Goal: Task Accomplishment & Management: Use online tool/utility

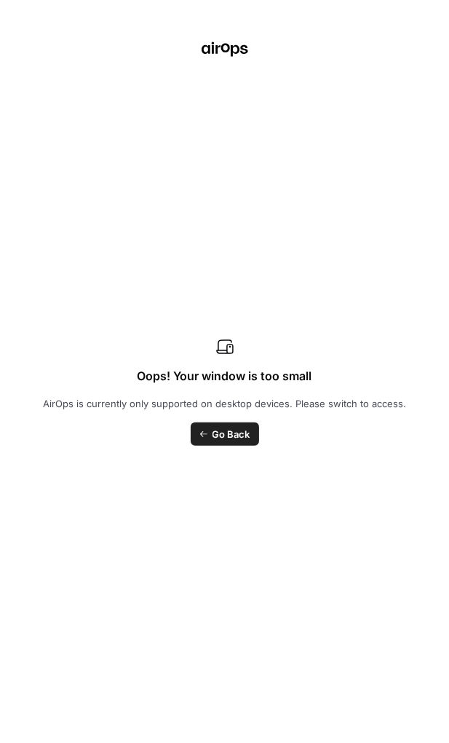
scroll to position [1456, 0]
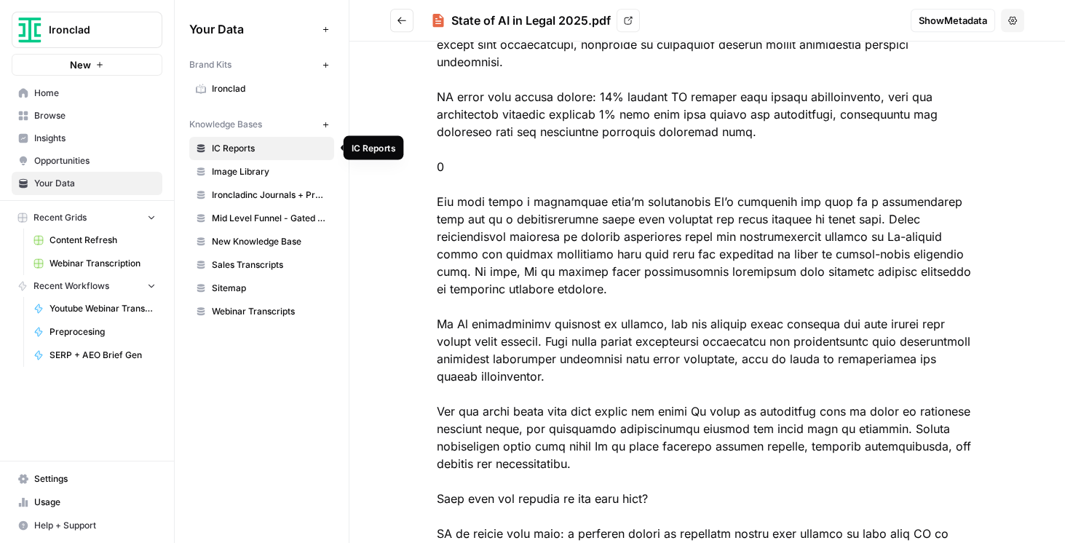
click at [215, 150] on span "IC Reports" at bounding box center [270, 148] width 116 height 13
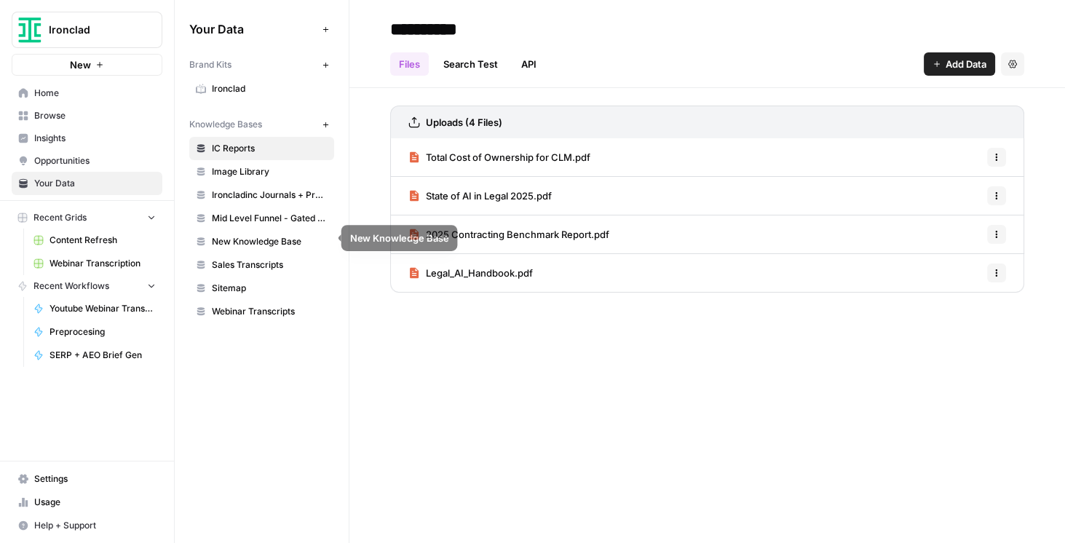
click at [267, 217] on span "Mid Level Funnel - Gated Assets + Webinars" at bounding box center [270, 218] width 116 height 13
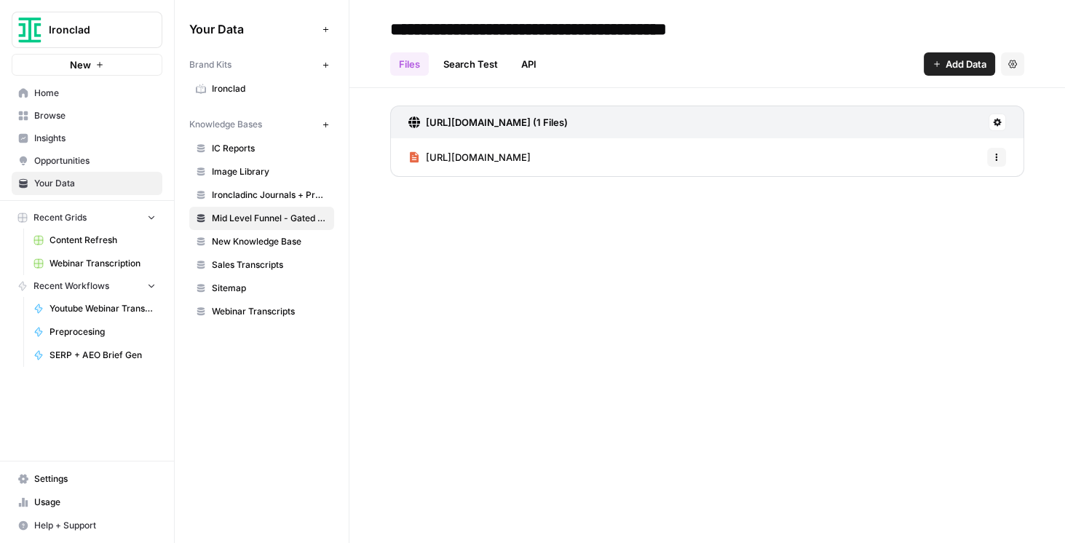
click at [448, 160] on icon "button" at bounding box center [996, 157] width 9 height 9
click at [448, 189] on span "Delete File" at bounding box center [964, 188] width 47 height 15
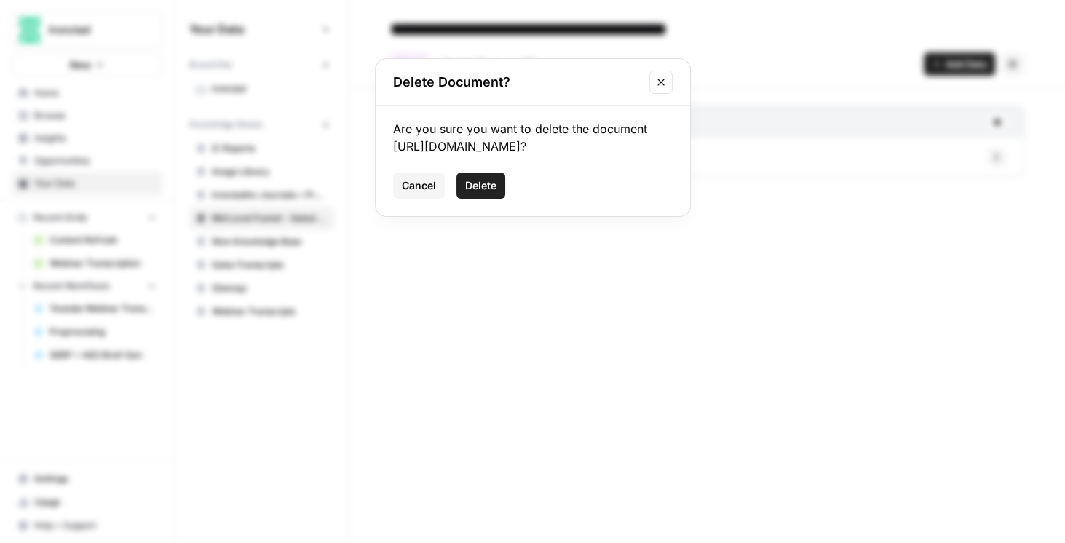
click at [448, 193] on span "Delete" at bounding box center [480, 185] width 31 height 15
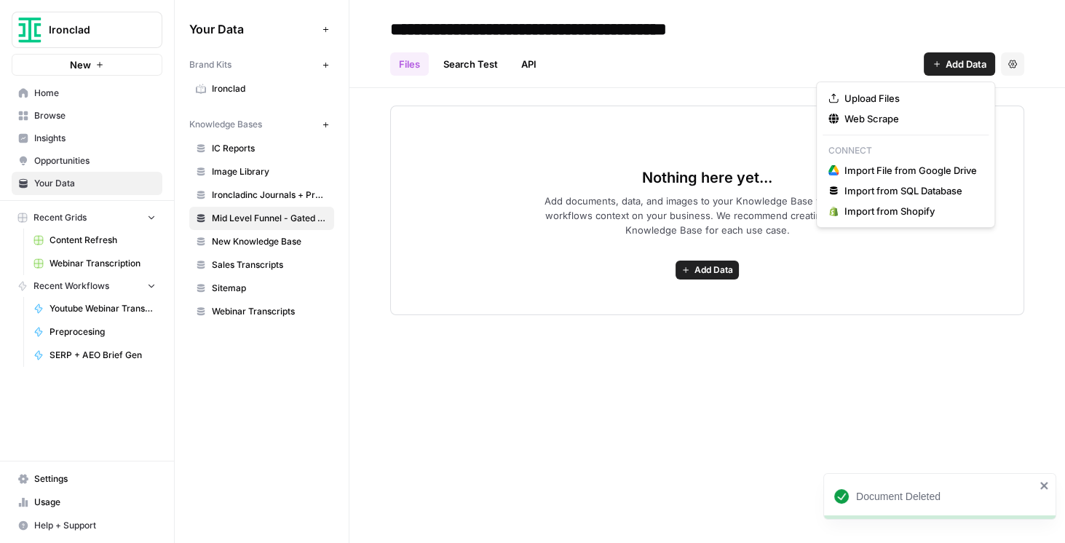
click at [448, 70] on span "Add Data" at bounding box center [966, 64] width 41 height 15
click at [448, 100] on span "Upload Files" at bounding box center [910, 98] width 132 height 15
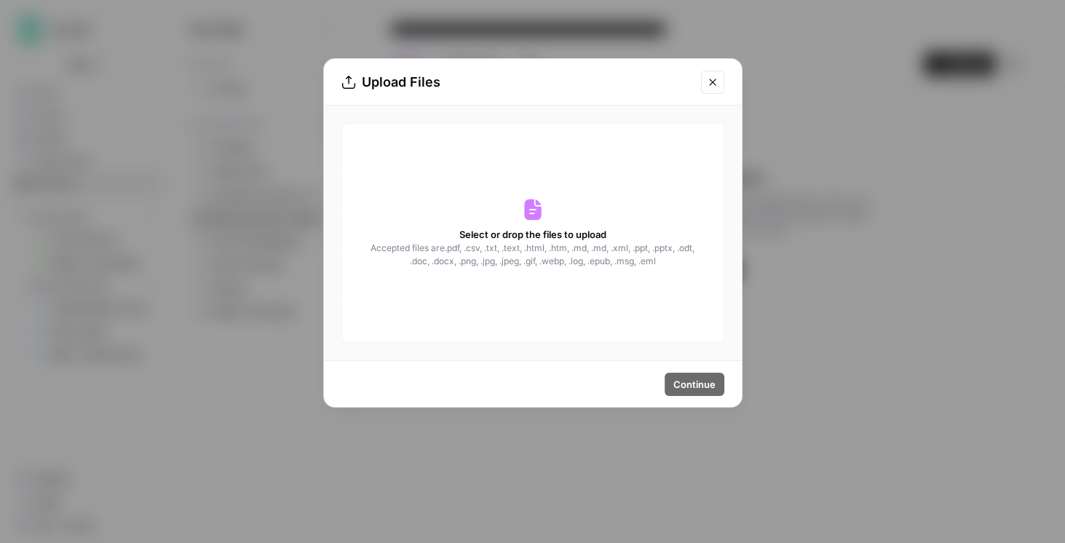
click at [448, 76] on icon "Close modal" at bounding box center [713, 82] width 12 height 12
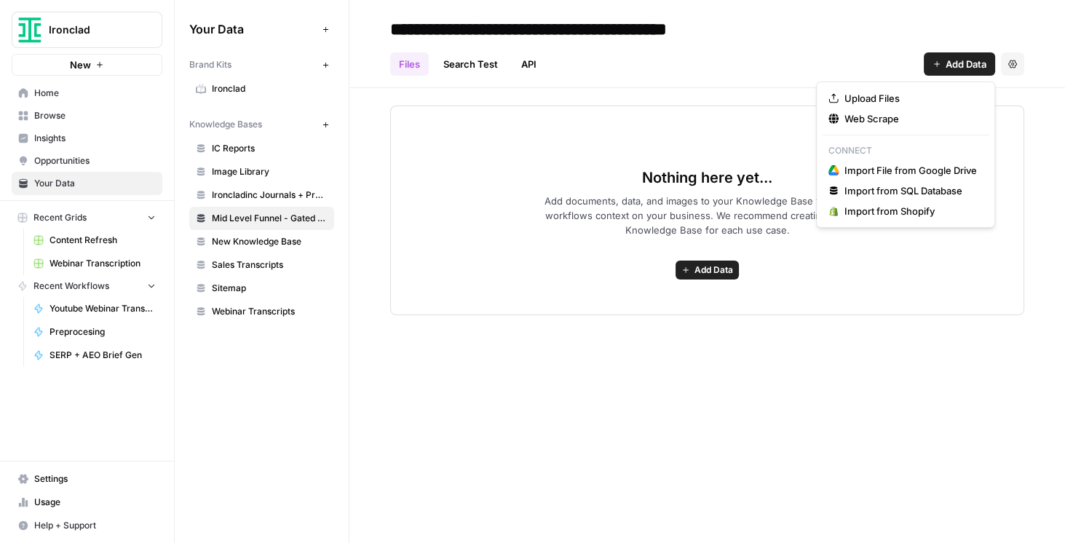
click at [448, 62] on span "Add Data" at bounding box center [966, 64] width 41 height 15
drag, startPoint x: 871, startPoint y: 100, endPoint x: 877, endPoint y: 117, distance: 17.5
click at [448, 117] on div "Upload Files Web Scrape Connect Import File from Google Drive Import from SQL D…" at bounding box center [905, 155] width 179 height 146
click at [448, 117] on span "Web Scrape" at bounding box center [910, 118] width 132 height 15
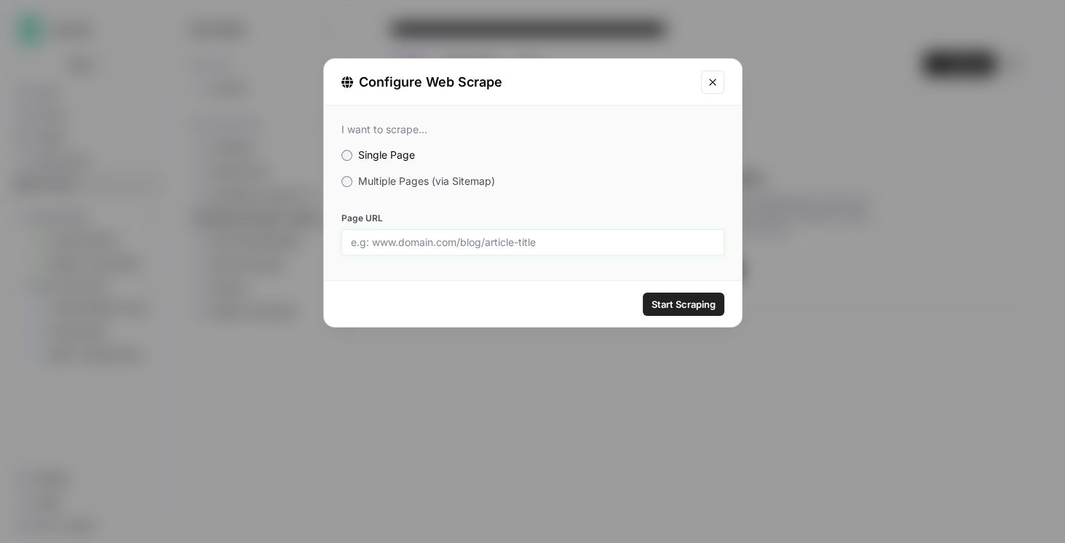
click at [422, 236] on input "Page URL" at bounding box center [533, 242] width 364 height 13
paste input "[URL][DOMAIN_NAME]"
type input "[URL][DOMAIN_NAME]"
click at [448, 297] on span "Start Scraping" at bounding box center [684, 304] width 64 height 15
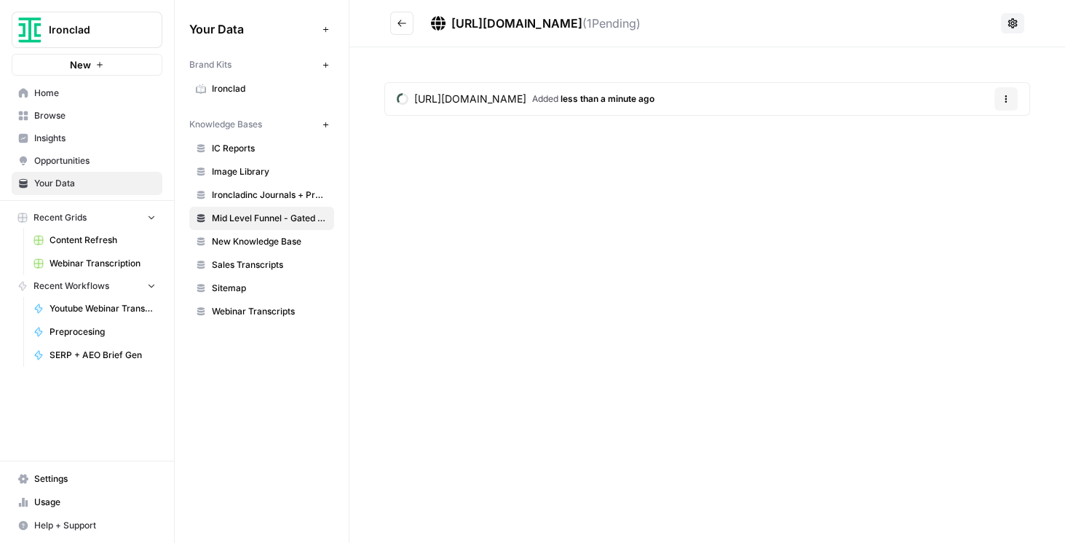
click at [405, 15] on button "Go back" at bounding box center [401, 23] width 23 height 23
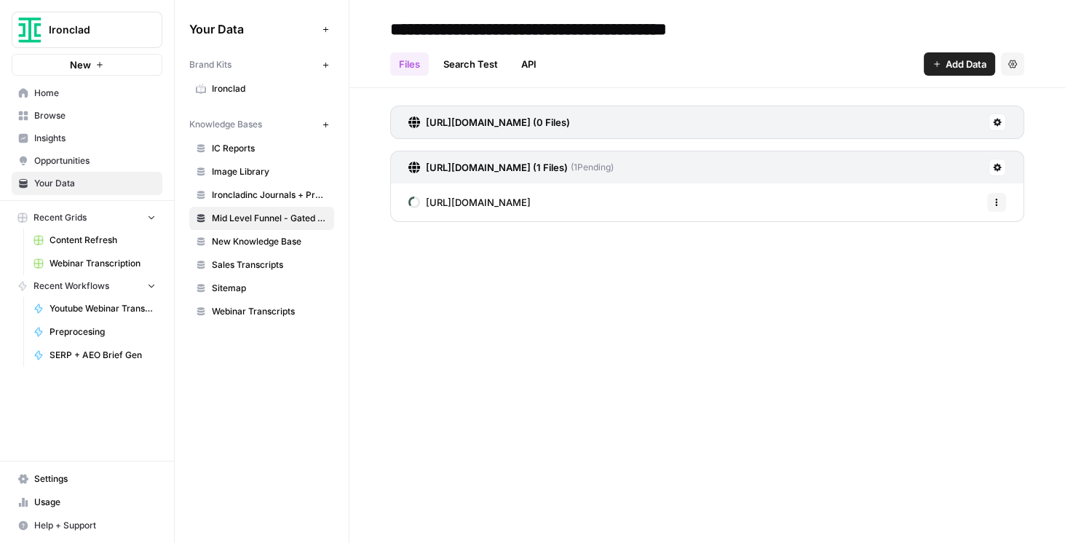
click at [448, 63] on button "Add Data" at bounding box center [959, 63] width 71 height 23
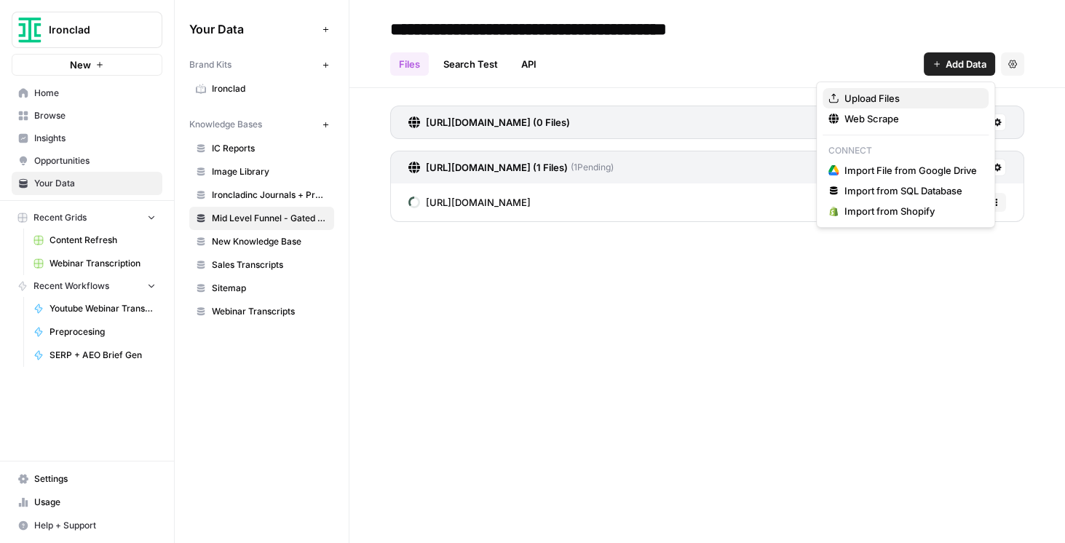
click at [448, 100] on span "Upload Files" at bounding box center [910, 98] width 132 height 15
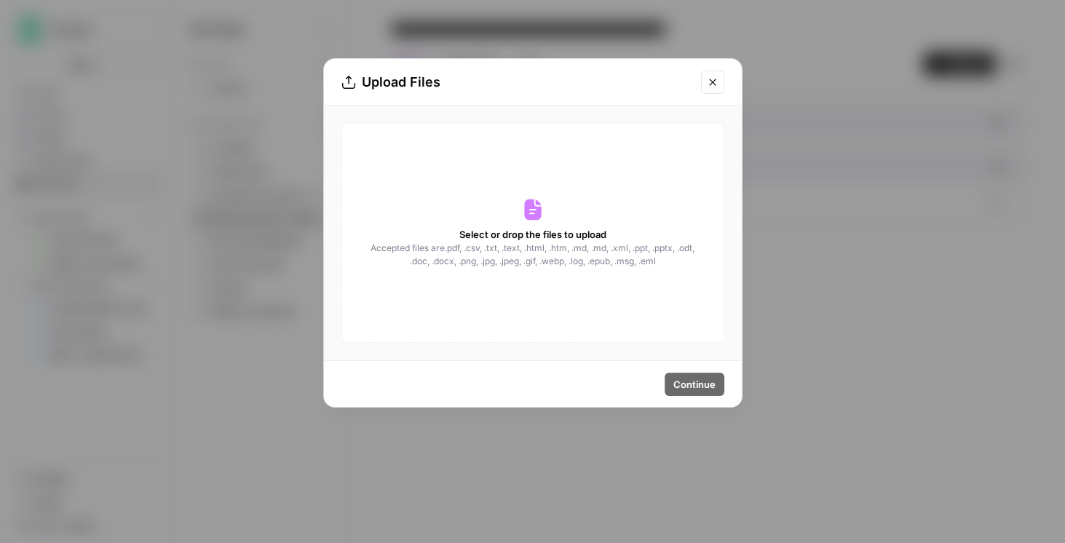
click at [448, 84] on icon "Close modal" at bounding box center [713, 82] width 12 height 12
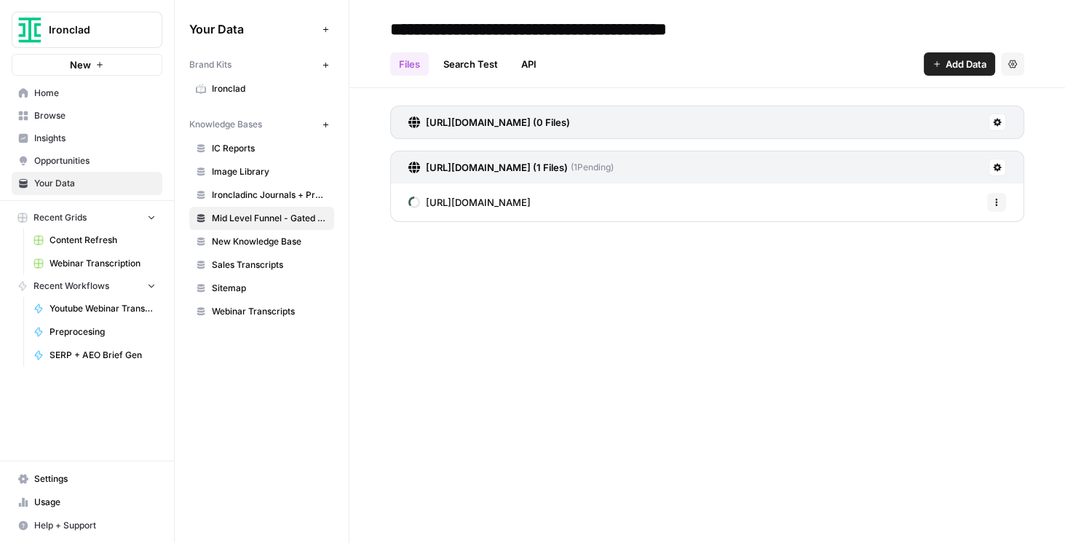
click at [448, 64] on span "Add Data" at bounding box center [966, 64] width 41 height 15
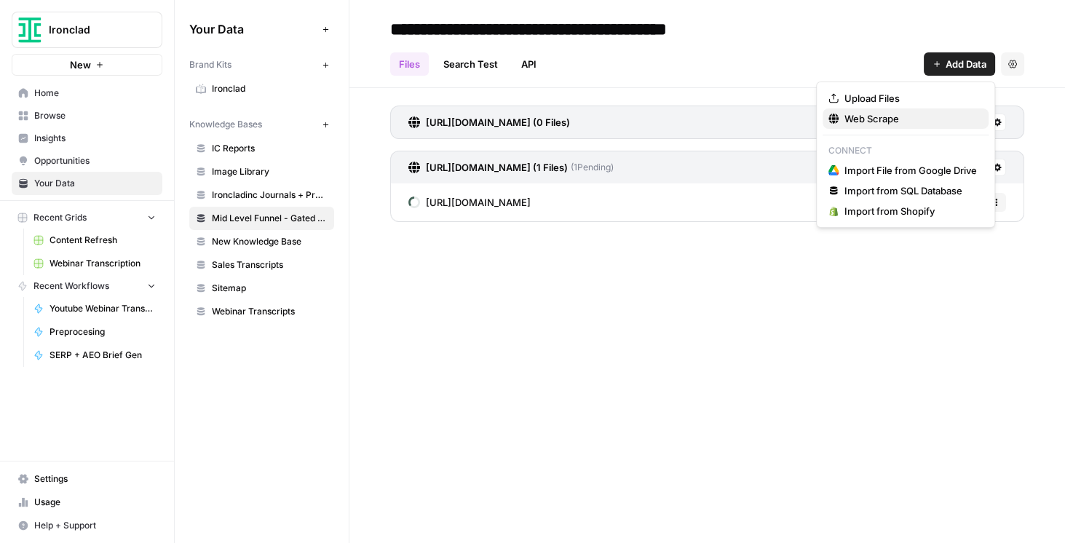
click at [448, 116] on span "Web Scrape" at bounding box center [910, 118] width 132 height 15
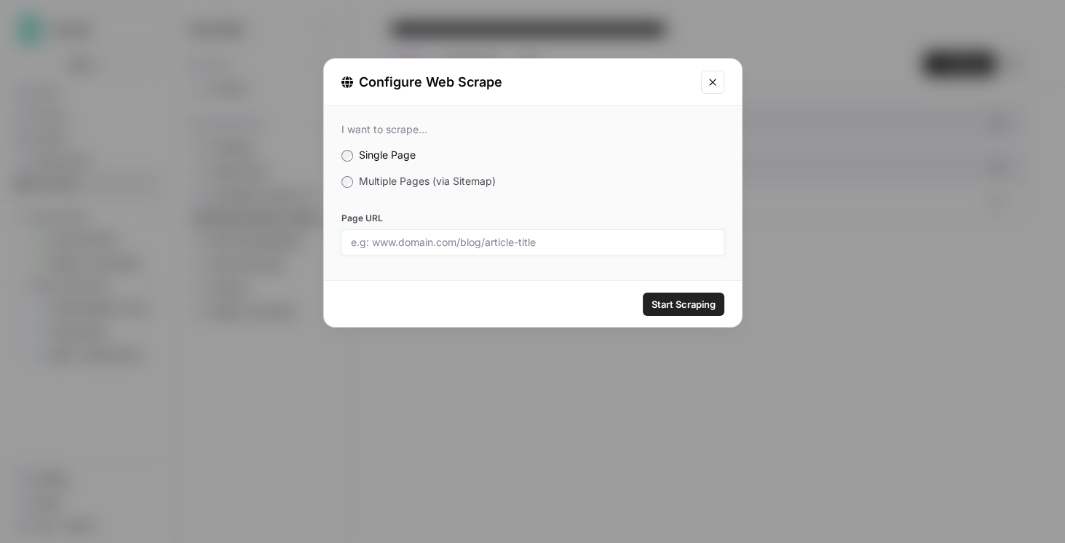
click at [448, 242] on input "Page URL" at bounding box center [533, 242] width 364 height 13
paste input "https://ironcladapp.com/lp/legal-ai-handbook/"
type input "https://ironcladapp.com/lp/legal-ai-handbook/"
click at [448, 309] on span "Start Scraping" at bounding box center [684, 304] width 64 height 15
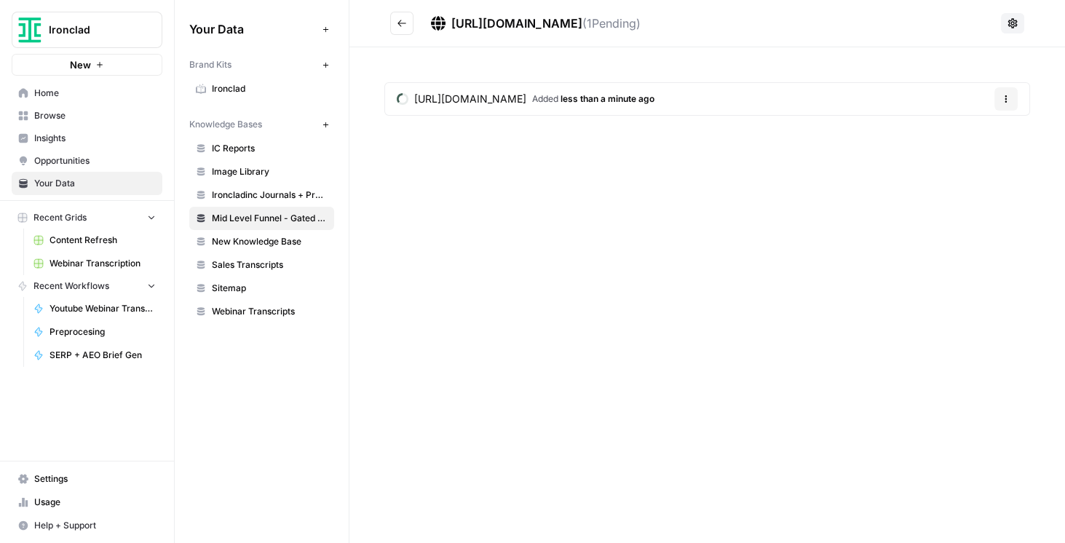
click at [391, 19] on button "Go back" at bounding box center [401, 23] width 23 height 23
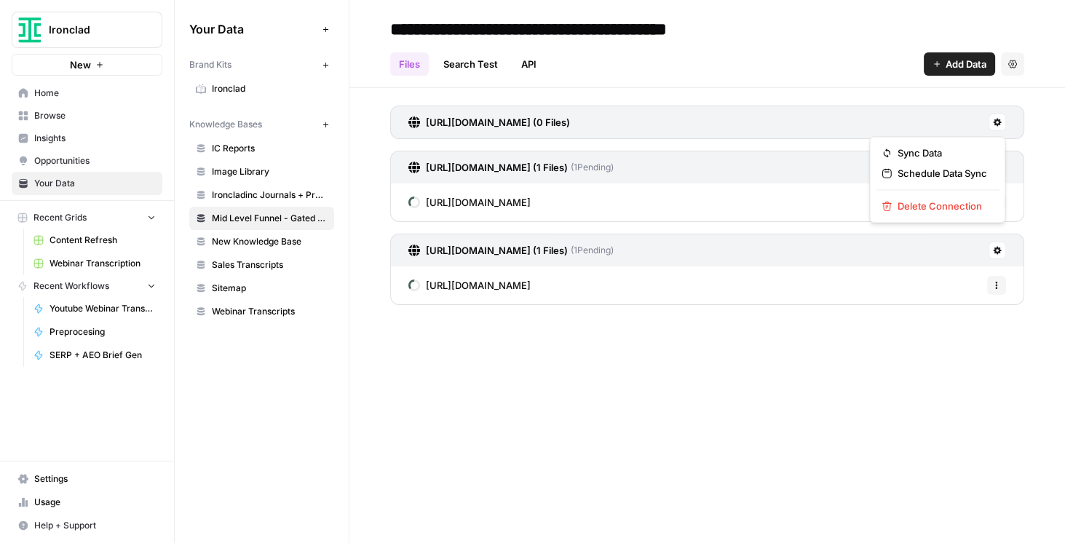
click at [448, 123] on icon at bounding box center [998, 123] width 8 height 8
click at [448, 203] on span "Delete Connection" at bounding box center [943, 206] width 90 height 15
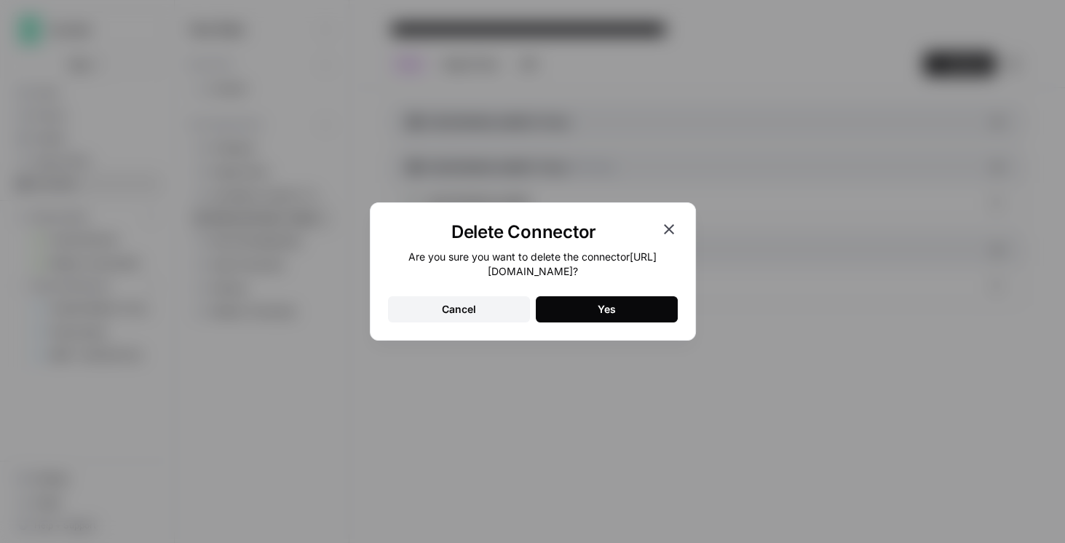
click at [448, 309] on button "Yes" at bounding box center [607, 309] width 142 height 26
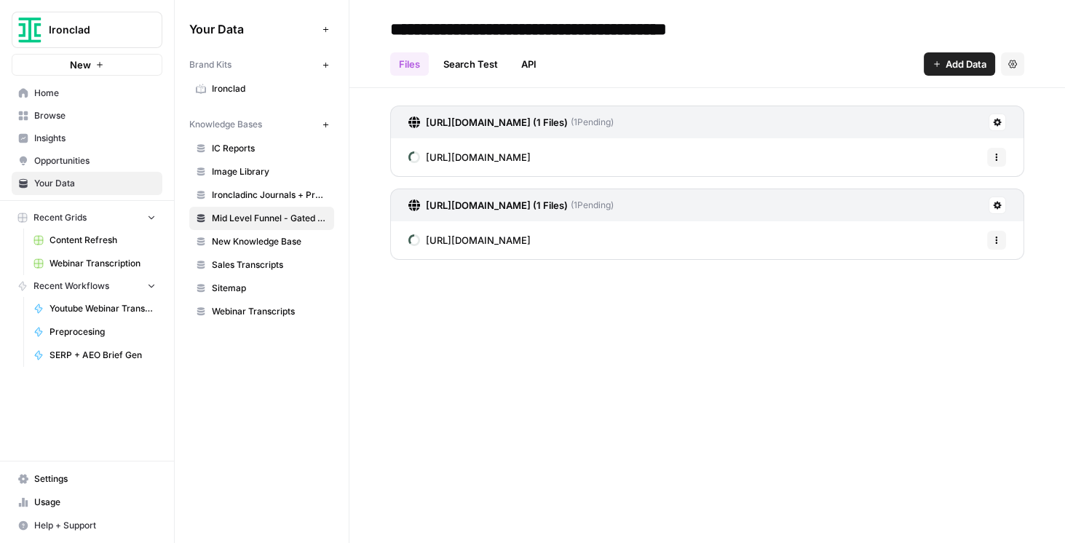
click at [448, 64] on span "Add Data" at bounding box center [966, 64] width 41 height 15
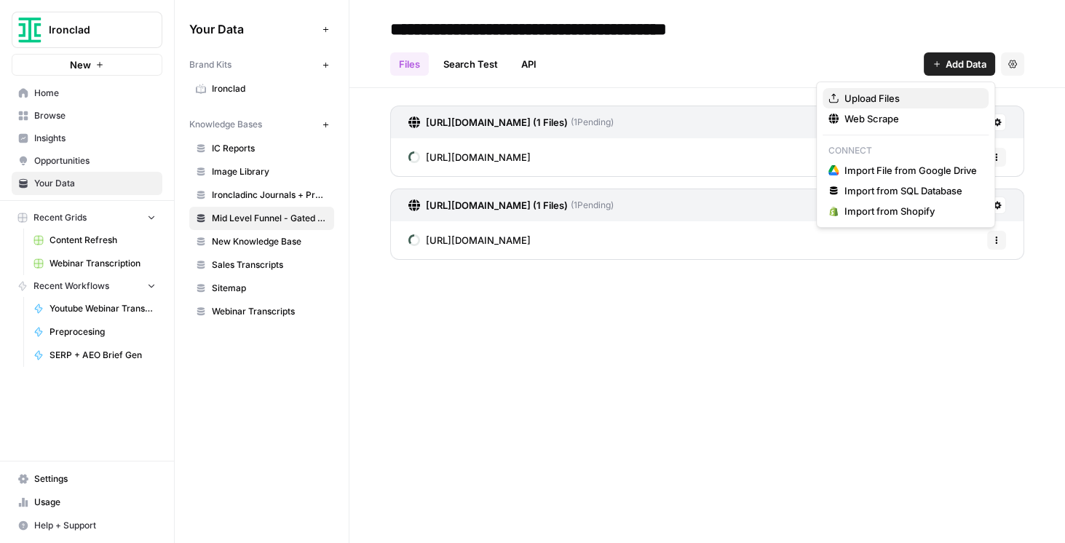
click at [448, 98] on span "Upload Files" at bounding box center [910, 98] width 132 height 15
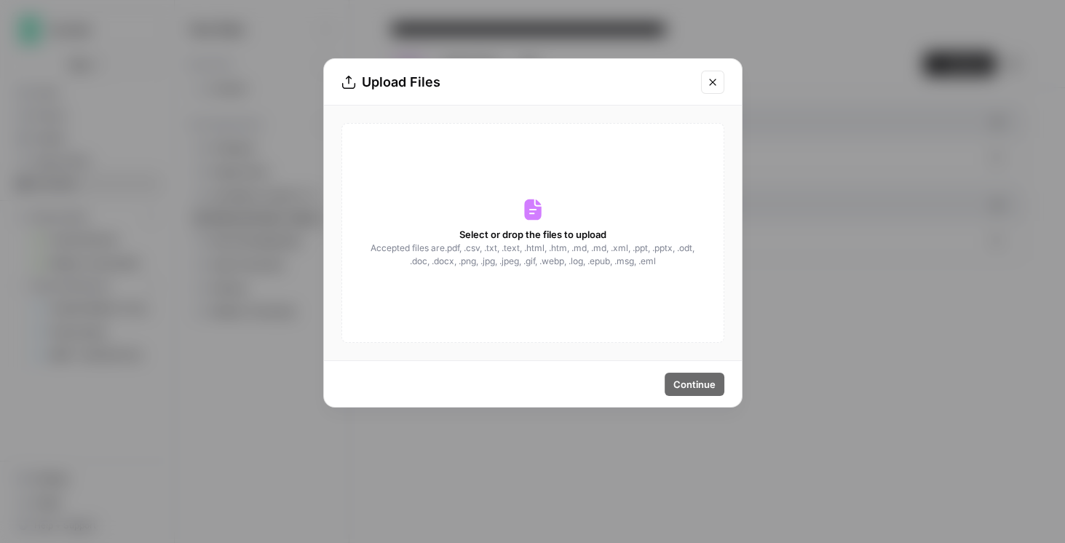
click at [448, 90] on button "Close modal" at bounding box center [712, 82] width 23 height 23
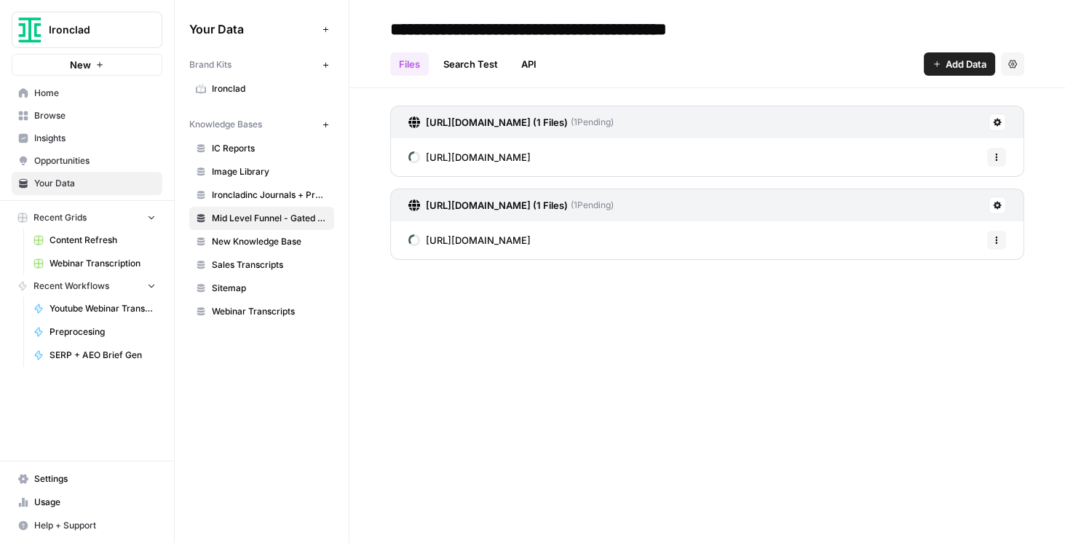
click at [448, 71] on div "Files Search Test API Add Data Settings" at bounding box center [707, 58] width 634 height 35
click at [448, 67] on icon "button" at bounding box center [937, 64] width 9 height 9
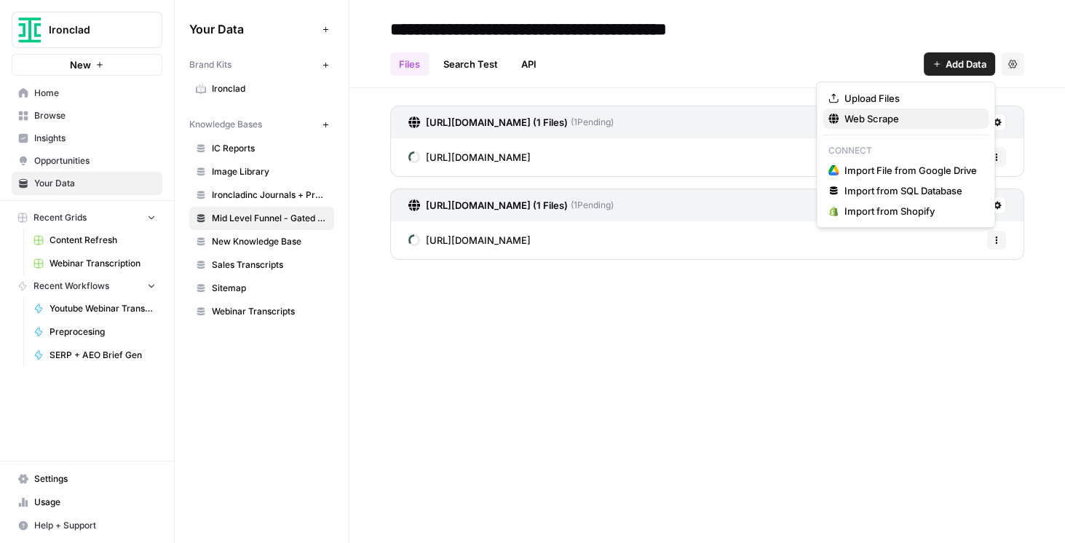
click at [448, 115] on span "Web Scrape" at bounding box center [910, 118] width 132 height 15
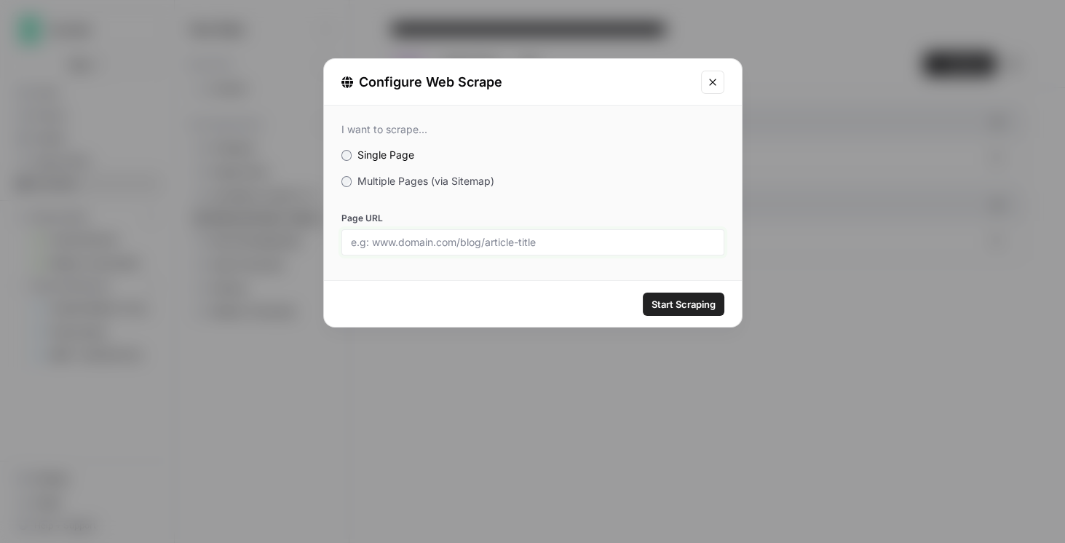
click at [448, 242] on input "Page URL" at bounding box center [533, 242] width 364 height 13
paste input "https://ironcladapp.com/lp/2025-contracting-benchmark-report/"
type input "https://ironcladapp.com/lp/2025-contracting-benchmark-report/"
click at [448, 312] on button "Start Scraping" at bounding box center [684, 304] width 82 height 23
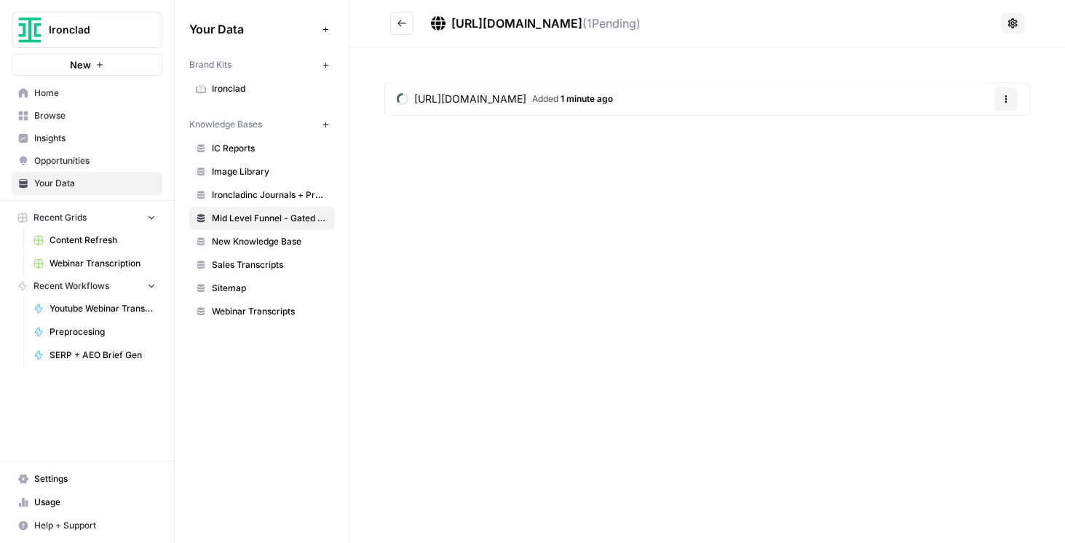
click at [406, 33] on button "Go back" at bounding box center [401, 23] width 23 height 23
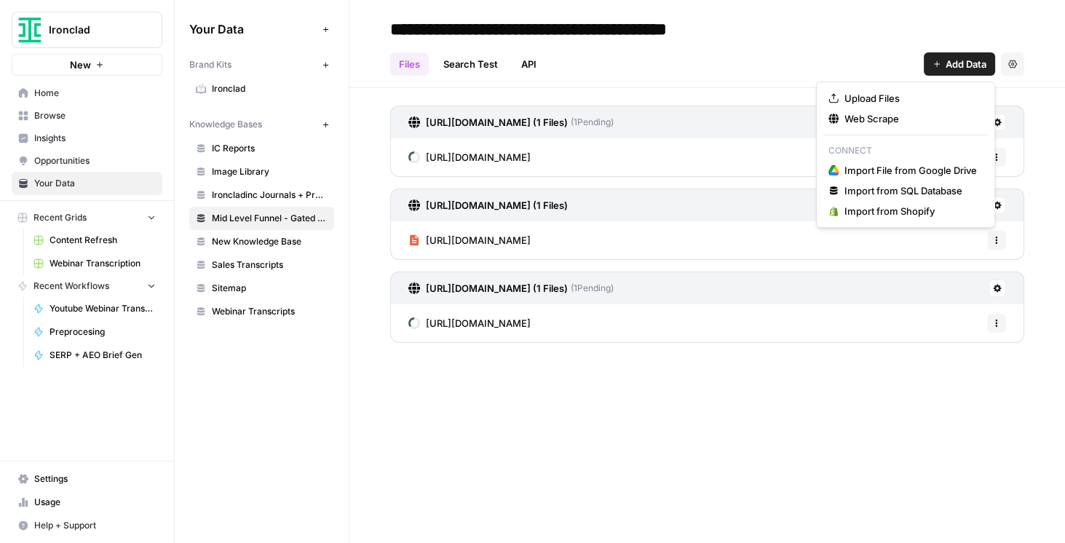
click at [448, 63] on span "Add Data" at bounding box center [966, 64] width 41 height 15
click at [448, 114] on span "Web Scrape" at bounding box center [910, 118] width 132 height 15
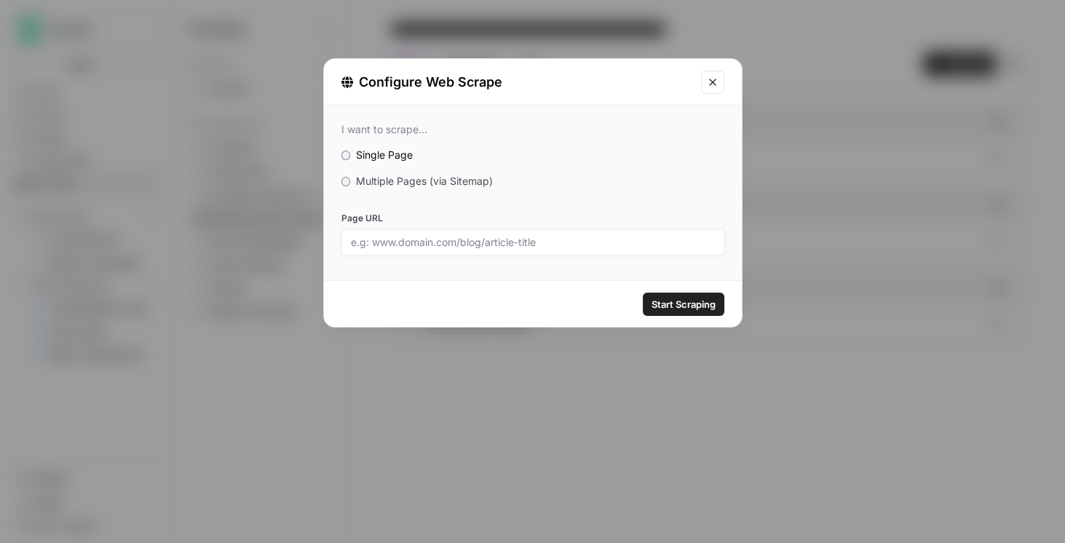
click at [430, 245] on input "Page URL" at bounding box center [533, 242] width 364 height 13
paste input "https://ironcladapp.com/lp/total-cost-of-ownership-for-clm/"
type input "https://ironcladapp.com/lp/total-cost-of-ownership-for-clm/"
click at [448, 306] on span "Start Scraping" at bounding box center [684, 304] width 64 height 15
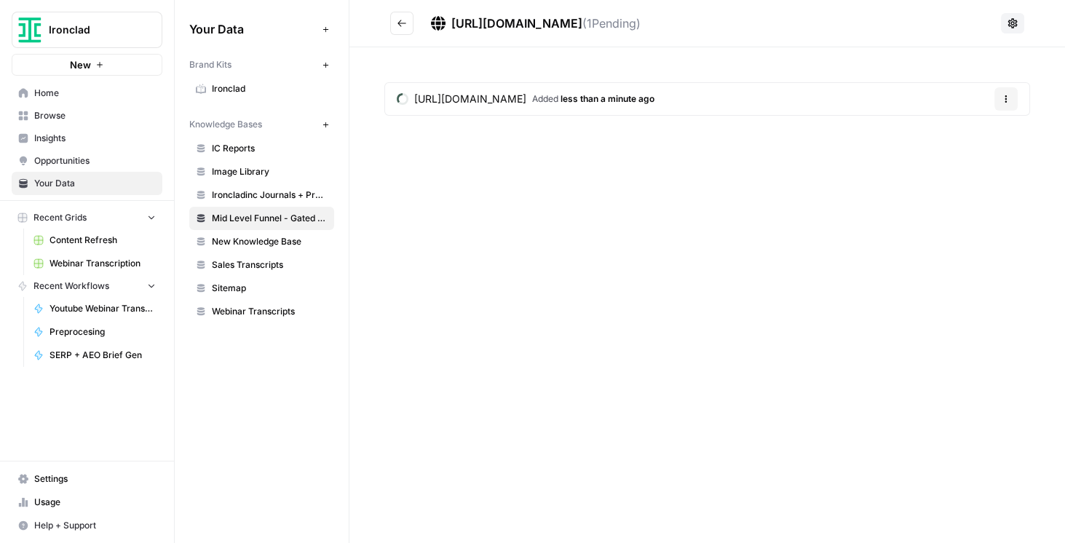
click at [388, 25] on header "https://ironcladapp.com/lp/total-cost-of-ownership-for-clm/ ( 1 Pending)" at bounding box center [707, 23] width 716 height 47
click at [397, 25] on icon "Go back" at bounding box center [402, 23] width 10 height 10
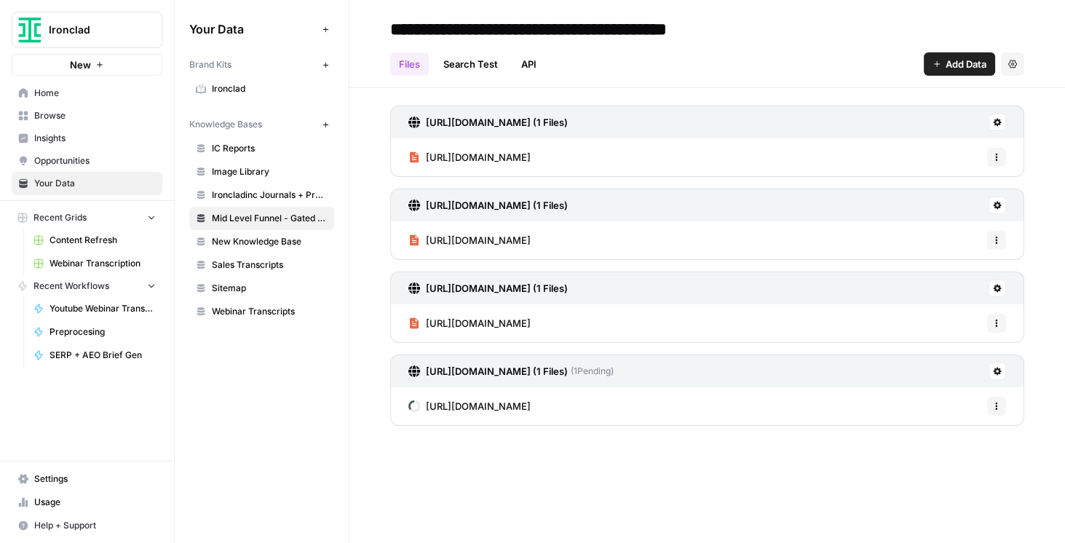
click at [448, 62] on icon "button" at bounding box center [937, 64] width 9 height 9
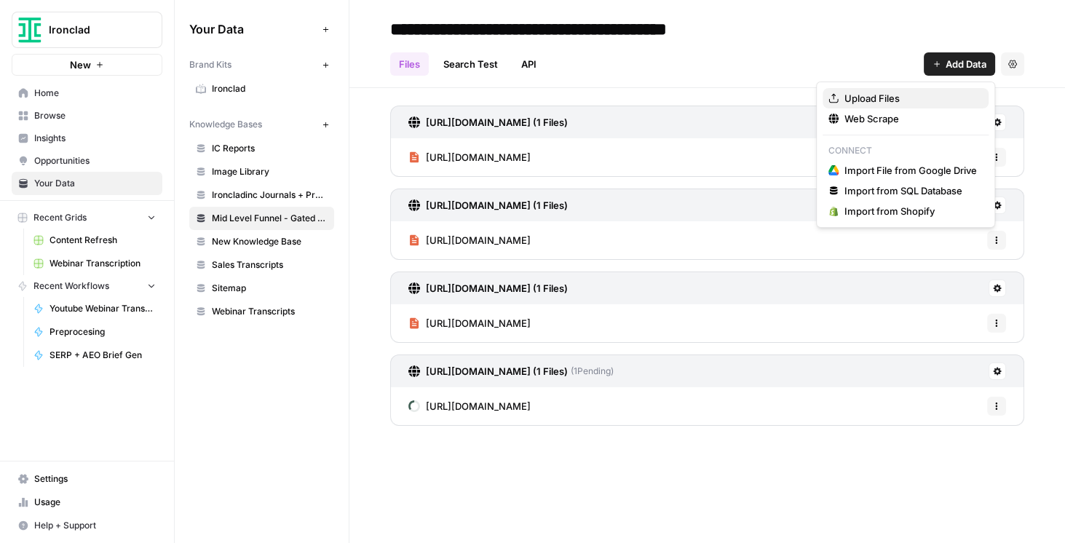
click at [448, 98] on span "Upload Files" at bounding box center [910, 98] width 132 height 15
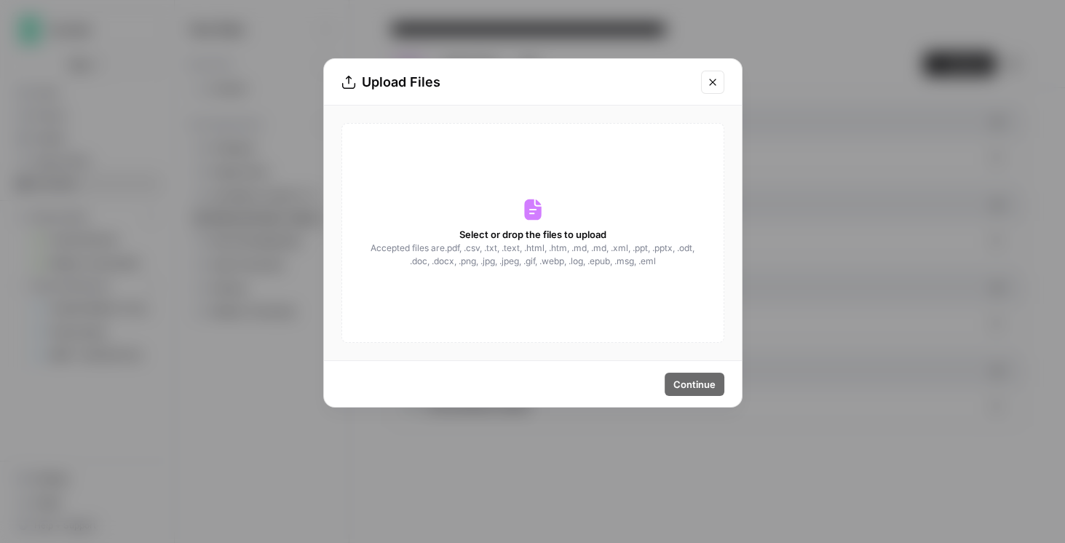
click at [448, 84] on icon "Close modal" at bounding box center [712, 82] width 7 height 7
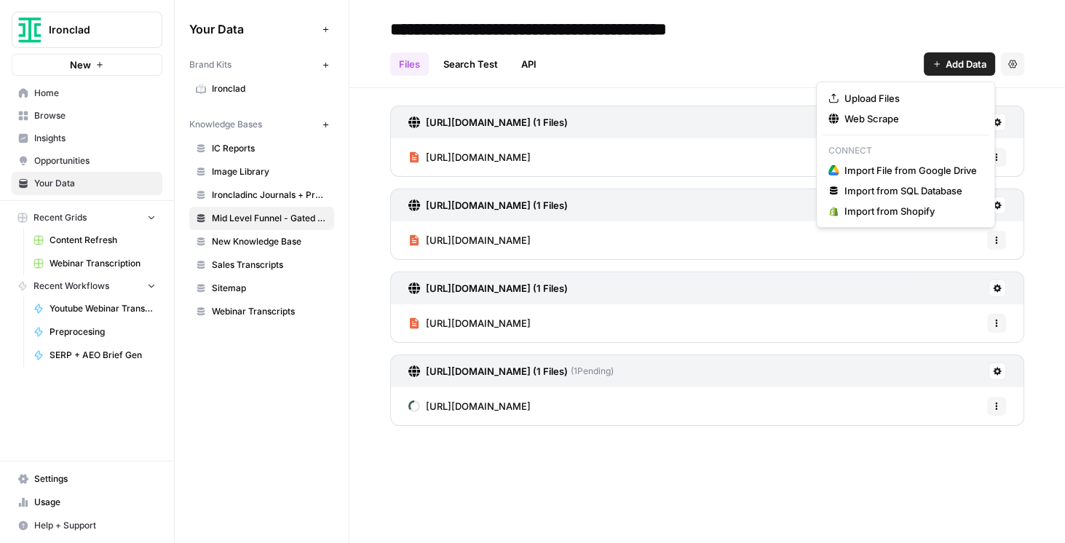
click at [448, 70] on span "Add Data" at bounding box center [966, 64] width 41 height 15
click at [448, 121] on icon "button" at bounding box center [833, 119] width 10 height 10
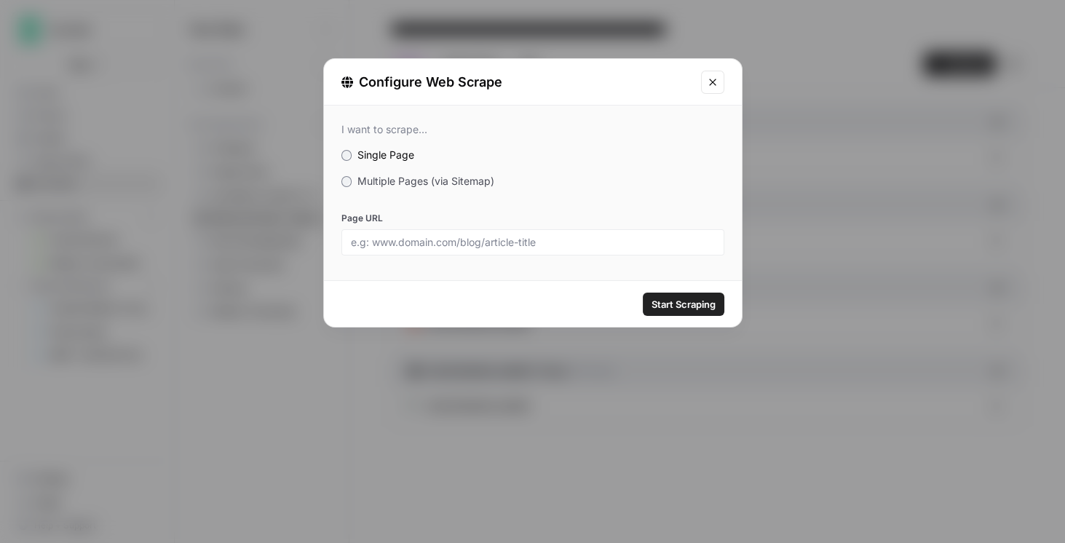
click at [448, 176] on span "Multiple Pages (via Sitemap)" at bounding box center [425, 181] width 137 height 12
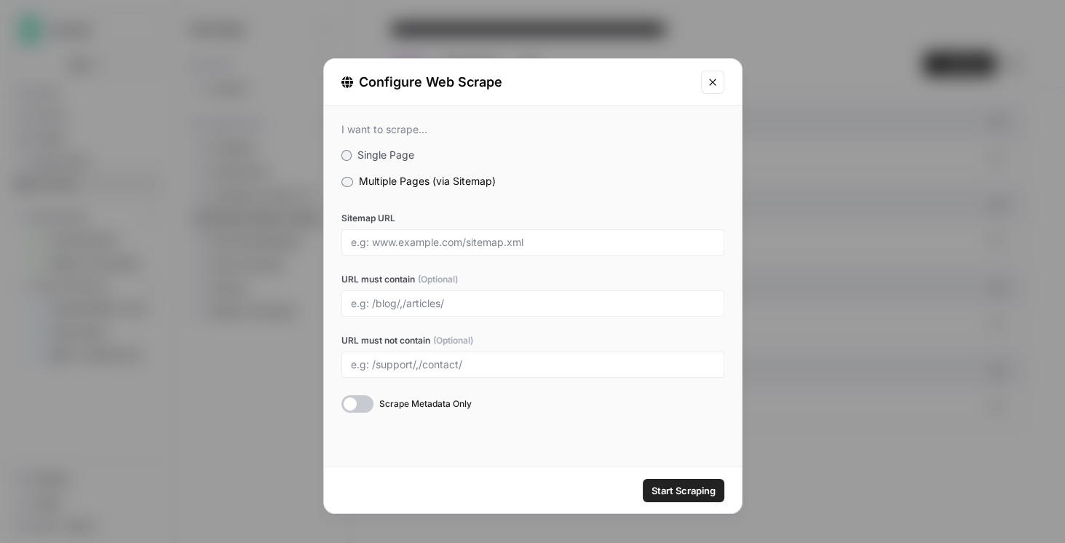
click at [448, 84] on icon "Close modal" at bounding box center [712, 82] width 7 height 7
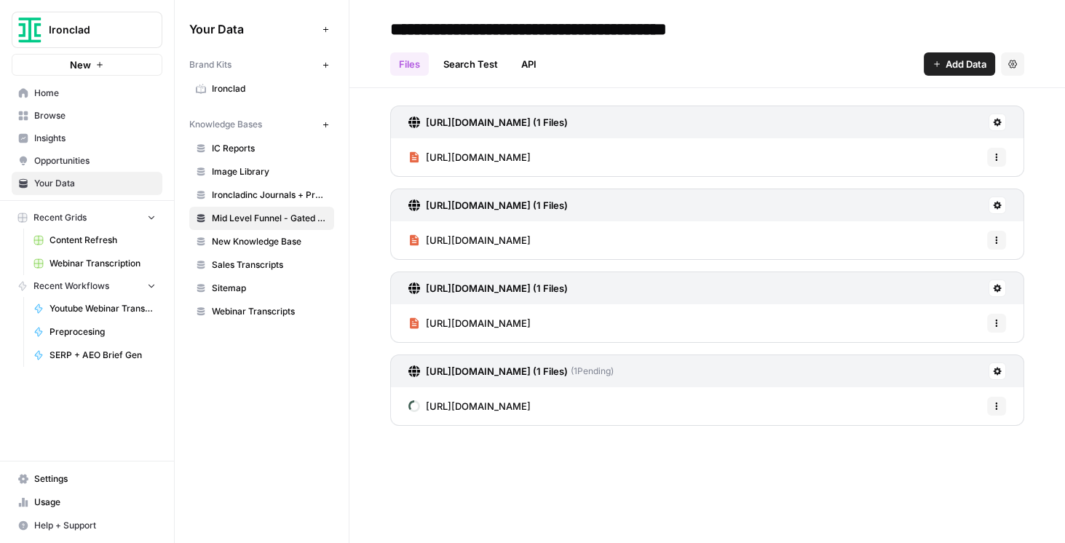
click at [448, 84] on header "**********" at bounding box center [707, 44] width 716 height 88
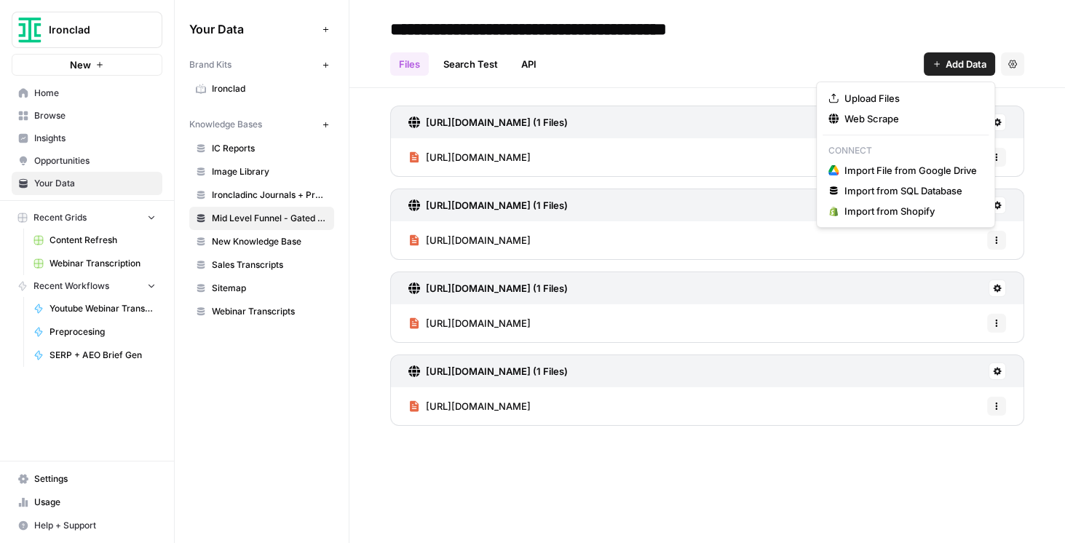
click at [448, 58] on span "Add Data" at bounding box center [966, 64] width 41 height 15
click at [448, 117] on span "Web Scrape" at bounding box center [910, 118] width 132 height 15
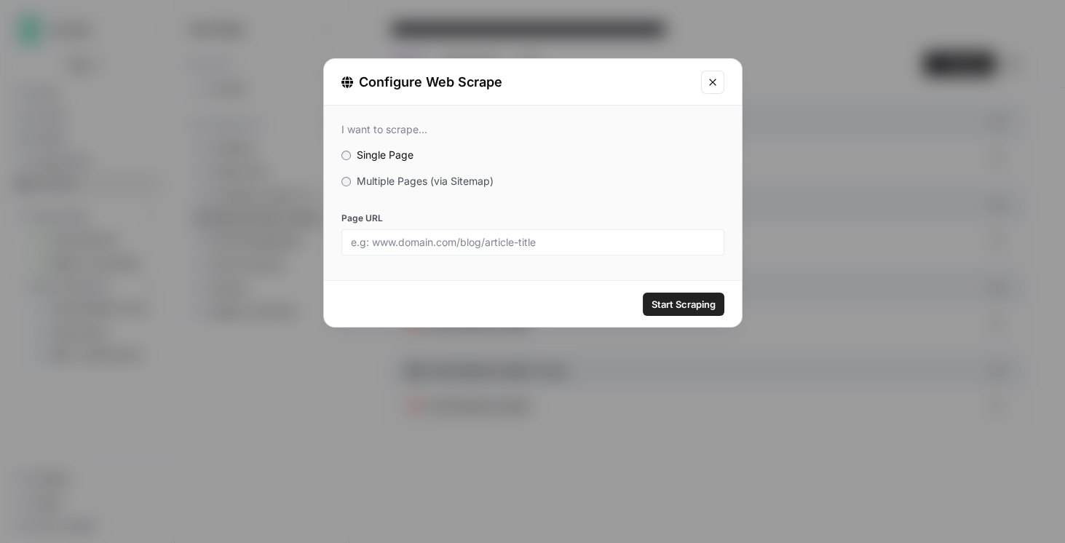
click at [407, 183] on span "Multiple Pages (via Sitemap)" at bounding box center [425, 181] width 137 height 12
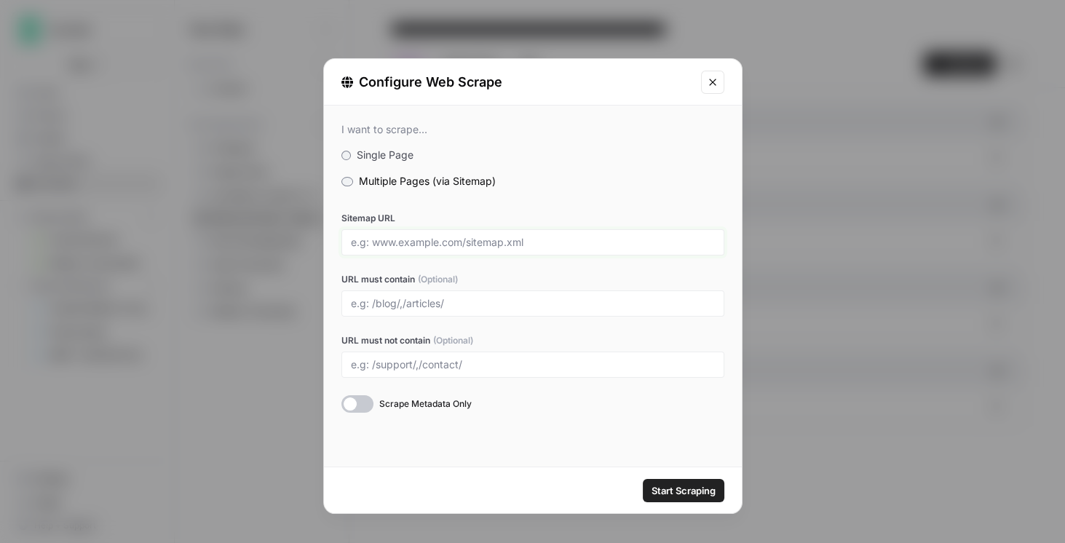
click at [448, 237] on input "Sitemap URL" at bounding box center [533, 242] width 364 height 13
paste input "https://ironcladapp.com/sitemap.xml"
type input "https://ironcladapp.com/sitemap.xml"
click at [448, 306] on input "URL must contain (Optional)" at bounding box center [533, 303] width 364 height 13
type input "/webinar/"
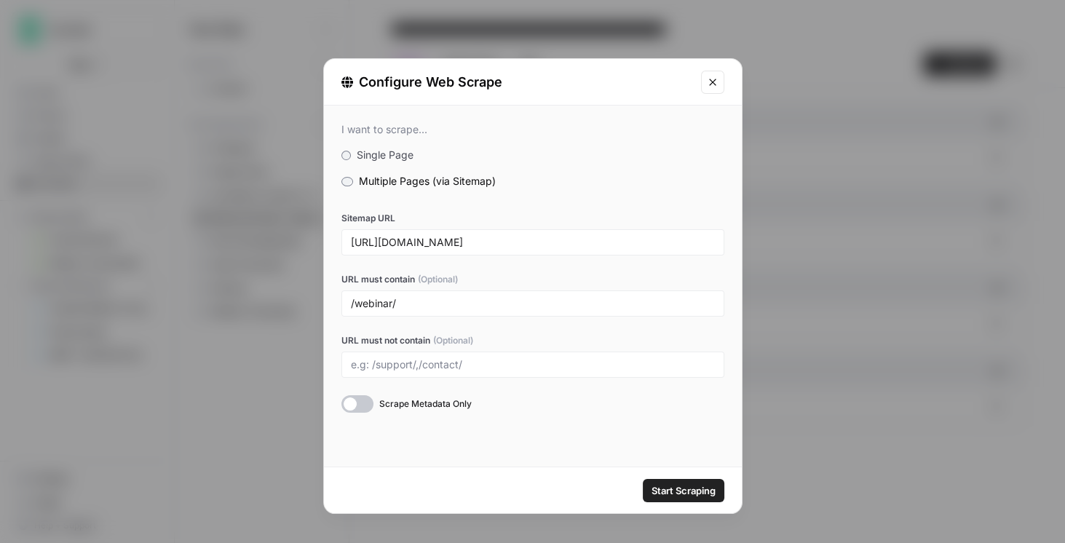
click at [448, 480] on button "Start Scraping" at bounding box center [684, 490] width 82 height 23
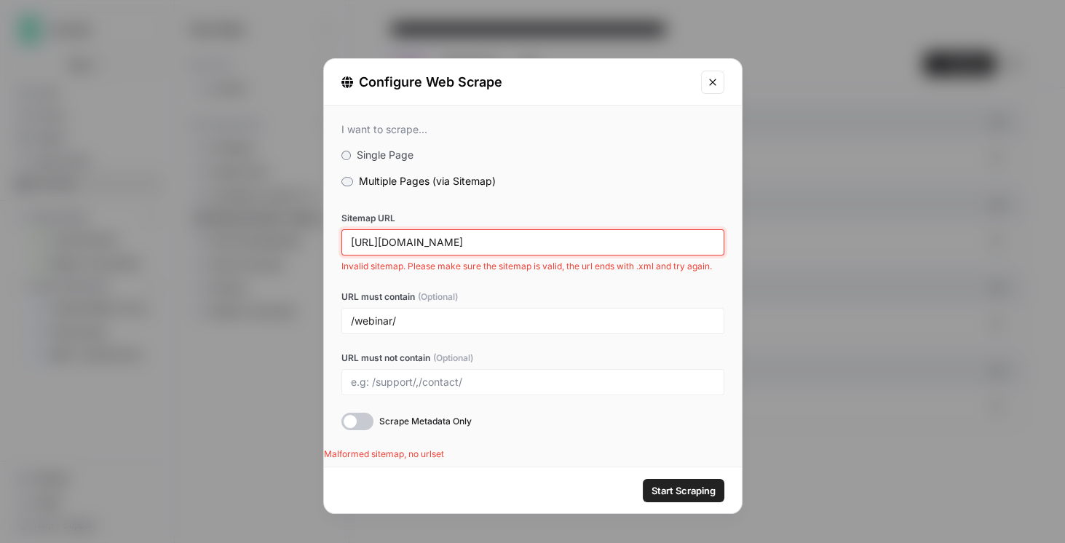
drag, startPoint x: 593, startPoint y: 239, endPoint x: 260, endPoint y: 232, distance: 333.5
click at [260, 232] on div "Configure Web Scrape I want to scrape... Single Page Multiple Pages (via Sitema…" at bounding box center [532, 271] width 1065 height 543
paste input "inc.wpengine.com/journal/webinars/"
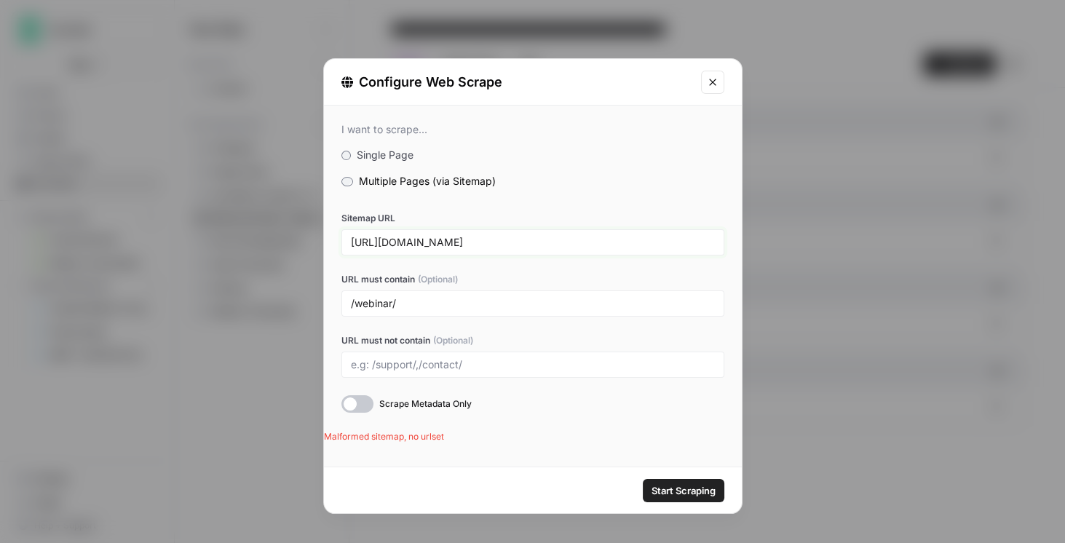
type input "https://ironcladinc.wpengine.com/journal/webinars/sitemap.xml"
drag, startPoint x: 519, startPoint y: 304, endPoint x: 242, endPoint y: 293, distance: 276.9
click at [242, 293] on div "Configure Web Scrape I want to scrape... Single Page Multiple Pages (via Sitema…" at bounding box center [532, 271] width 1065 height 543
click at [448, 496] on span "Start Scraping" at bounding box center [684, 490] width 64 height 15
click at [361, 405] on div at bounding box center [357, 403] width 32 height 17
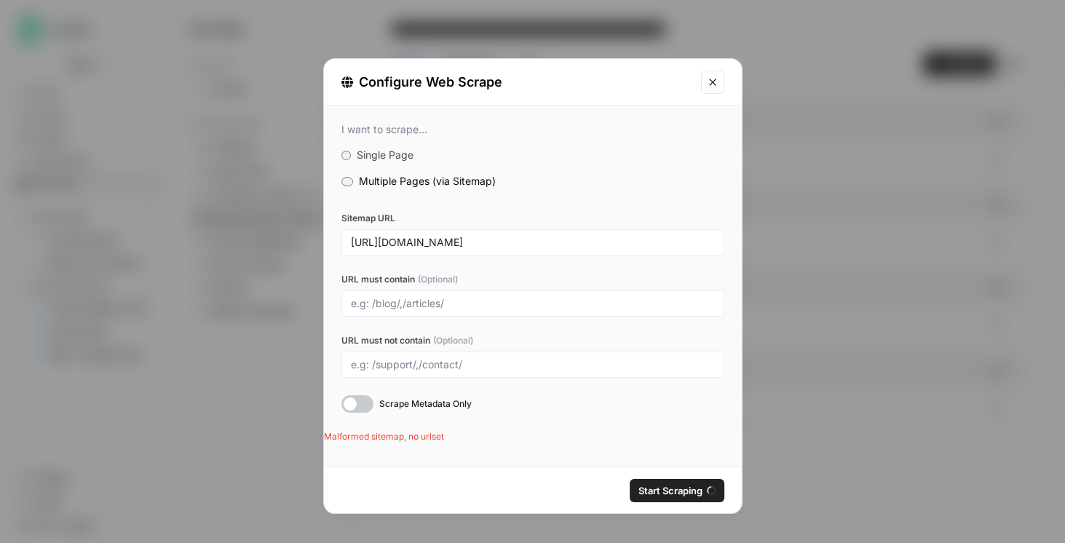
click at [448, 79] on icon "Close modal" at bounding box center [713, 82] width 12 height 12
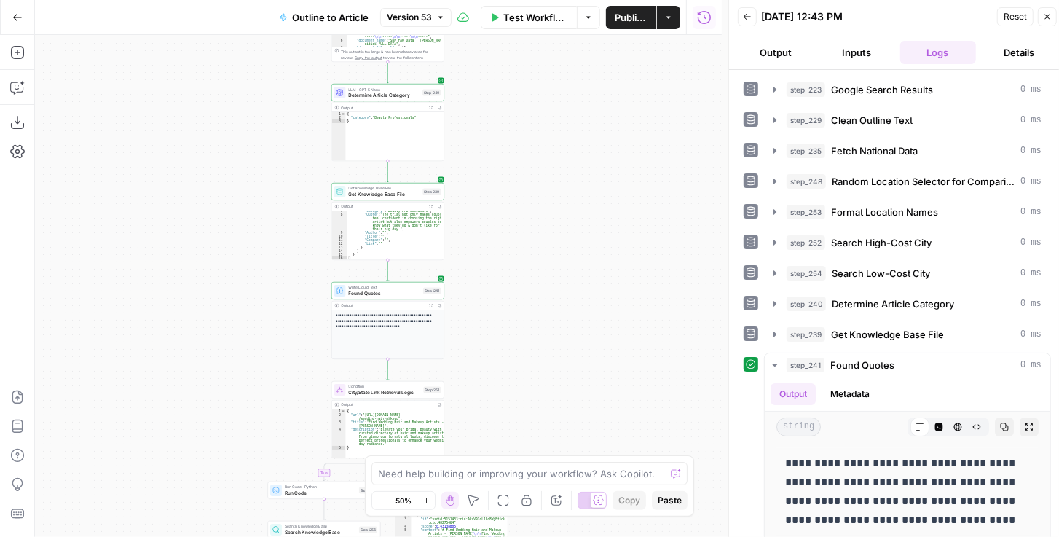
scroll to position [99, 0]
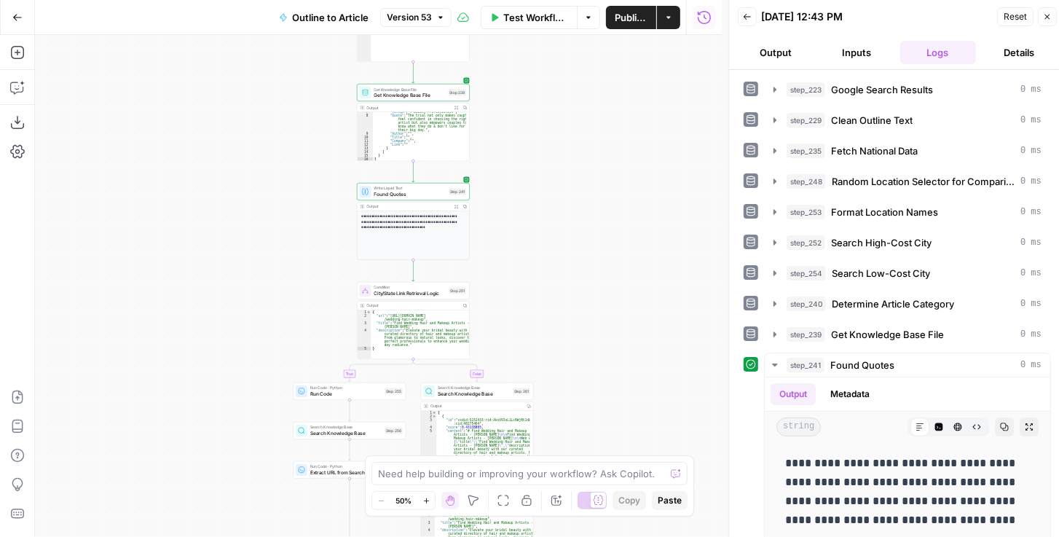
drag, startPoint x: 510, startPoint y: 243, endPoint x: 535, endPoint y: 144, distance: 102.2
click at [535, 144] on div "**********" at bounding box center [378, 286] width 687 height 502
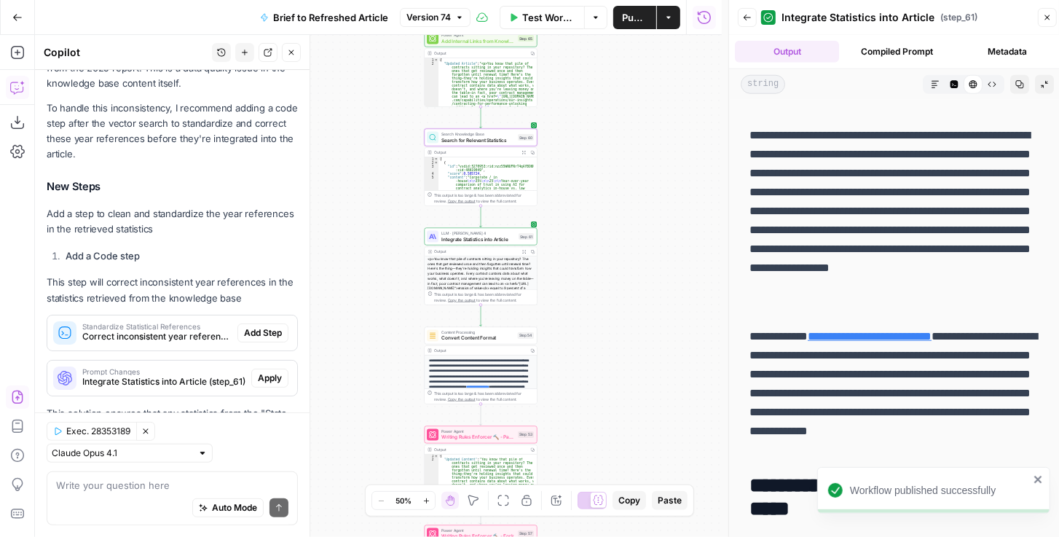
scroll to position [396, 0]
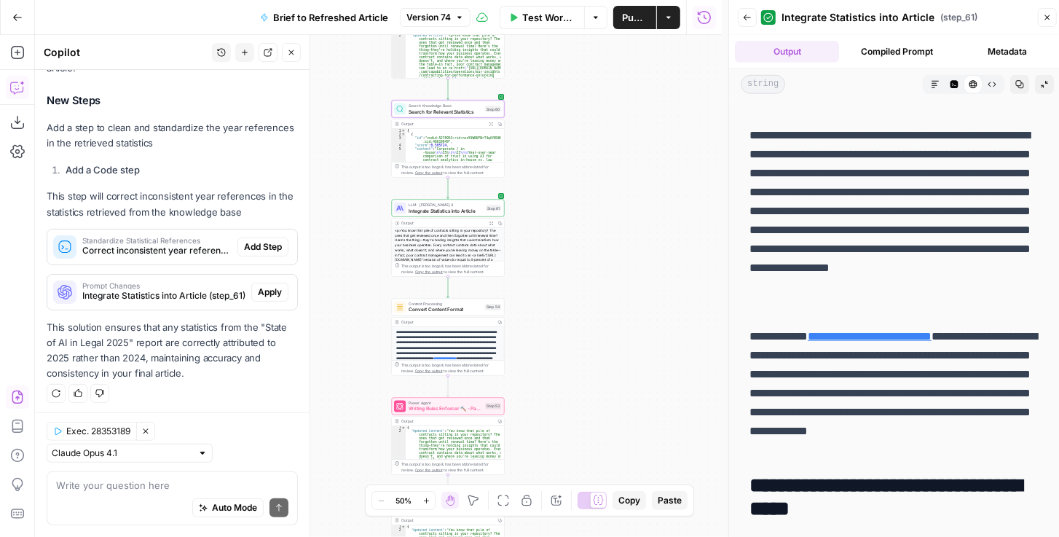
click at [652, 129] on div "true false false true false true Workflow Set Inputs Inputs LLM · GPT-4.1 Extra…" at bounding box center [378, 286] width 687 height 502
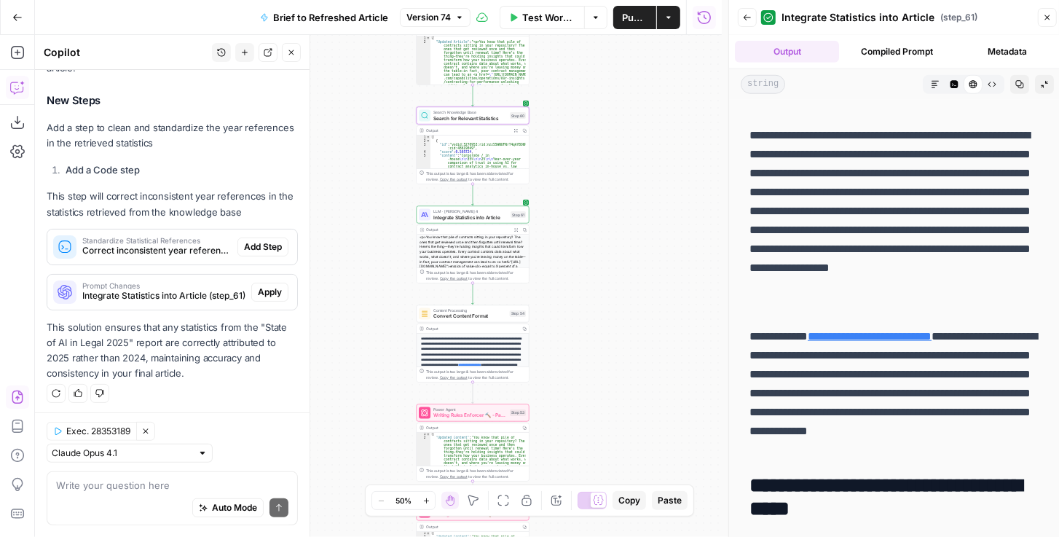
drag, startPoint x: 652, startPoint y: 129, endPoint x: 677, endPoint y: 135, distance: 25.6
click at [677, 135] on div "true false false true false true Workflow Set Inputs Inputs LLM · GPT-4.1 Extra…" at bounding box center [378, 286] width 687 height 502
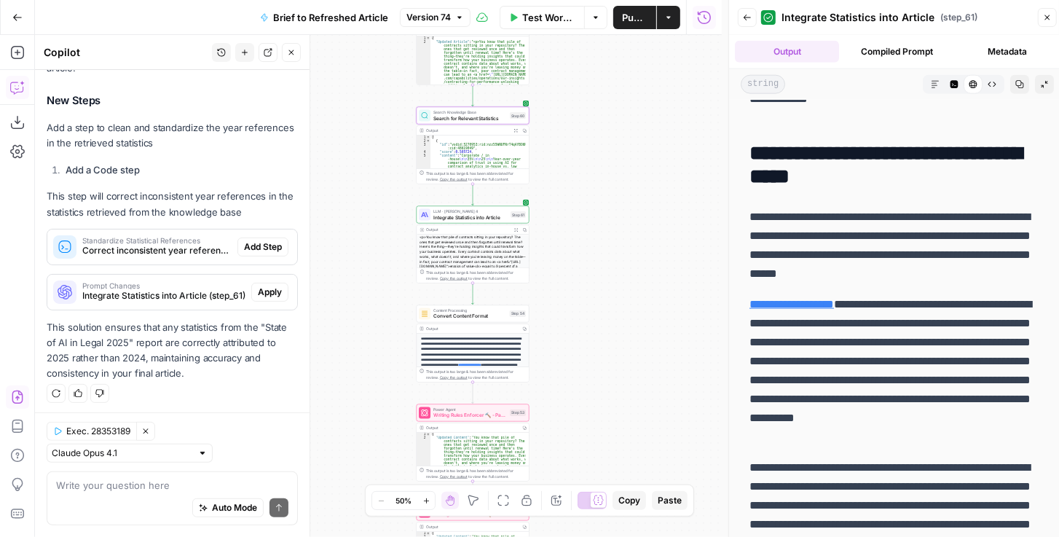
scroll to position [1248, 0]
click at [938, 269] on p "**********" at bounding box center [894, 245] width 290 height 76
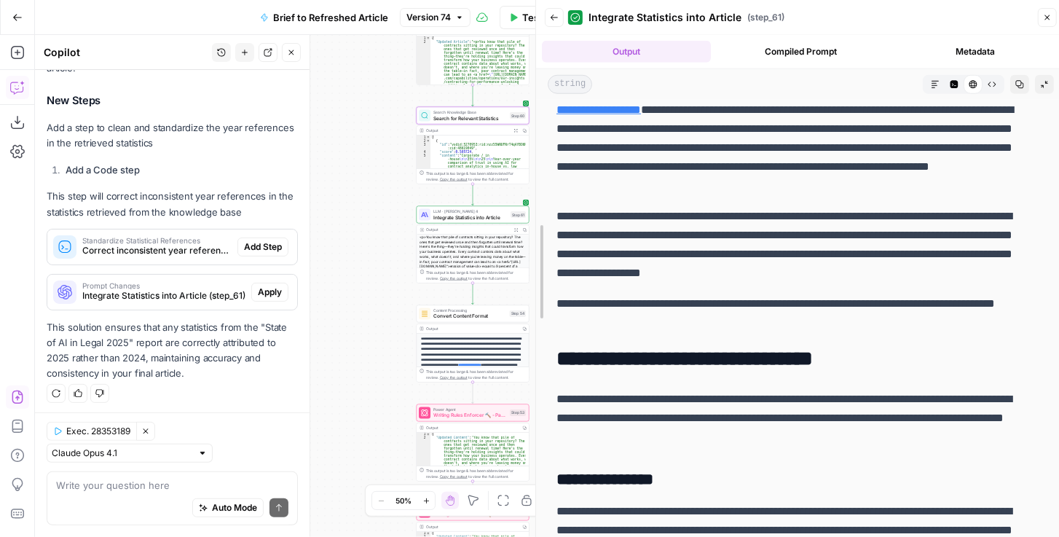
drag, startPoint x: 724, startPoint y: 237, endPoint x: 530, endPoint y: 256, distance: 194.6
click at [530, 256] on div at bounding box center [536, 271] width 15 height 543
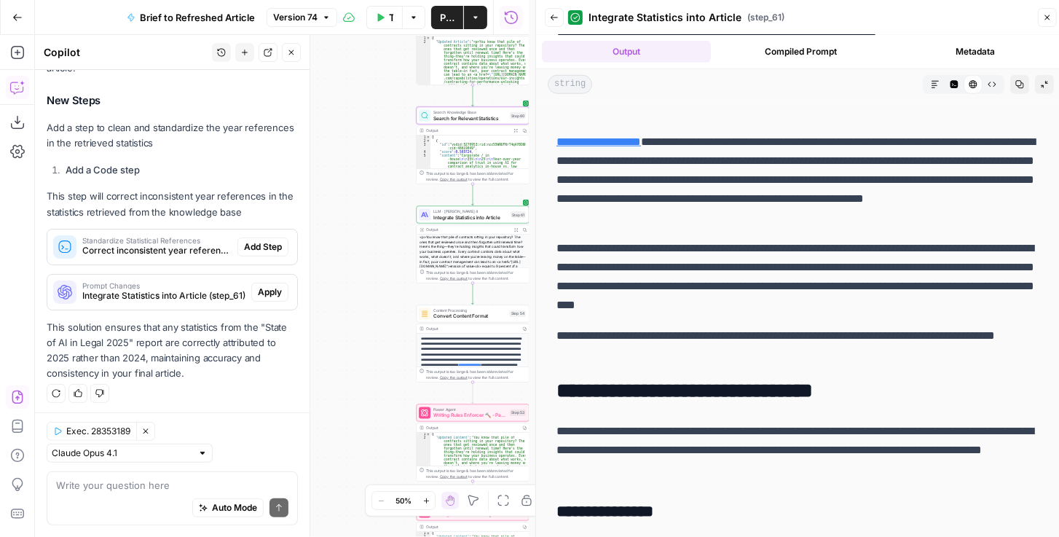
scroll to position [952, 0]
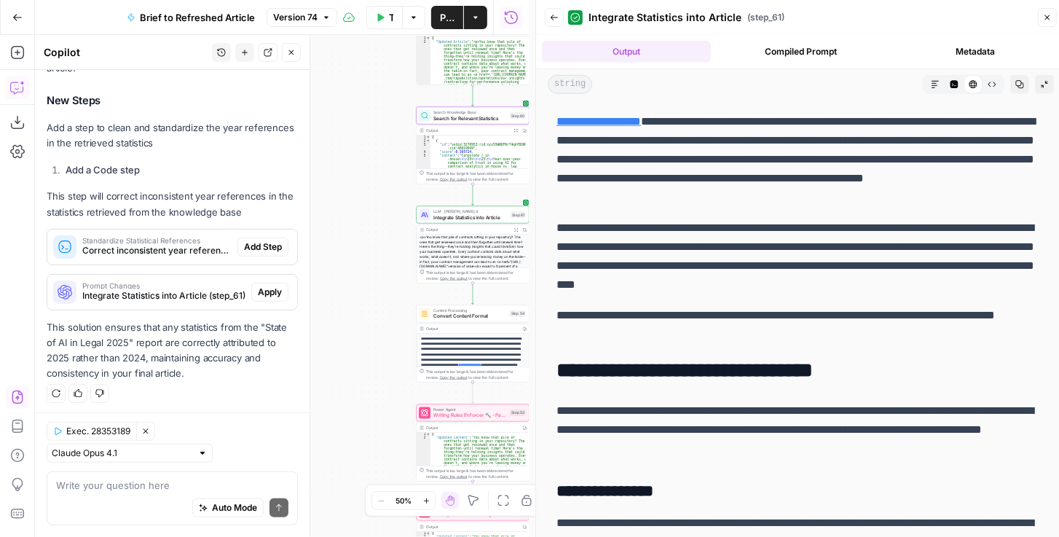
click at [861, 254] on p "**********" at bounding box center [797, 256] width 483 height 76
click at [952, 150] on p "**********" at bounding box center [797, 159] width 483 height 95
click at [292, 57] on button "Close" at bounding box center [291, 52] width 19 height 19
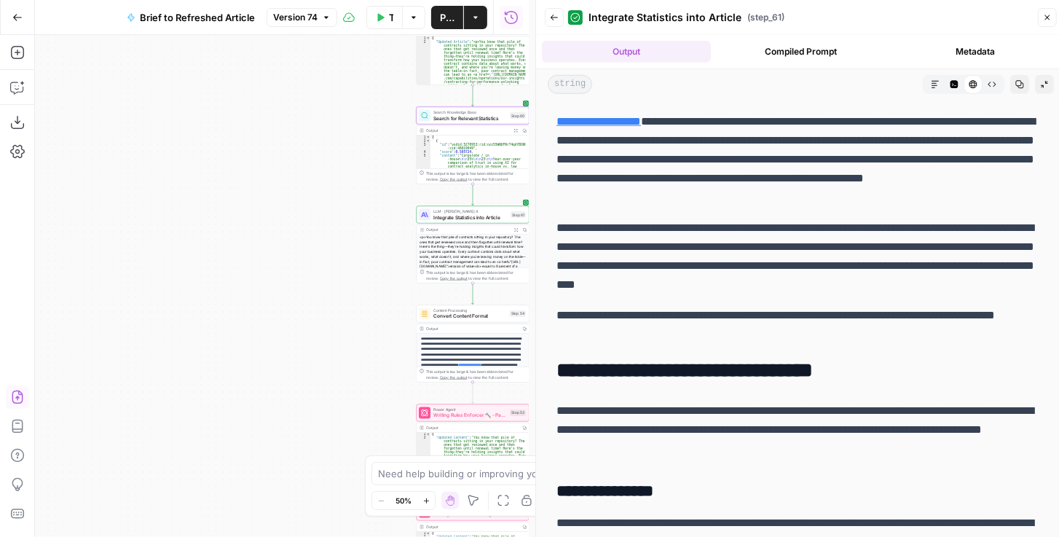
scroll to position [3486, 0]
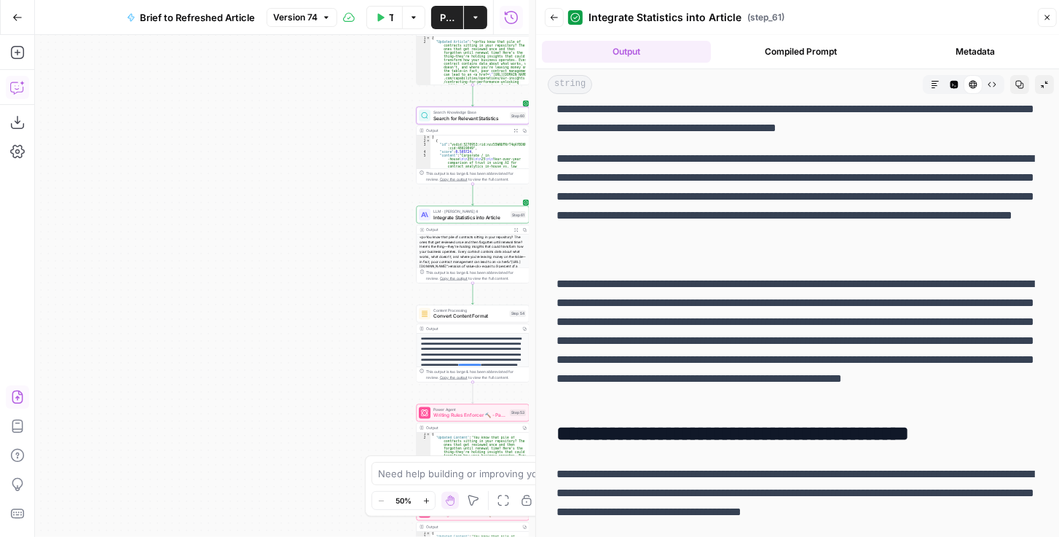
drag, startPoint x: 18, startPoint y: 95, endPoint x: 33, endPoint y: 95, distance: 14.6
click at [18, 95] on button "Copilot" at bounding box center [17, 87] width 23 height 23
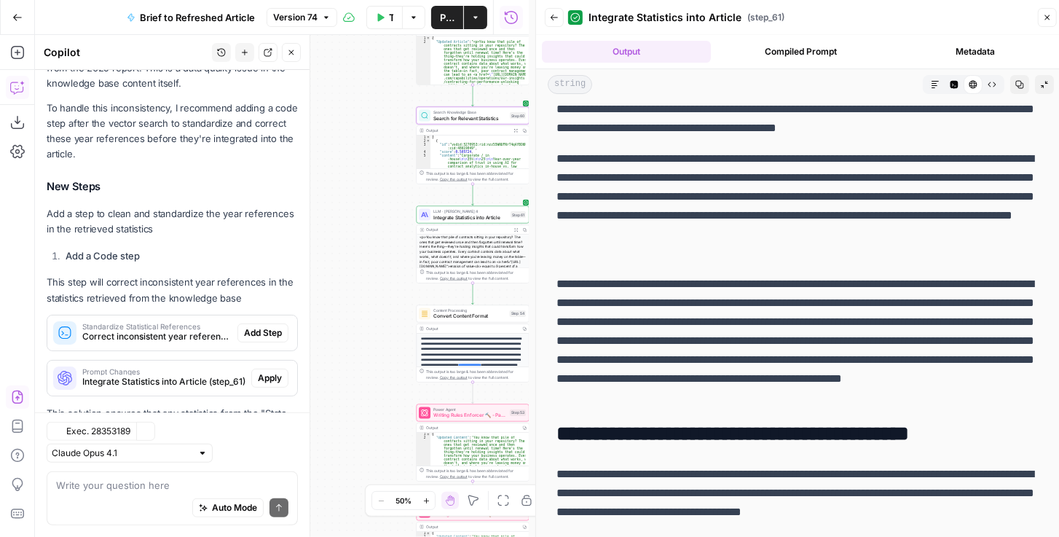
scroll to position [396, 0]
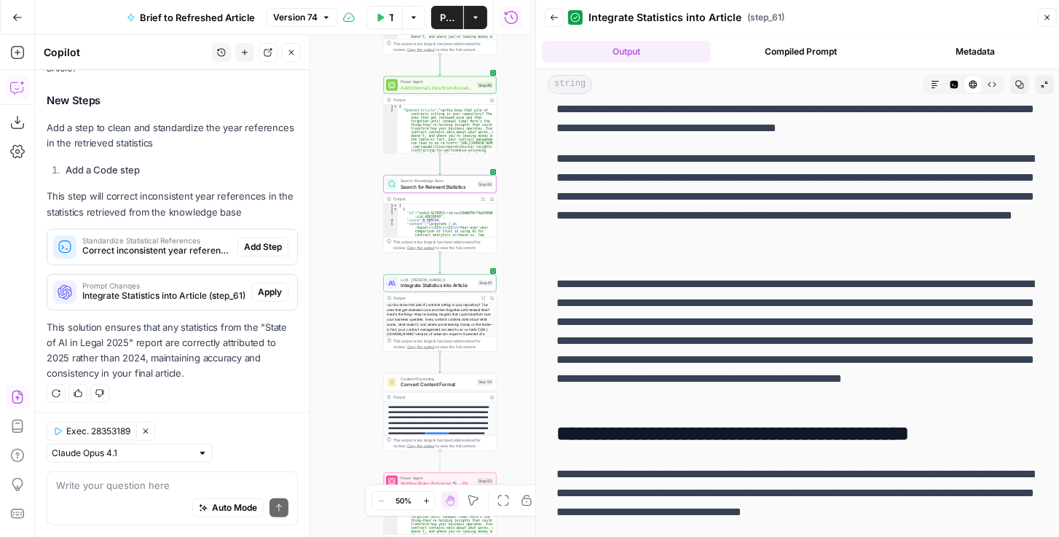
drag, startPoint x: 362, startPoint y: 164, endPoint x: 329, endPoint y: 233, distance: 76.5
click at [329, 233] on div "true false false true false true Workflow Set Inputs Inputs LLM · GPT-4.1 Extra…" at bounding box center [282, 286] width 494 height 502
click at [422, 188] on span "Search for Relevant Statistics" at bounding box center [437, 186] width 74 height 7
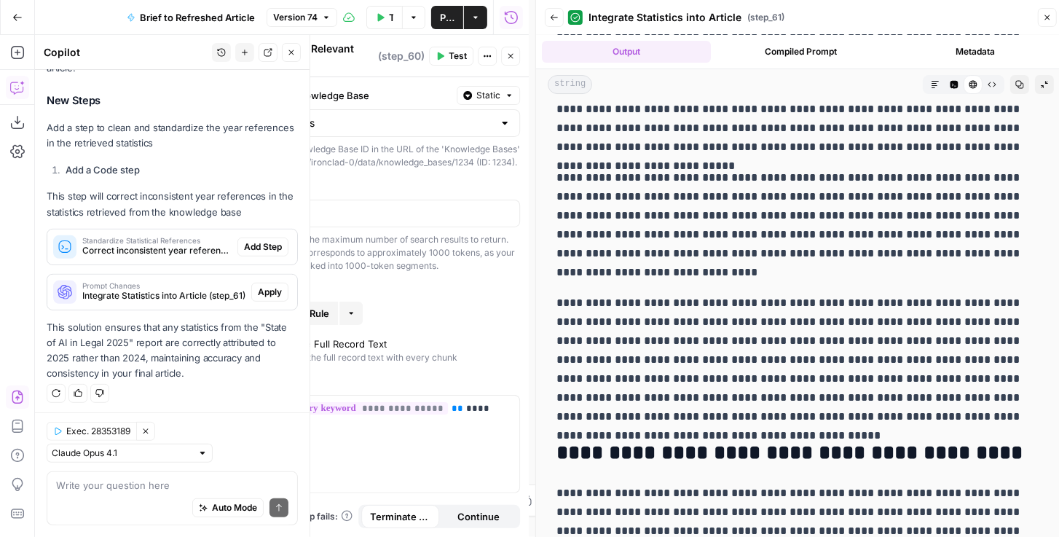
click at [518, 58] on button "Close" at bounding box center [510, 56] width 19 height 19
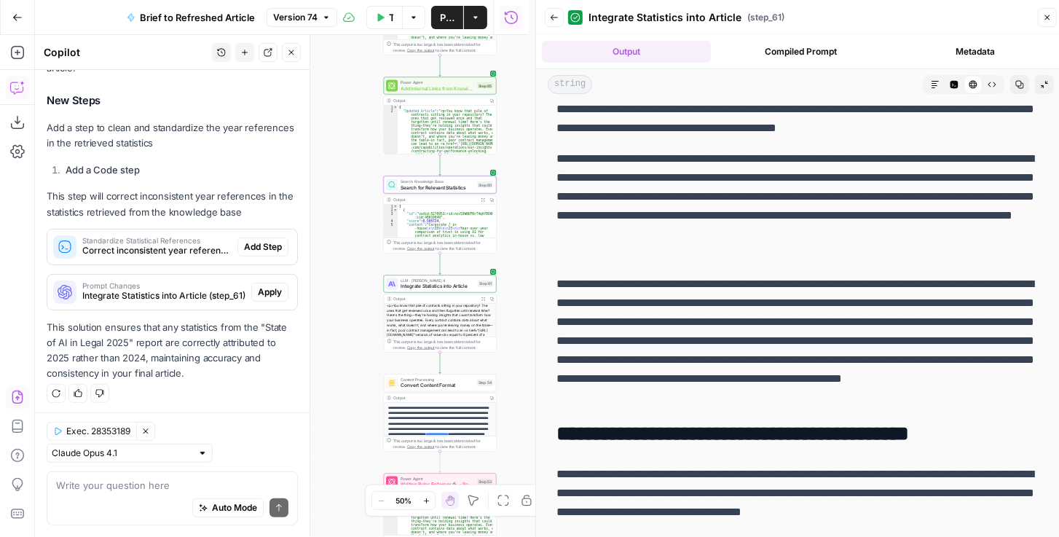
click at [292, 52] on icon "button" at bounding box center [291, 52] width 5 height 5
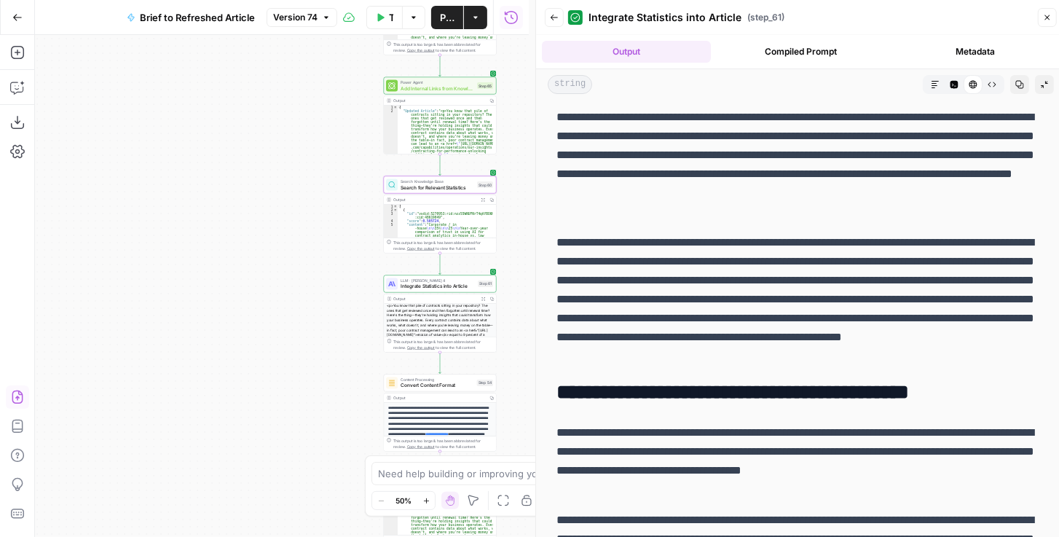
scroll to position [3528, 0]
click at [689, 332] on p "**********" at bounding box center [797, 299] width 483 height 132
drag, startPoint x: 713, startPoint y: 304, endPoint x: 712, endPoint y: 354, distance: 50.2
click at [712, 354] on p "**********" at bounding box center [797, 299] width 483 height 132
click at [736, 328] on p "**********" at bounding box center [797, 299] width 483 height 132
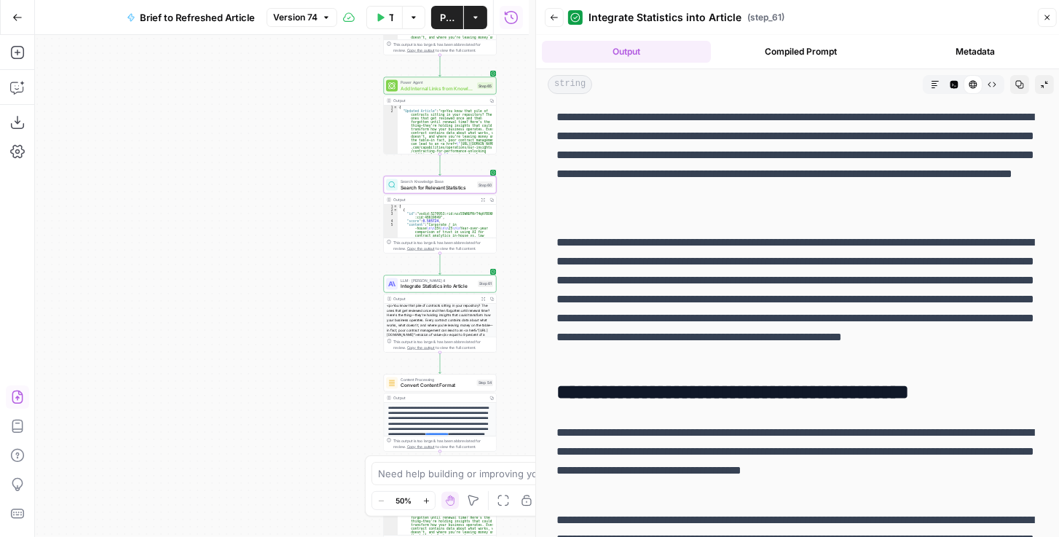
drag, startPoint x: 735, startPoint y: 291, endPoint x: 732, endPoint y: 332, distance: 40.8
click at [732, 332] on p "**********" at bounding box center [797, 299] width 483 height 132
drag, startPoint x: 26, startPoint y: 84, endPoint x: 15, endPoint y: 87, distance: 12.2
click at [15, 87] on icon "button" at bounding box center [17, 87] width 15 height 15
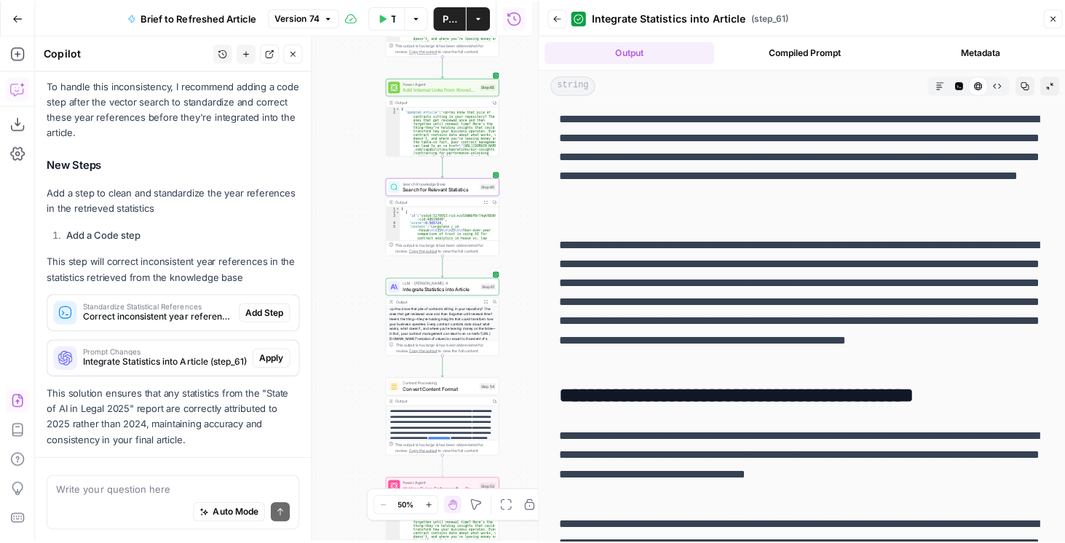
scroll to position [396, 0]
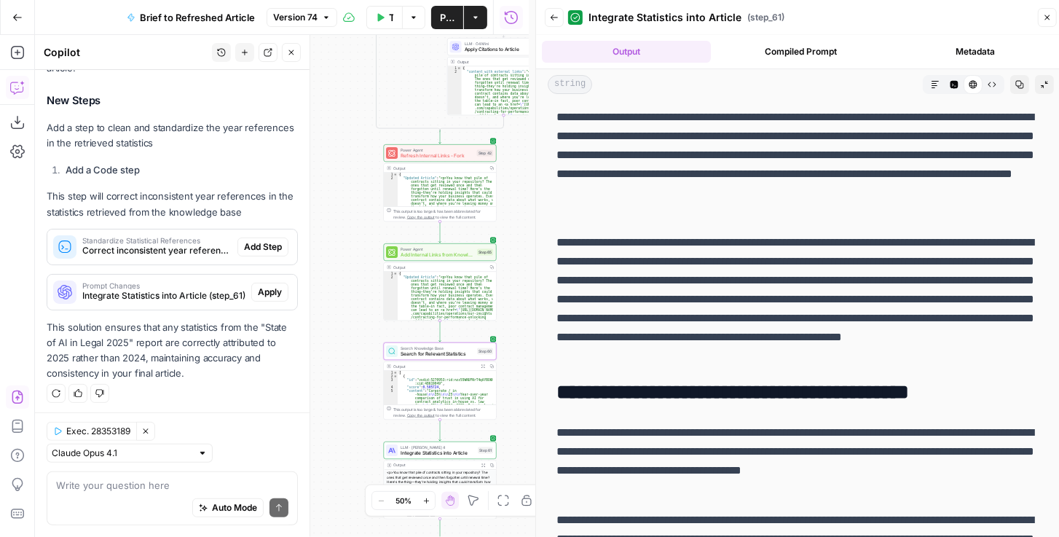
click at [442, 154] on span "Refresh Internal Links - Fork" at bounding box center [437, 155] width 74 height 7
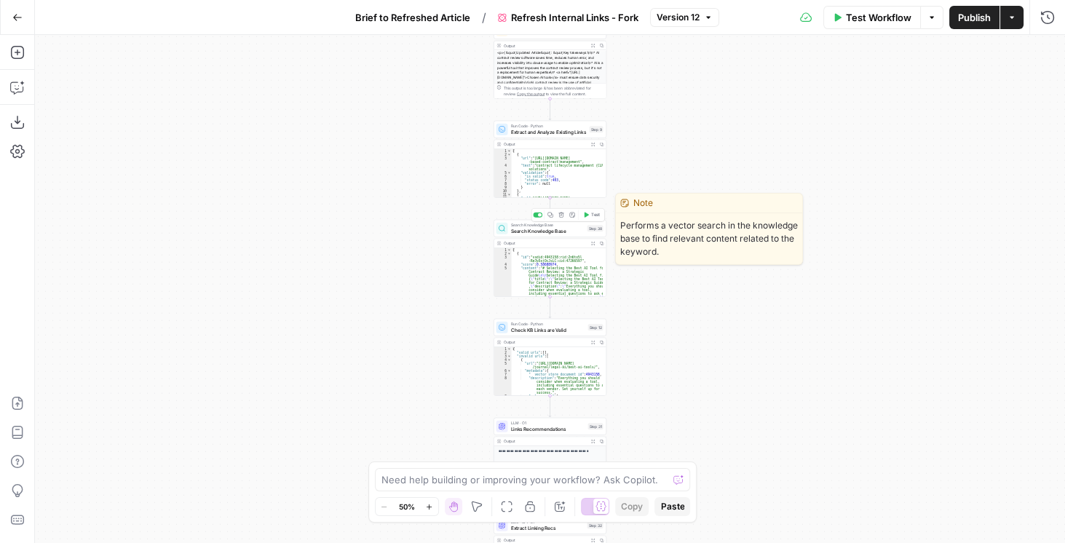
click at [539, 233] on span "Search Knowledge Base" at bounding box center [548, 230] width 74 height 7
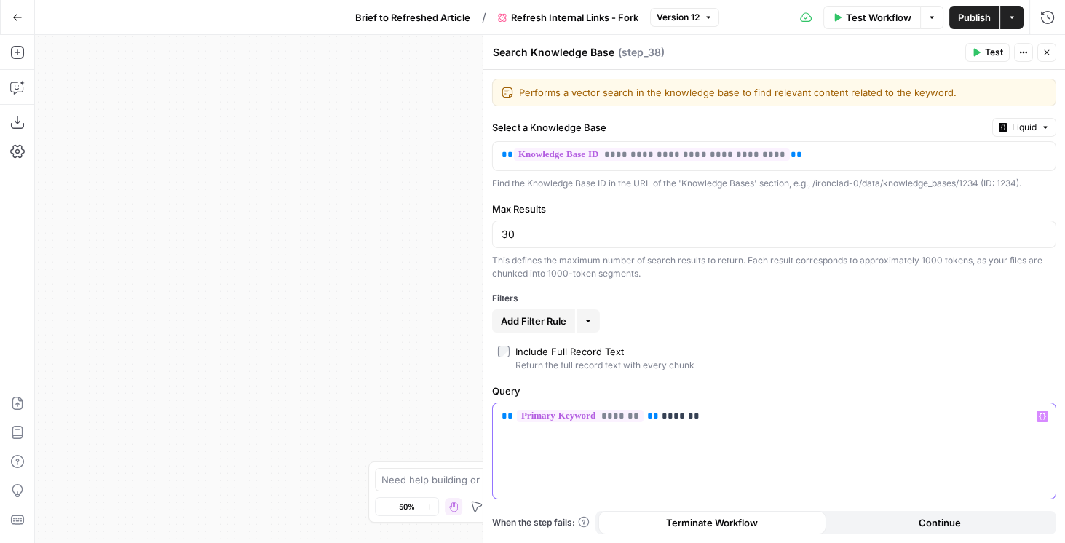
drag, startPoint x: 721, startPoint y: 419, endPoint x: 649, endPoint y: 427, distance: 71.7
click at [649, 427] on div "** ******* ** *******" at bounding box center [774, 450] width 563 height 95
click at [1044, 50] on icon "button" at bounding box center [1047, 52] width 9 height 9
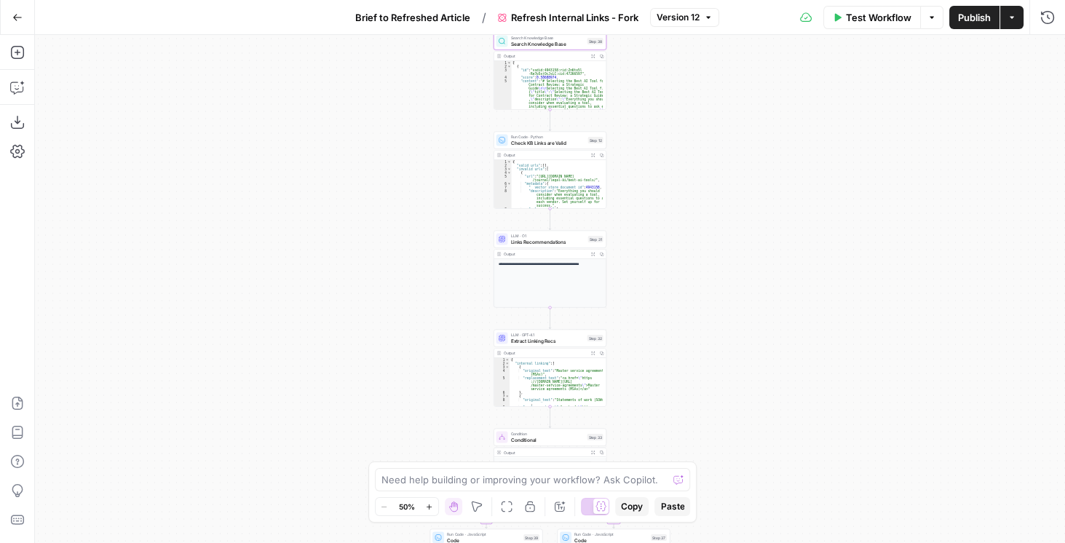
click at [541, 246] on div "LLM · O1 Links Recommendations Step 31 Copy step Delete step Add Note Test" at bounding box center [550, 239] width 113 height 17
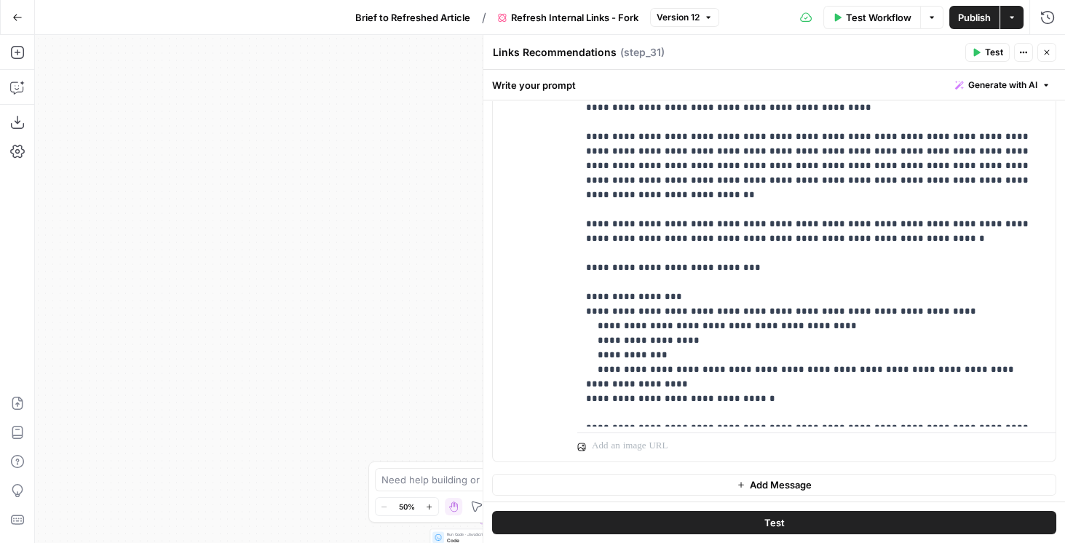
scroll to position [434, 0]
click at [1052, 58] on button "Close" at bounding box center [1046, 52] width 19 height 19
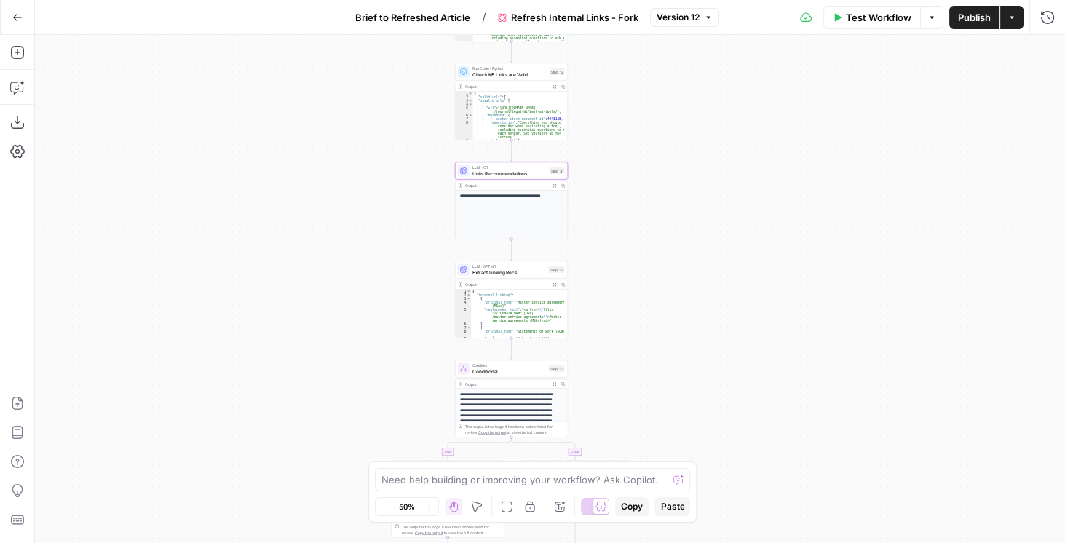
drag, startPoint x: 715, startPoint y: 272, endPoint x: 661, endPoint y: 182, distance: 105.1
click at [662, 183] on div "true false Workflow Set Inputs Inputs Content Processing Convert Content Format…" at bounding box center [550, 289] width 1030 height 508
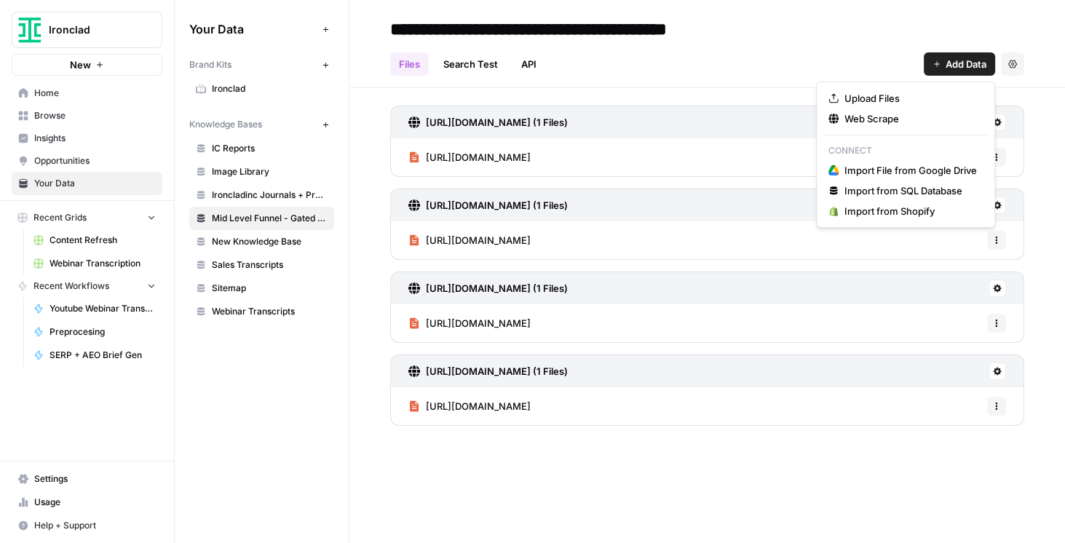
click at [933, 66] on icon "button" at bounding box center [937, 64] width 9 height 9
click at [892, 118] on span "Web Scrape" at bounding box center [910, 118] width 132 height 15
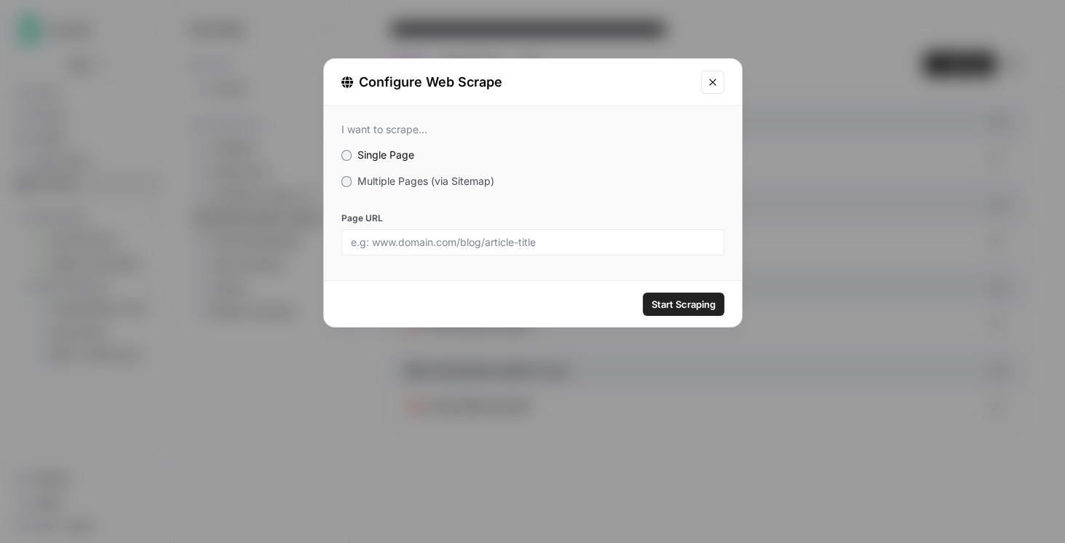
click at [425, 176] on span "Multiple Pages (via Sitemap)" at bounding box center [425, 181] width 137 height 12
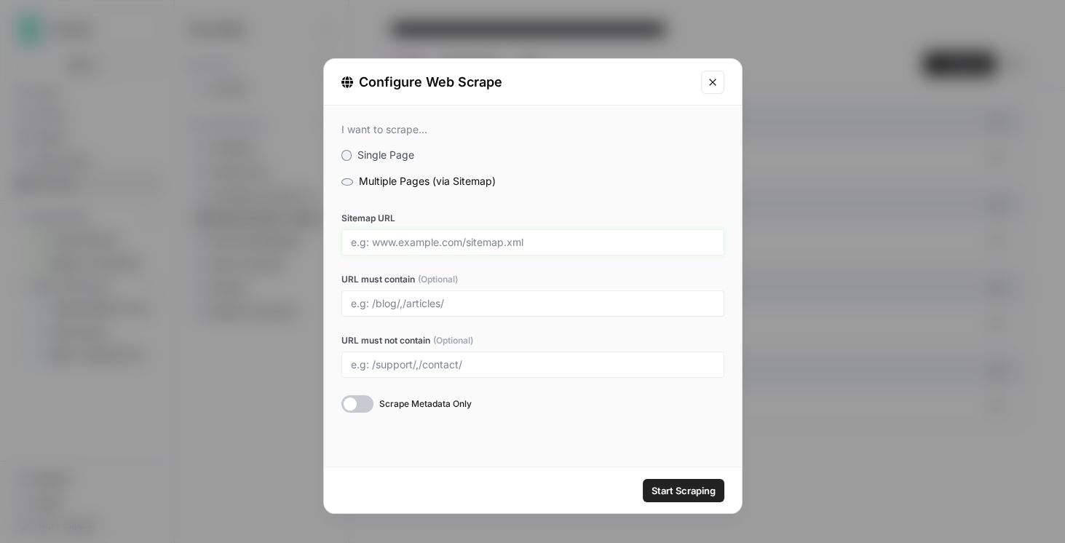
click at [446, 240] on input "Sitemap URL" at bounding box center [533, 242] width 364 height 13
paste input "https://ironcladinc.wpengine.com/journal/webinars/"
click at [387, 400] on span "Scrape Metadata Only" at bounding box center [425, 403] width 92 height 13
click at [659, 241] on input "https://ironcladinc.wpengine.com/journal/webinars/" at bounding box center [533, 242] width 364 height 13
type input "https://ironcladinc.wpengine.com/journal/webinars/sitemap.xml"
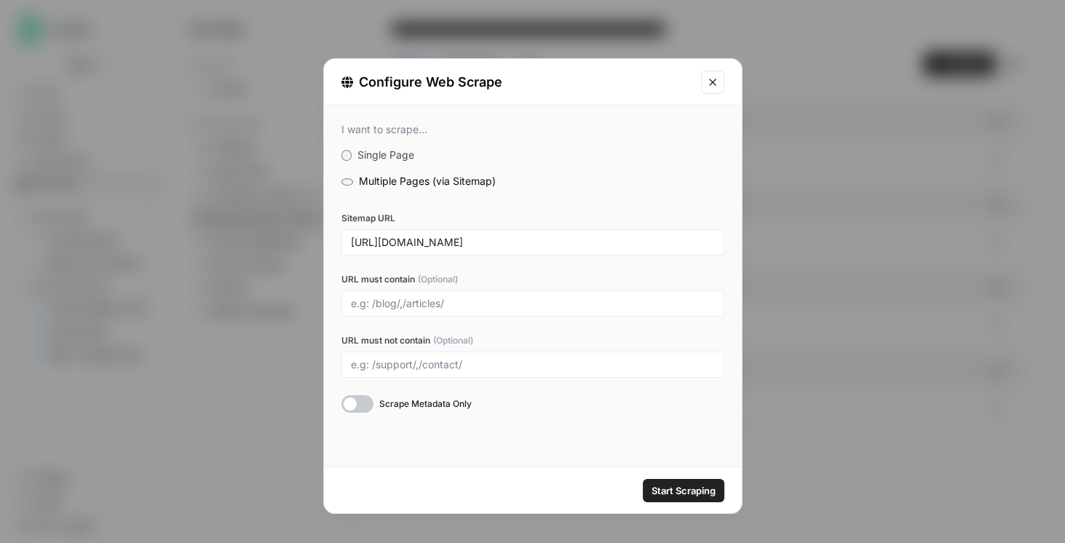
click at [696, 489] on span "Start Scraping" at bounding box center [684, 490] width 64 height 15
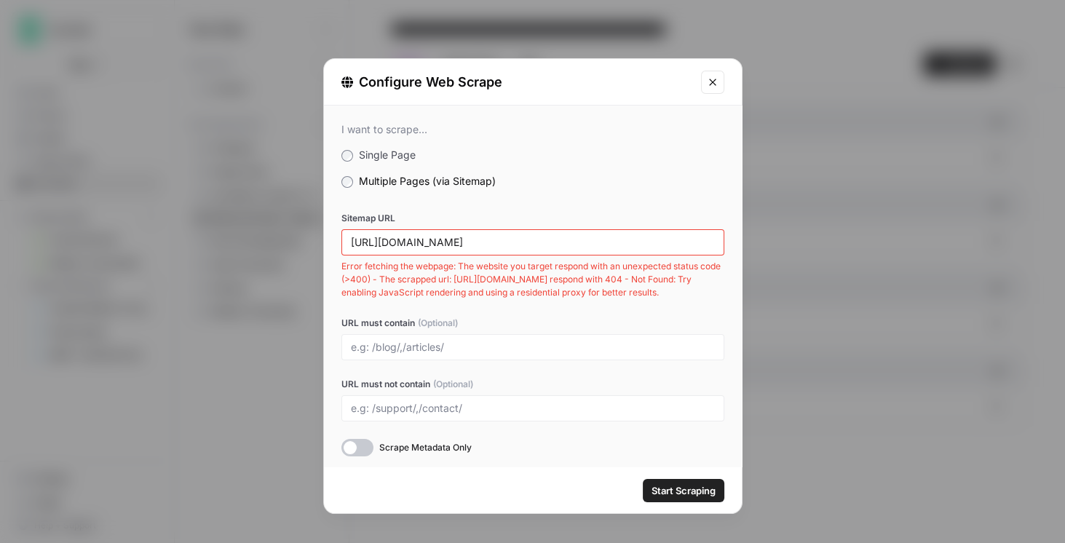
click at [713, 76] on icon "Close modal" at bounding box center [713, 82] width 12 height 12
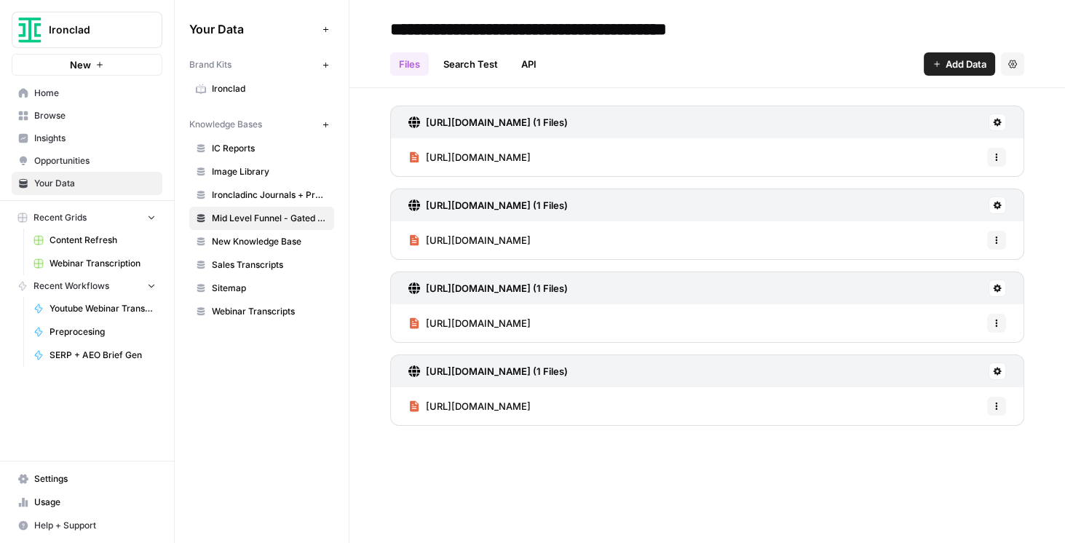
click at [932, 68] on button "Add Data" at bounding box center [959, 63] width 71 height 23
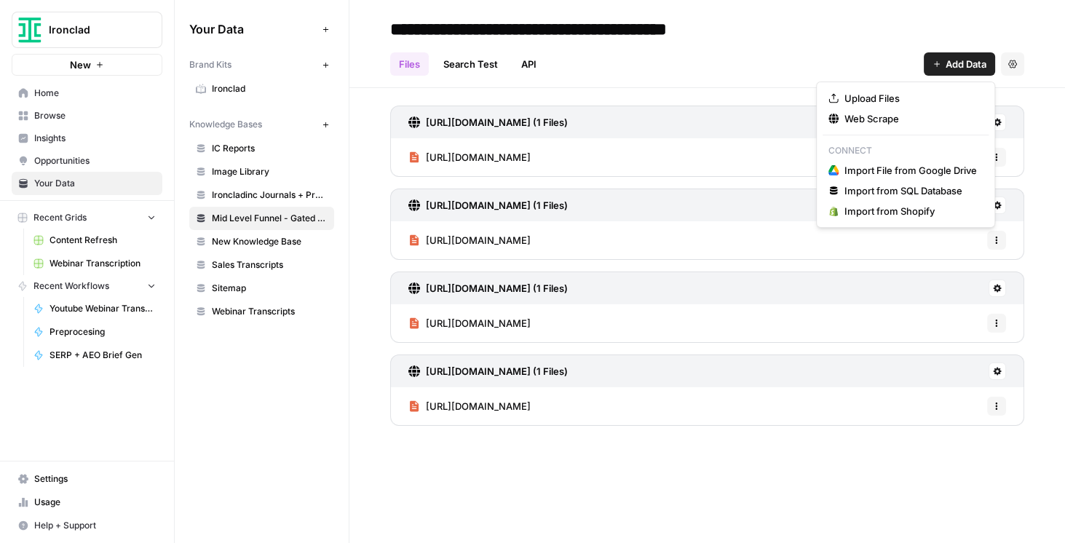
click at [609, 93] on div "https://ironcladapp.com/lp/2025-contracting-benchmark-report/ (1 Files) https:/…" at bounding box center [707, 262] width 716 height 349
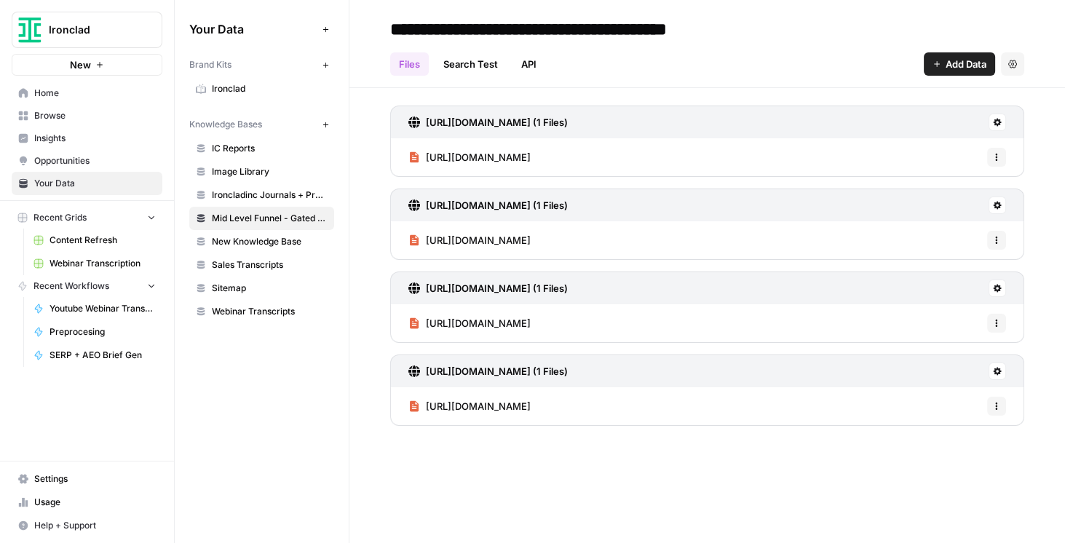
click at [525, 72] on link "API" at bounding box center [529, 63] width 33 height 23
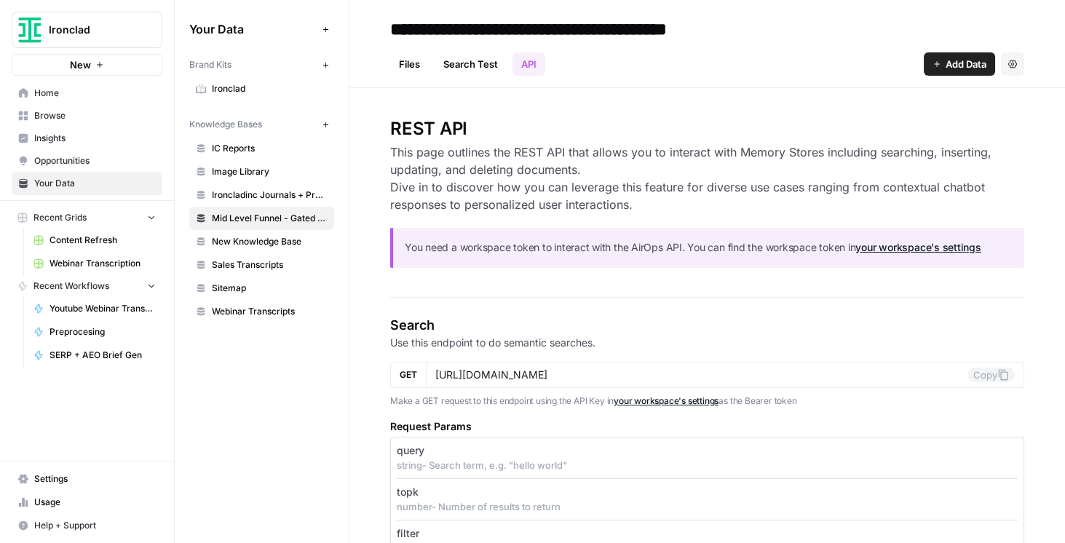
click at [411, 68] on link "Files" at bounding box center [409, 63] width 39 height 23
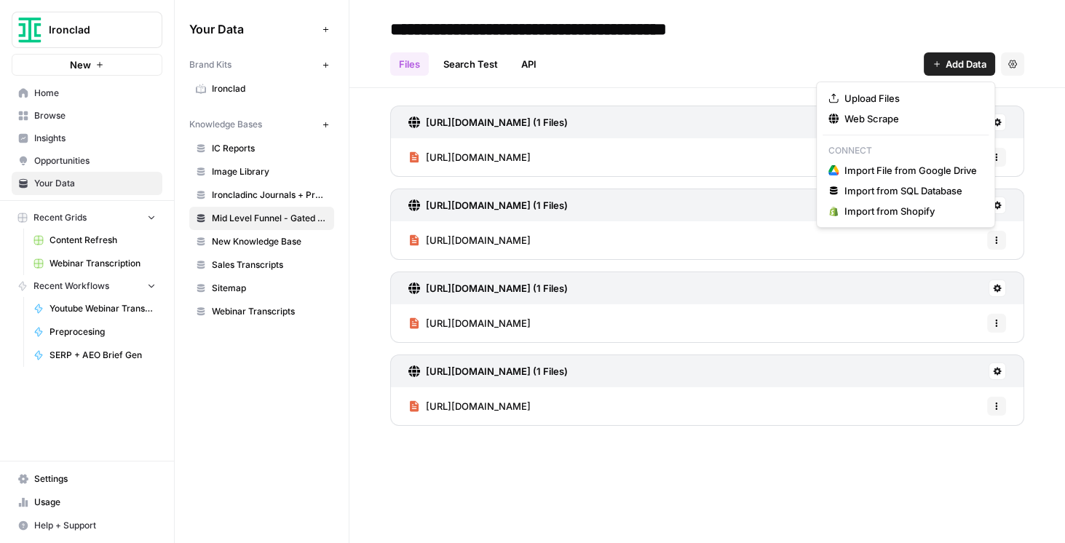
click at [982, 64] on span "Add Data" at bounding box center [966, 64] width 41 height 15
click at [885, 92] on span "Upload Files" at bounding box center [910, 98] width 132 height 15
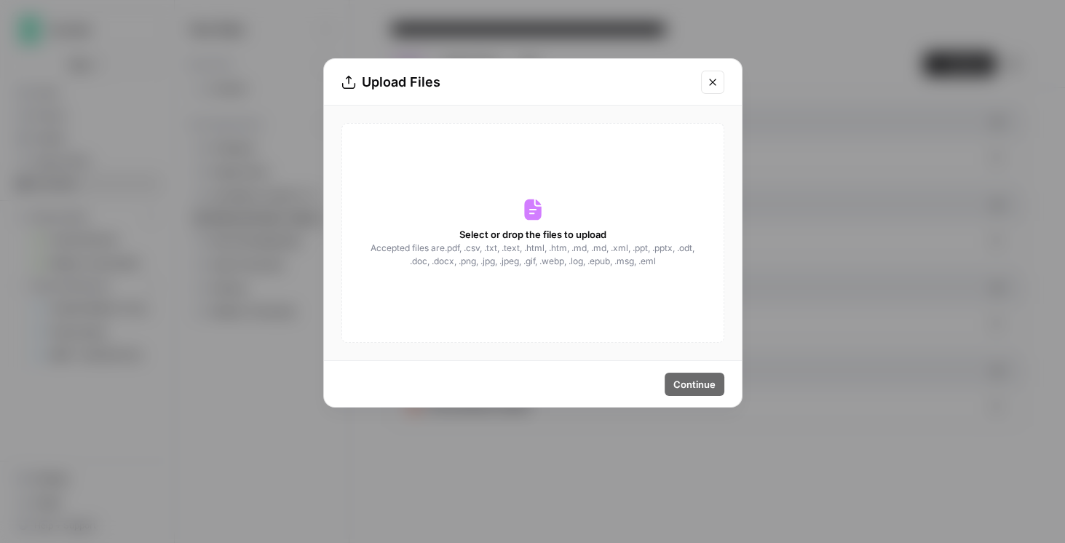
click at [711, 89] on button "Close modal" at bounding box center [712, 82] width 23 height 23
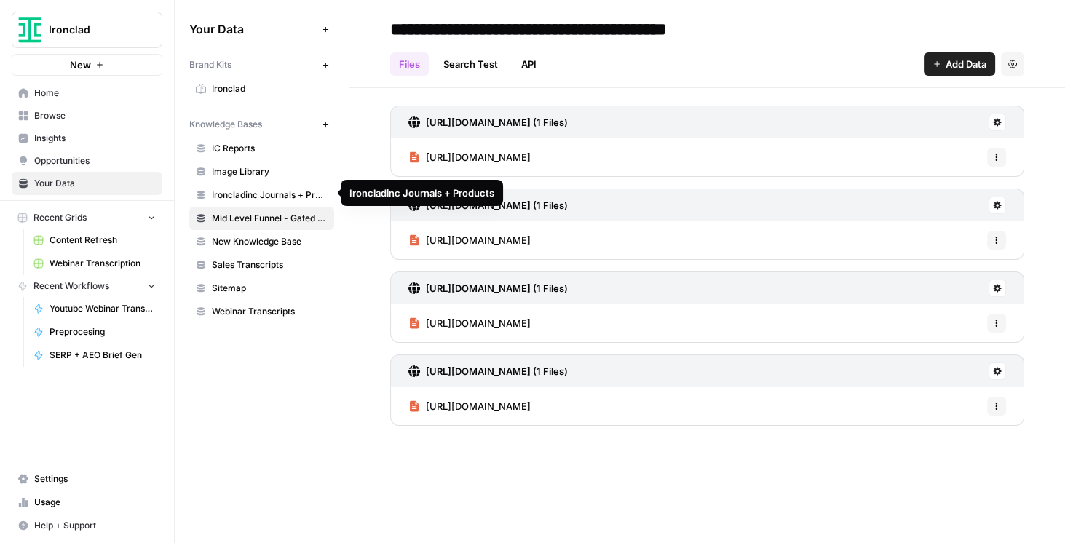
click at [250, 149] on span "IC Reports" at bounding box center [270, 148] width 116 height 13
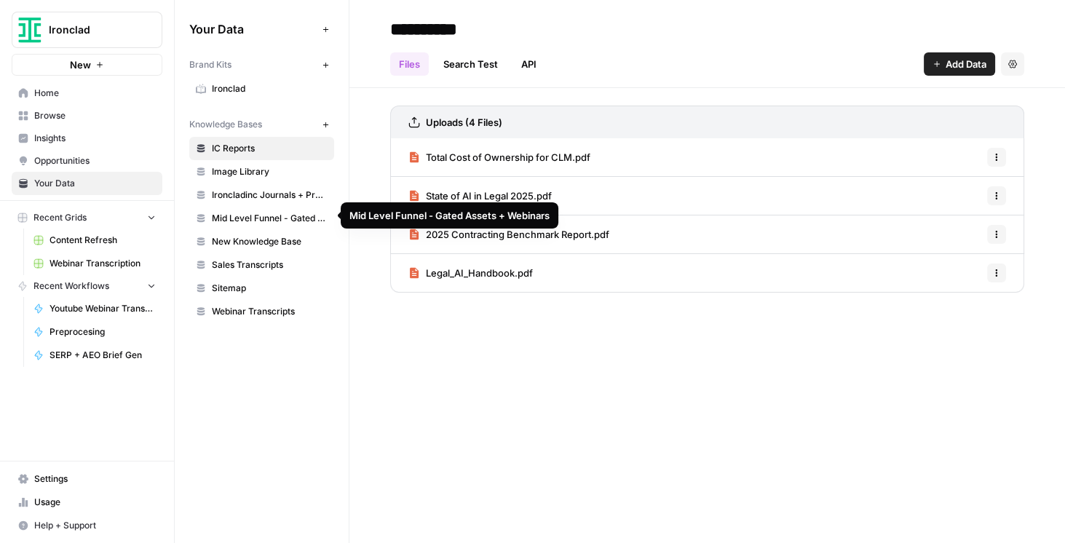
click at [266, 221] on span "Mid Level Funnel - Gated Assets + Webinars" at bounding box center [270, 218] width 116 height 13
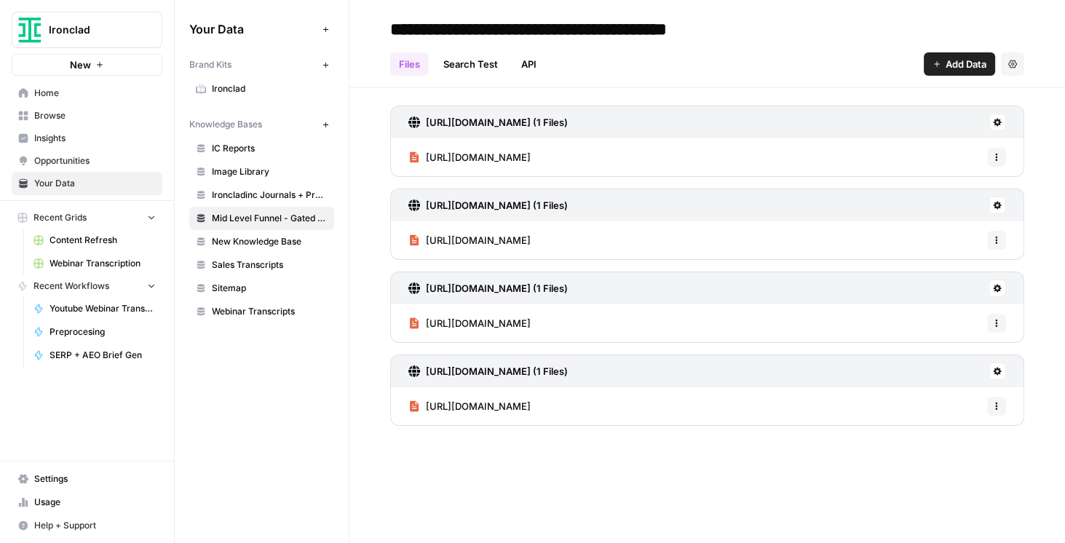
click at [946, 68] on span "Add Data" at bounding box center [966, 64] width 41 height 15
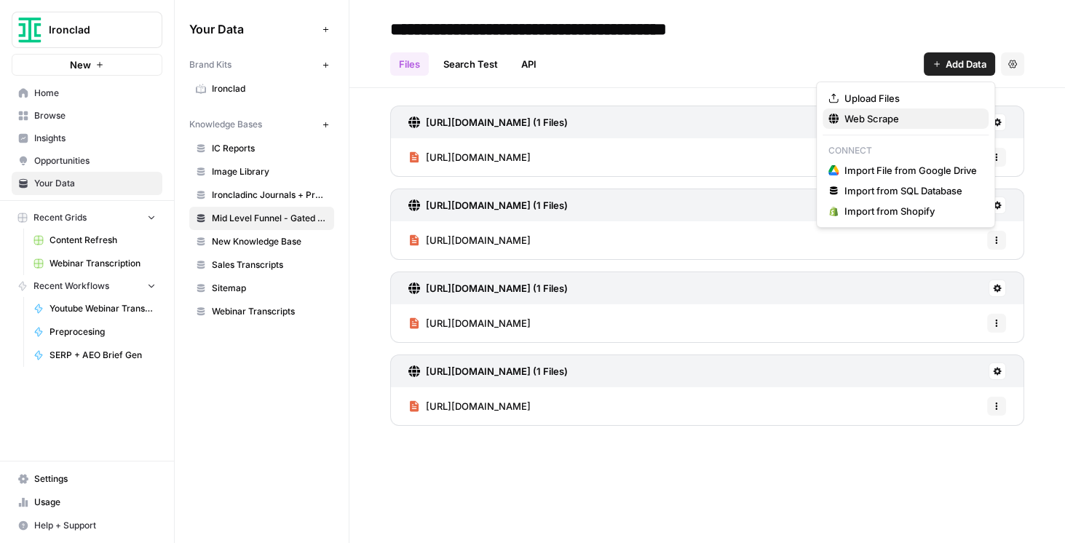
click at [883, 124] on span "Web Scrape" at bounding box center [910, 118] width 132 height 15
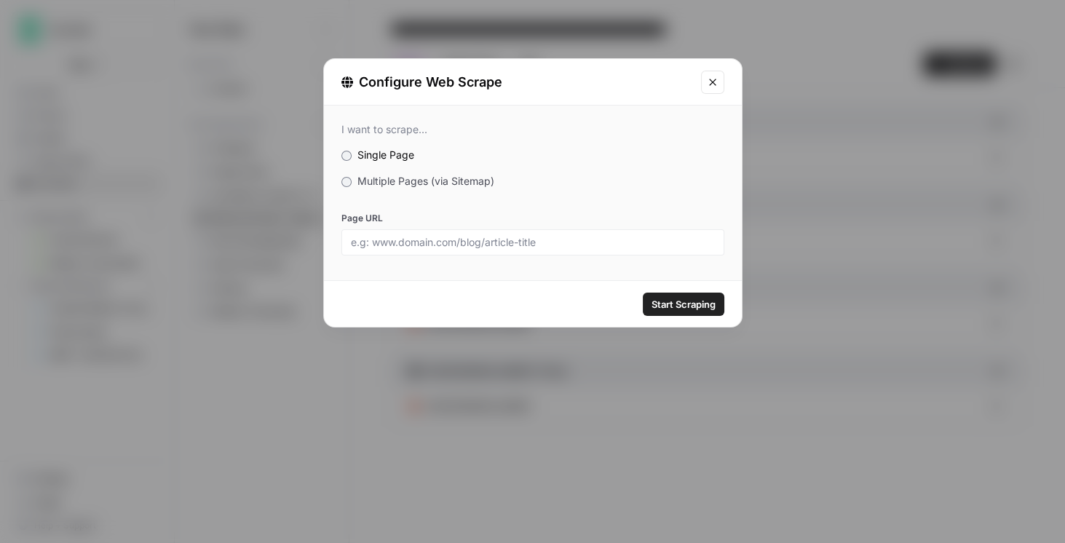
click at [405, 181] on span "Multiple Pages (via Sitemap)" at bounding box center [425, 181] width 137 height 12
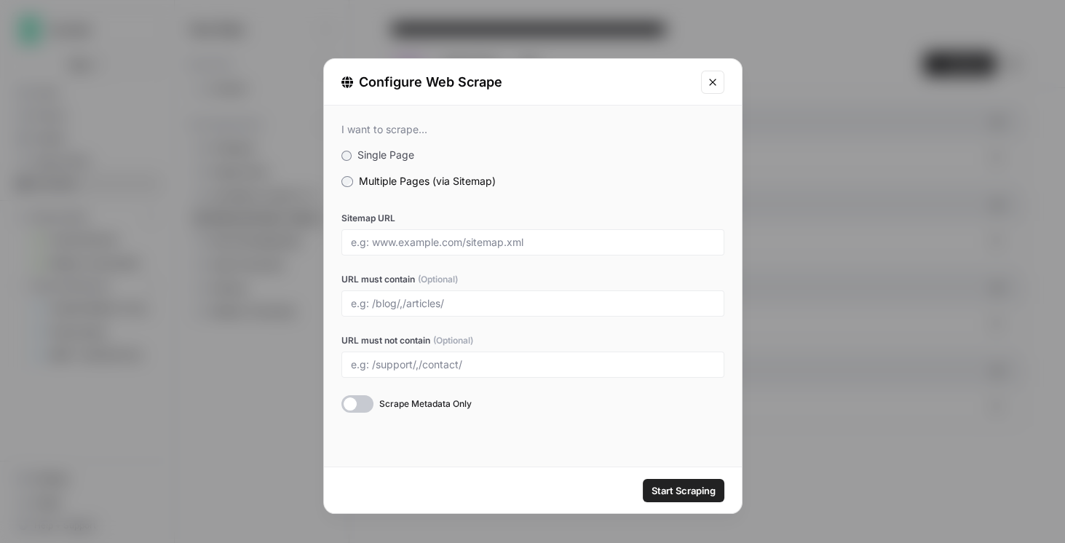
click at [402, 152] on span "Single Page" at bounding box center [385, 155] width 57 height 12
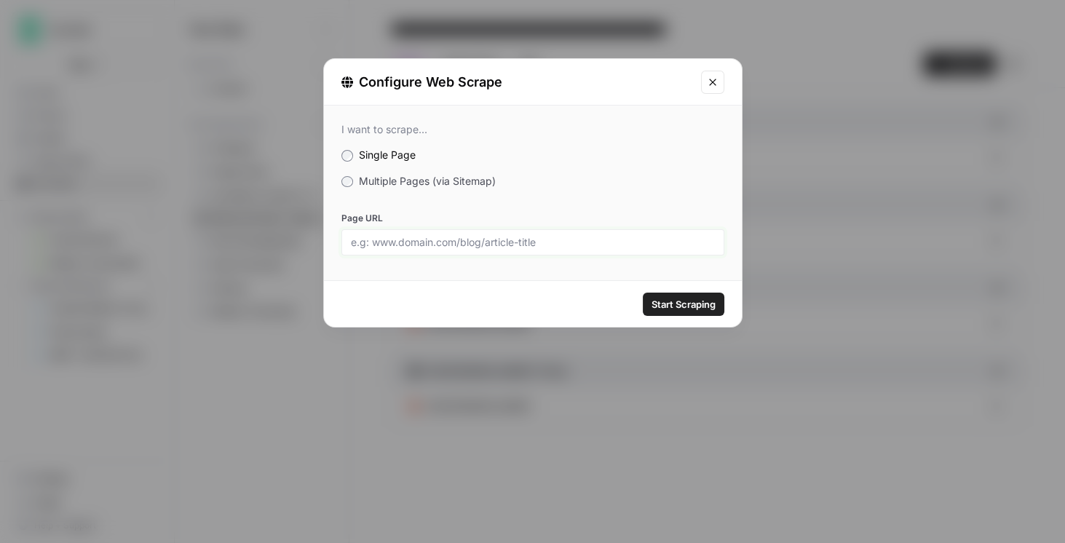
click at [480, 242] on input "Page URL" at bounding box center [533, 242] width 364 height 13
paste input "https://ironcladapp.com/journal/webinars/virtual-roundtable-2025-state-of-ai-in…"
type input "https://ironcladapp.com/journal/webinars/virtual-roundtable-2025-state-of-ai-in…"
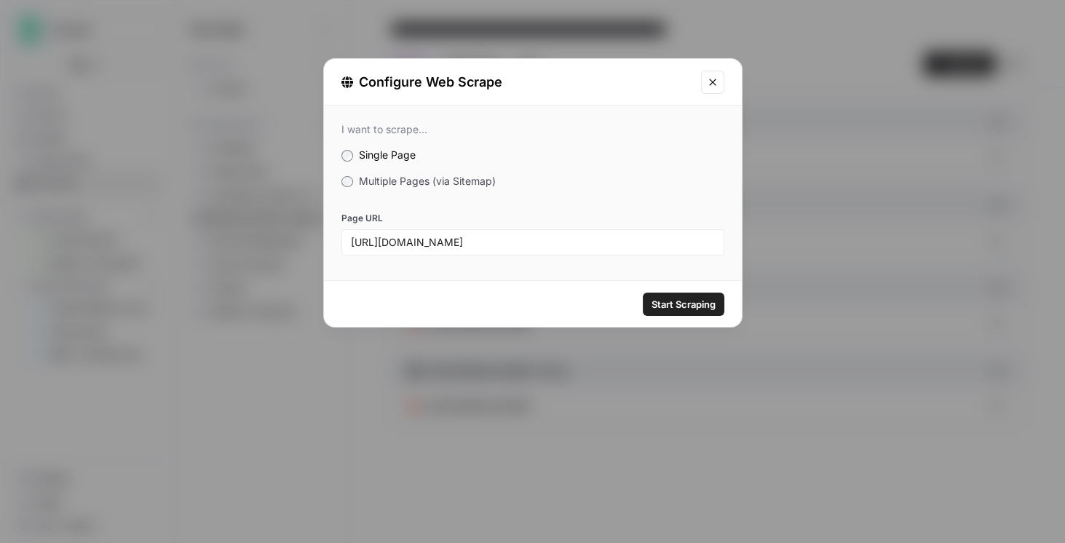
click at [671, 310] on span "Start Scraping" at bounding box center [684, 304] width 64 height 15
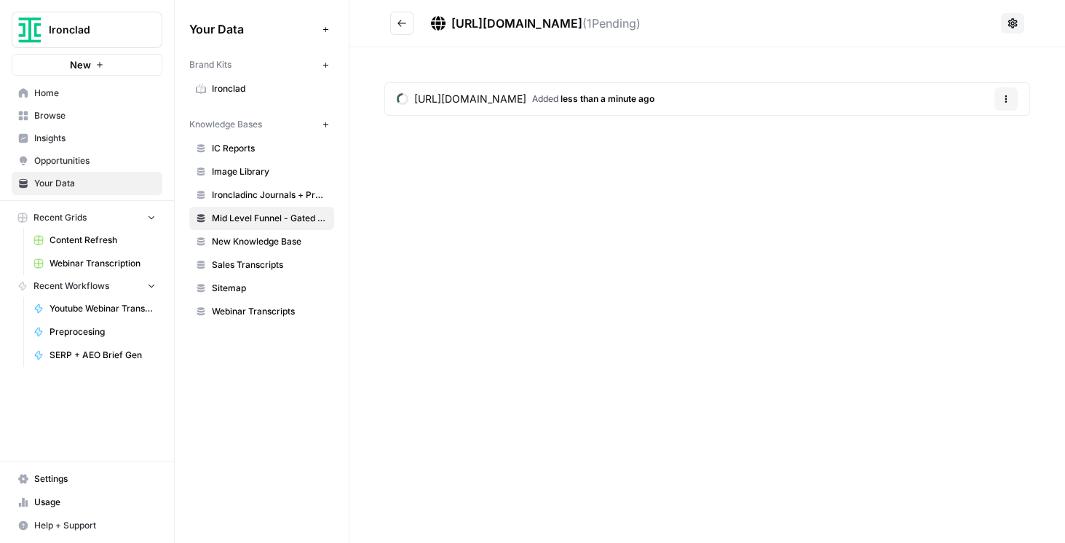
click at [388, 21] on header "https://ironcladapp.com/journal/webinars/virtual-roundtable-2025-state-of-ai-in…" at bounding box center [707, 23] width 716 height 47
click at [398, 23] on icon "Go back" at bounding box center [401, 23] width 9 height 7
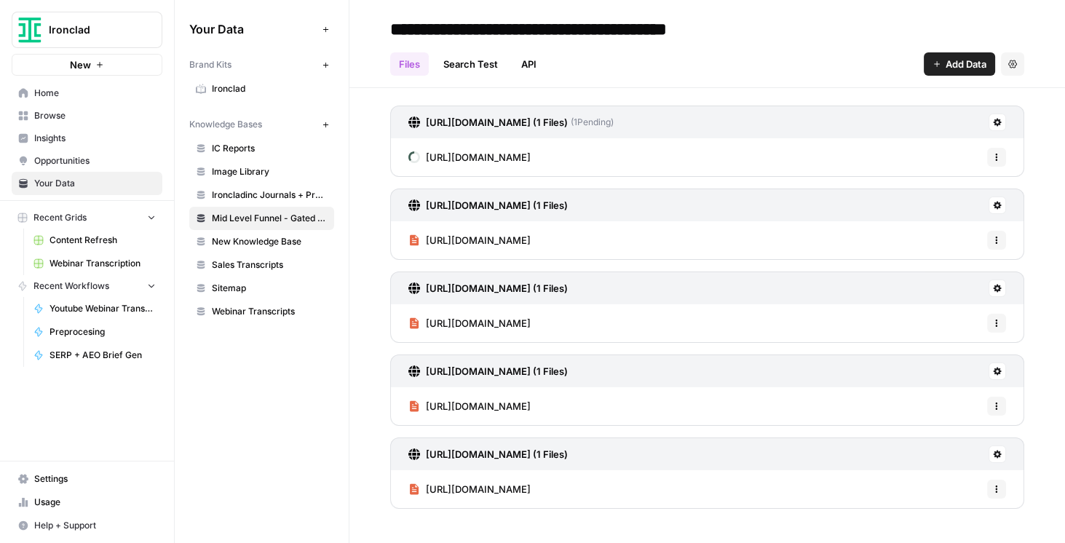
click at [930, 73] on button "Add Data" at bounding box center [959, 63] width 71 height 23
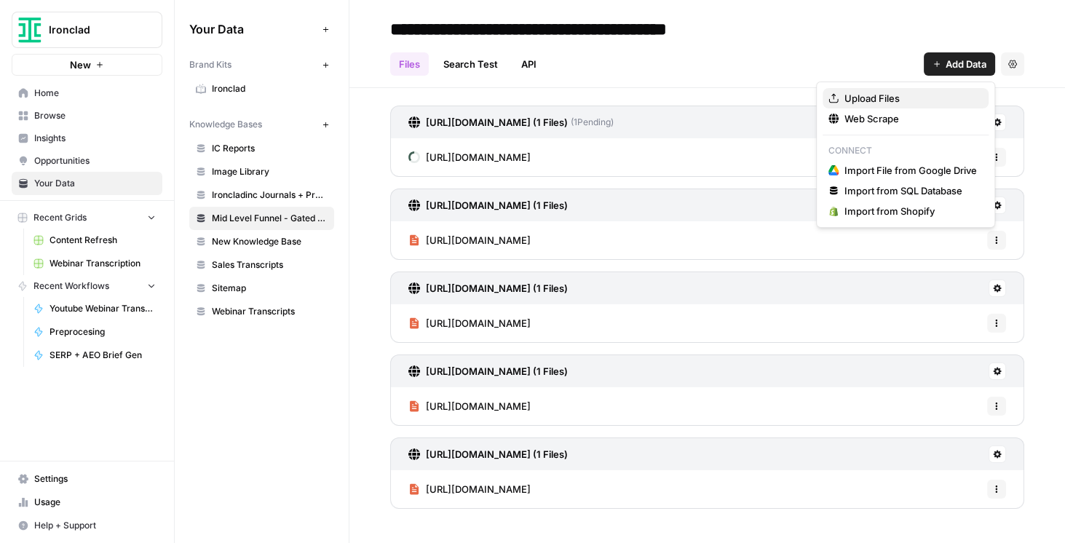
click at [895, 100] on span "Upload Files" at bounding box center [910, 98] width 132 height 15
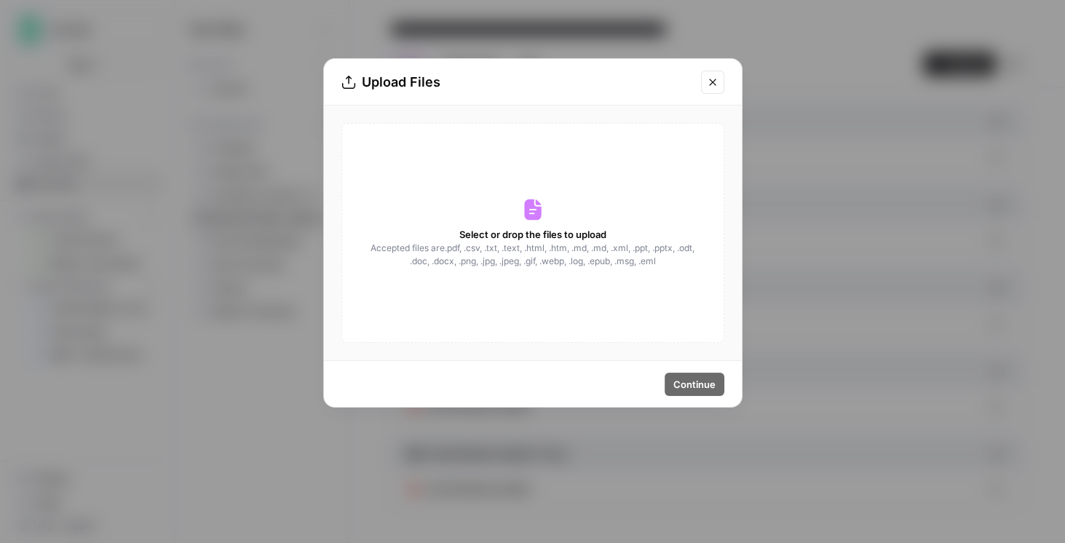
click at [711, 82] on icon "Close modal" at bounding box center [713, 82] width 12 height 12
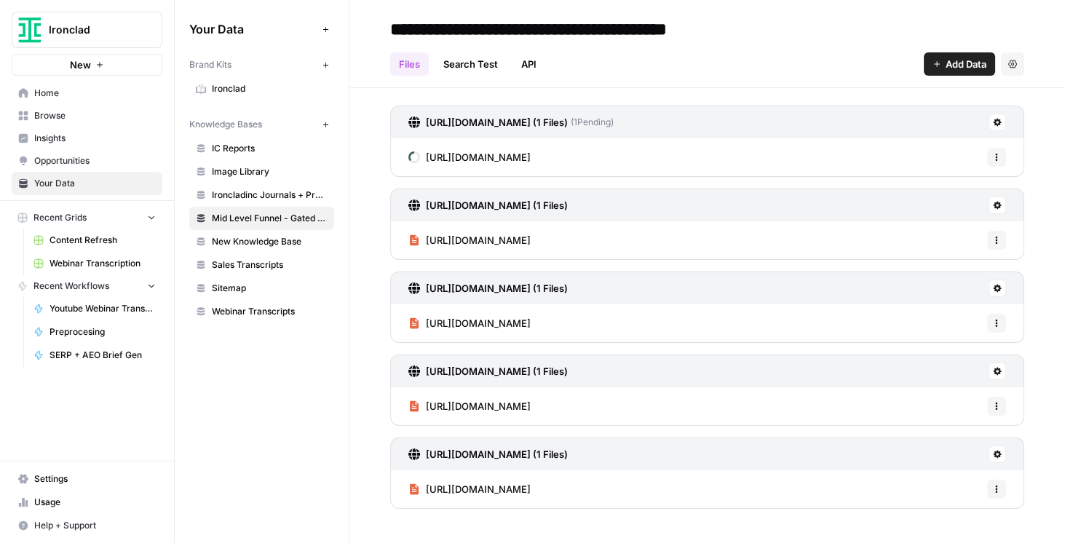
click at [951, 71] on button "Add Data" at bounding box center [959, 63] width 71 height 23
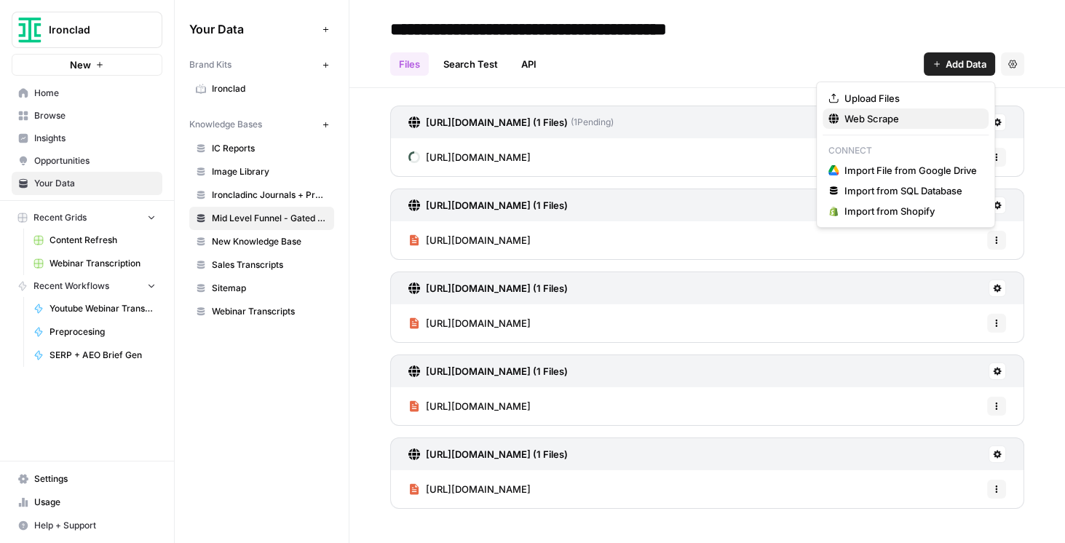
click at [887, 122] on span "Web Scrape" at bounding box center [910, 118] width 132 height 15
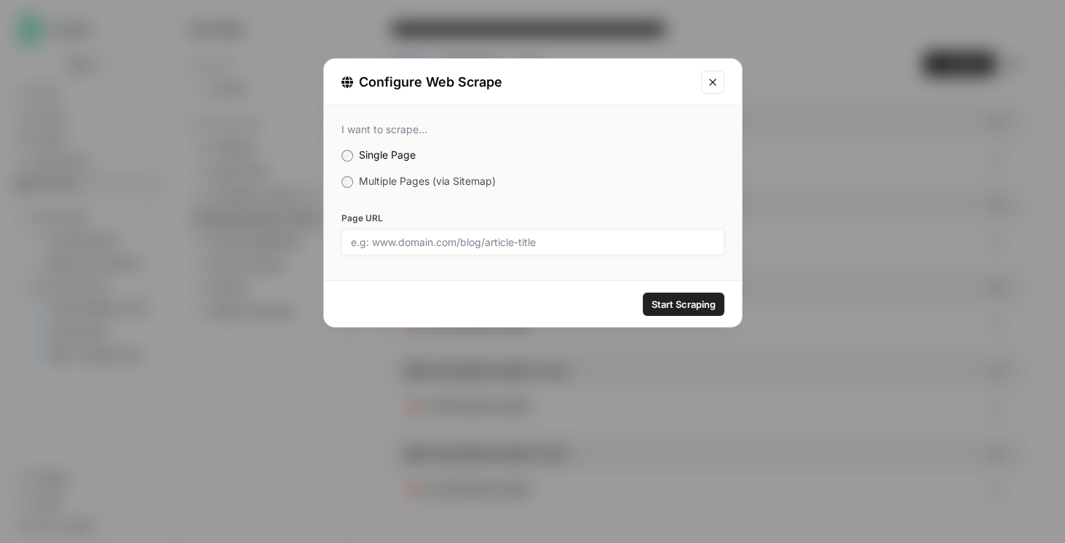
click at [484, 242] on input "Page URL" at bounding box center [533, 242] width 364 height 13
paste input "https://ironcladapp.com/journal/webinars/whats-new-webinar-august-2025/"
type input "https://ironcladapp.com/journal/webinars/whats-new-webinar-august-2025/"
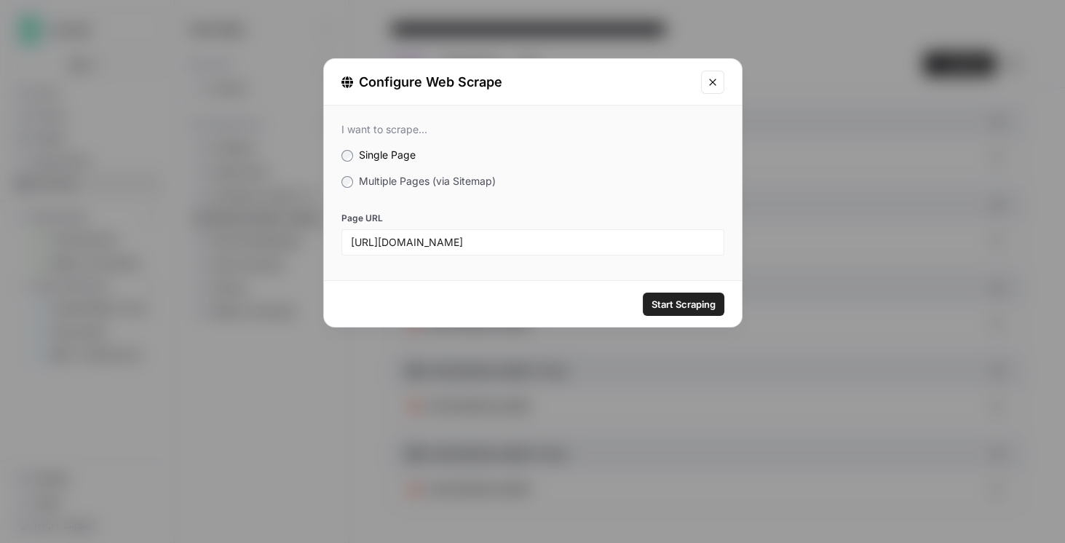
click at [691, 302] on span "Start Scraping" at bounding box center [684, 304] width 64 height 15
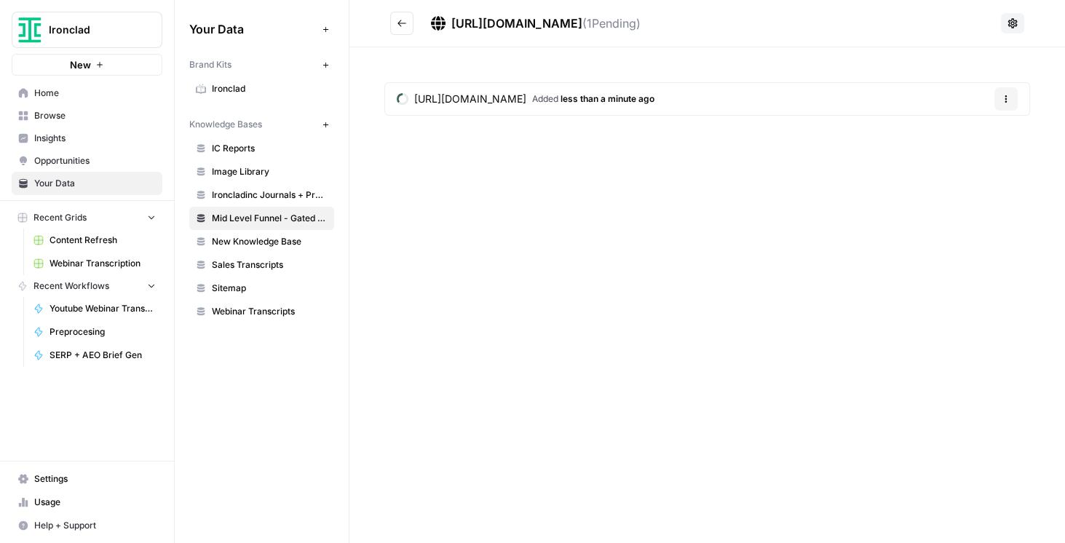
click at [407, 19] on button "Go back" at bounding box center [401, 23] width 23 height 23
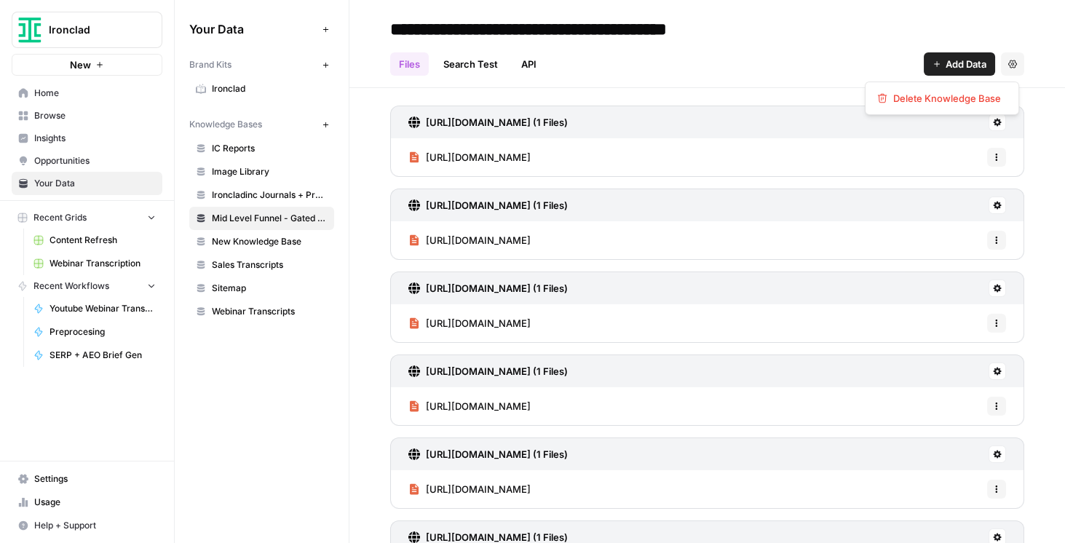
click at [1006, 73] on button "Settings" at bounding box center [1012, 63] width 23 height 23
click at [638, 79] on header "**********" at bounding box center [707, 44] width 716 height 88
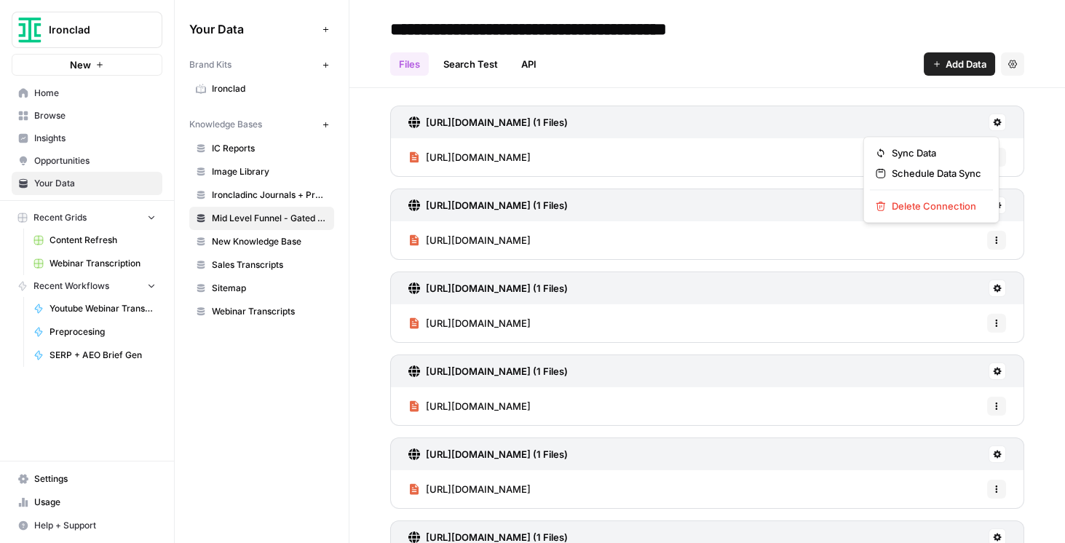
click at [991, 126] on button at bounding box center [997, 122] width 17 height 17
click at [935, 202] on span "Delete Connection" at bounding box center [937, 206] width 90 height 15
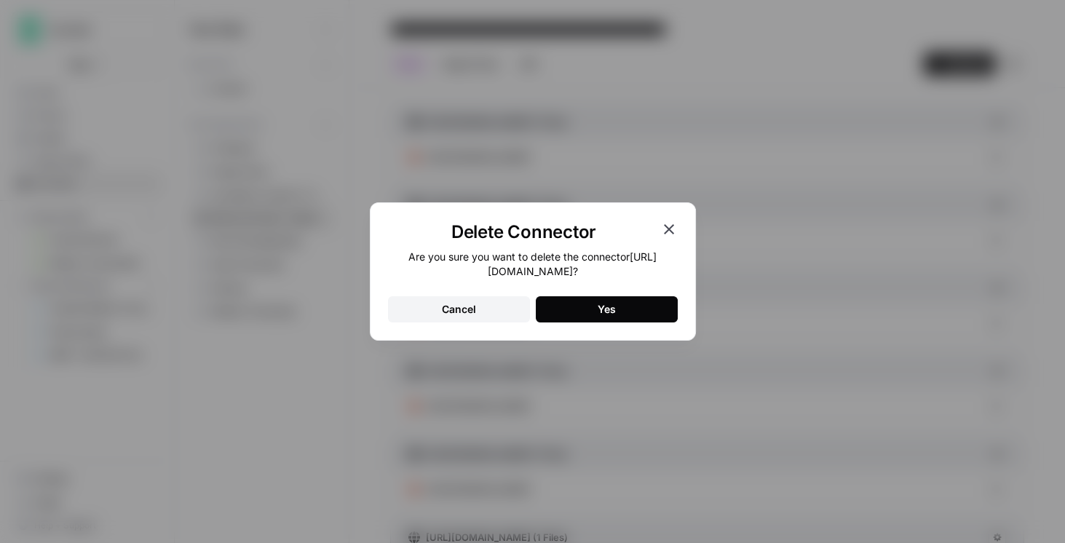
click at [595, 320] on button "Yes" at bounding box center [607, 309] width 142 height 26
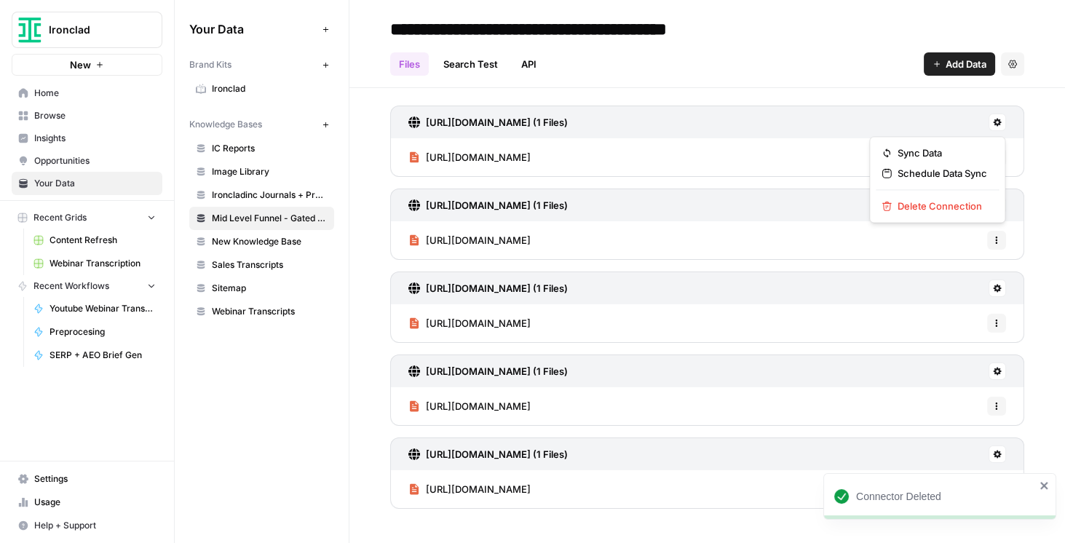
click at [1002, 121] on button at bounding box center [997, 122] width 17 height 17
click at [916, 208] on span "Delete Connection" at bounding box center [943, 206] width 90 height 15
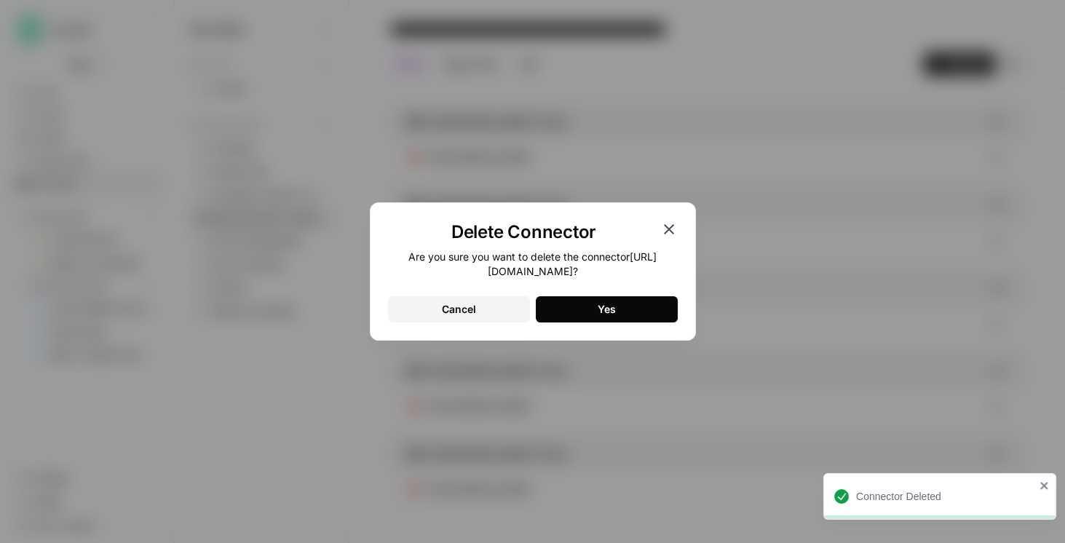
click at [598, 312] on div "Yes" at bounding box center [607, 309] width 18 height 15
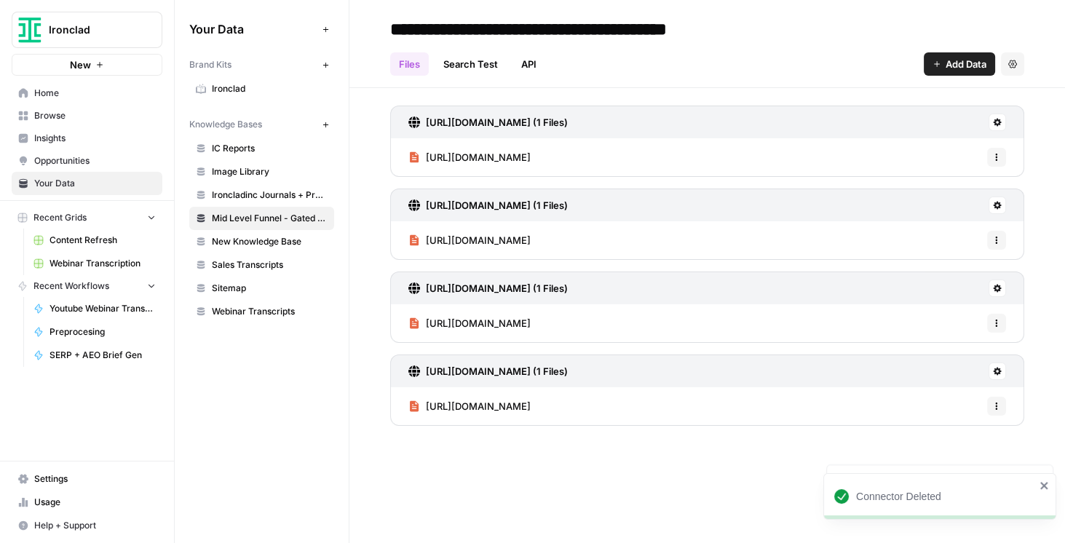
click at [997, 122] on icon at bounding box center [997, 122] width 9 height 9
click at [946, 207] on span "Delete Connection" at bounding box center [943, 206] width 90 height 15
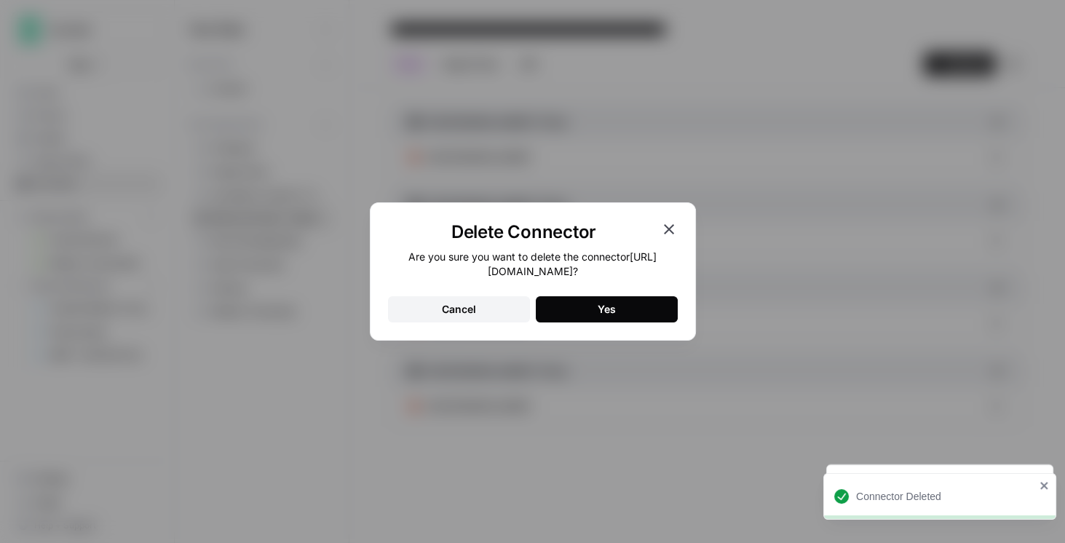
click at [639, 319] on button "Yes" at bounding box center [607, 309] width 142 height 26
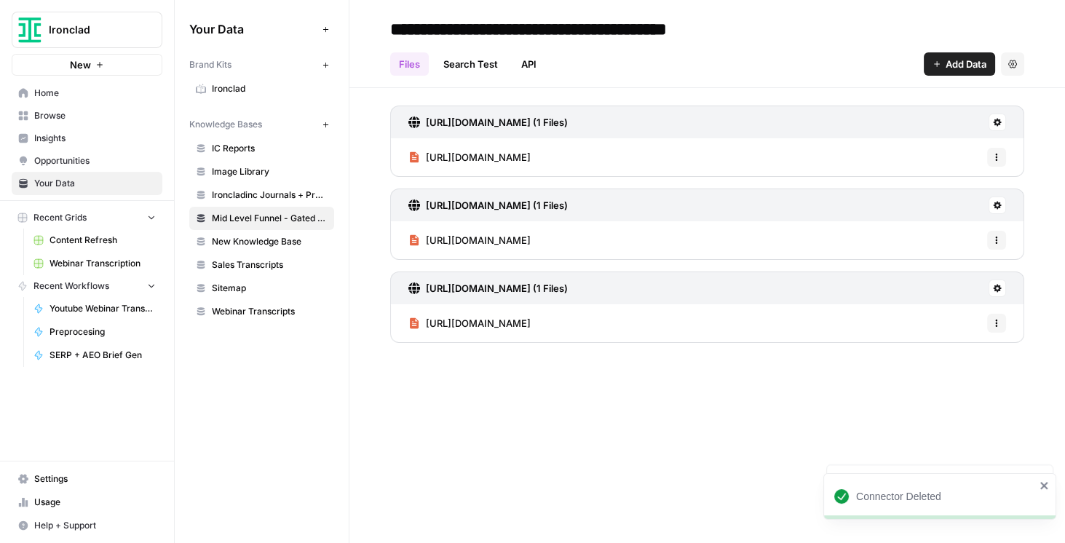
click at [995, 124] on icon at bounding box center [998, 123] width 8 height 8
click at [930, 199] on span "Delete Connection" at bounding box center [943, 206] width 90 height 15
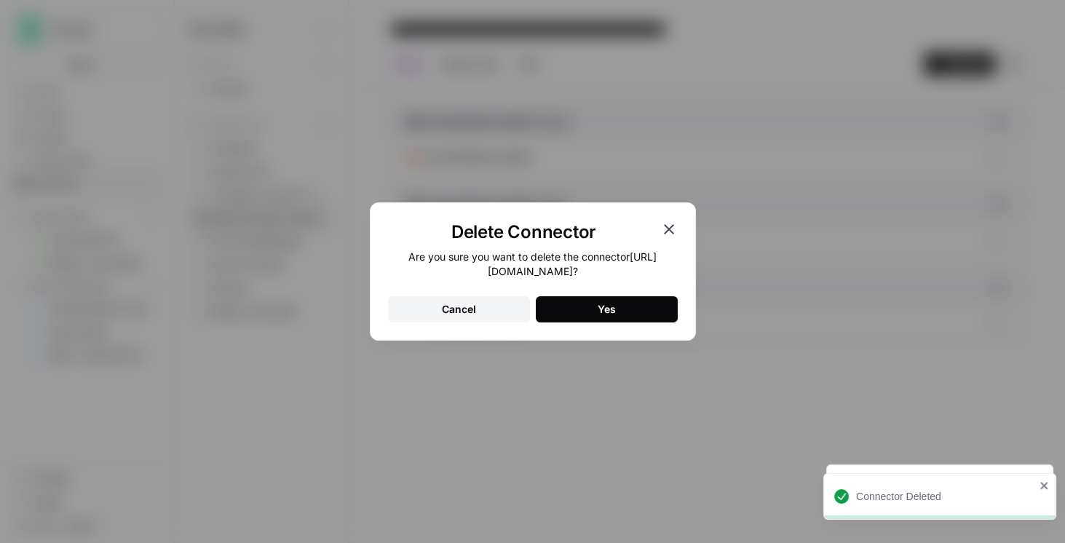
click at [609, 307] on div "Yes" at bounding box center [607, 309] width 18 height 15
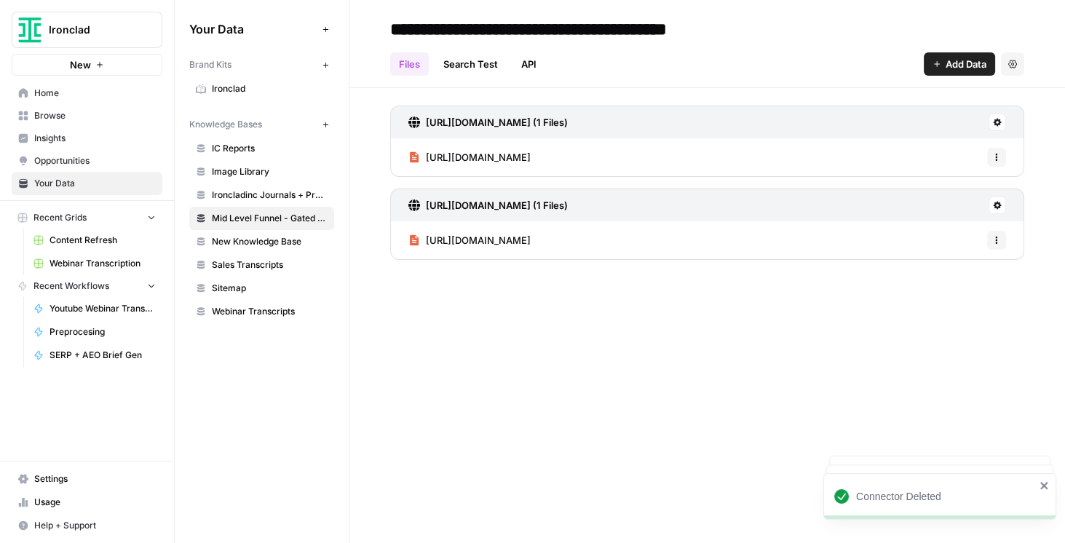
click at [1000, 119] on icon at bounding box center [997, 122] width 9 height 9
click at [923, 211] on span "Delete Connection" at bounding box center [943, 206] width 90 height 15
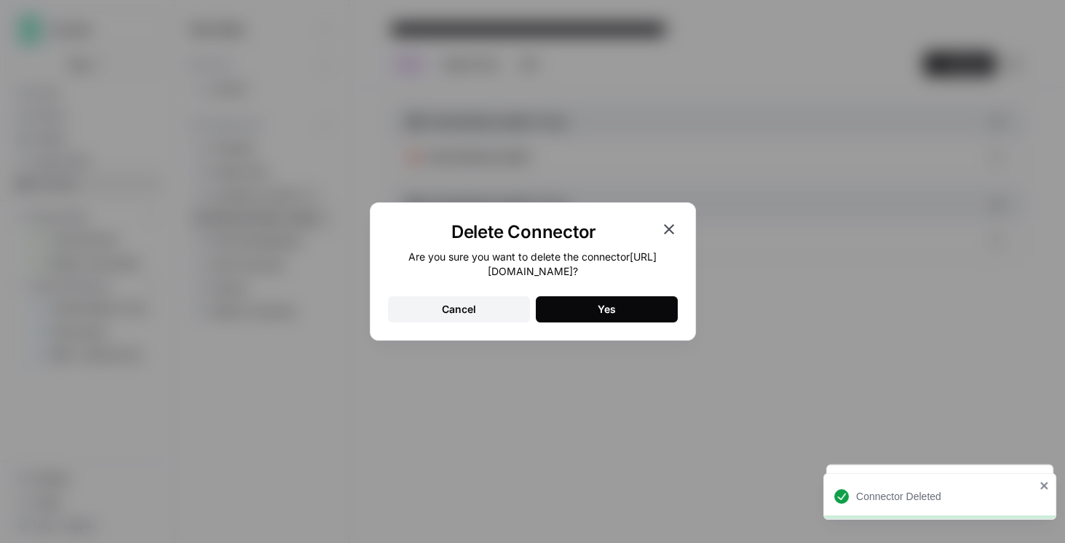
click at [614, 301] on button "Yes" at bounding box center [607, 309] width 142 height 26
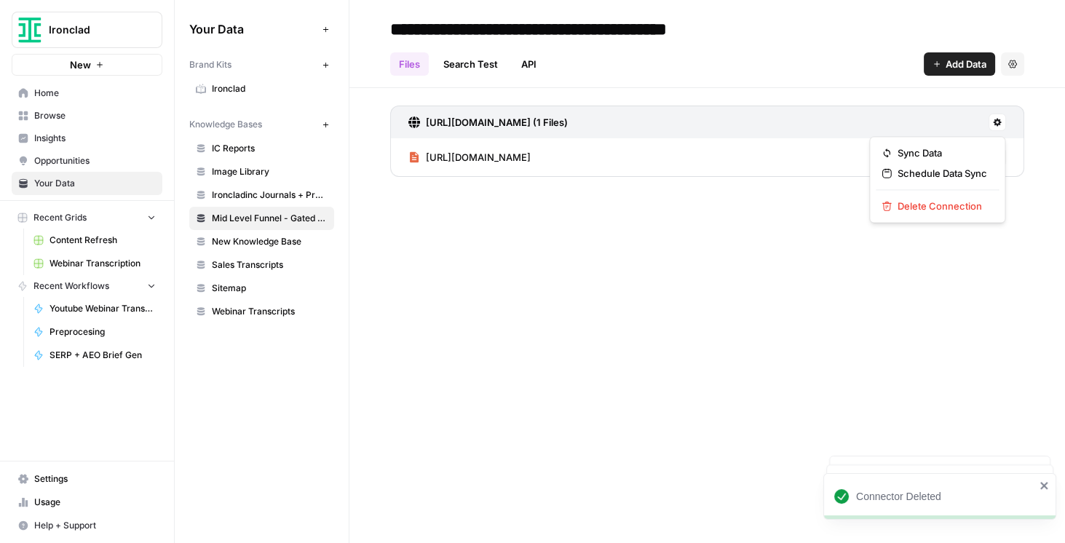
click at [1003, 124] on button at bounding box center [997, 122] width 17 height 17
click at [921, 211] on span "Delete Connection" at bounding box center [943, 206] width 90 height 15
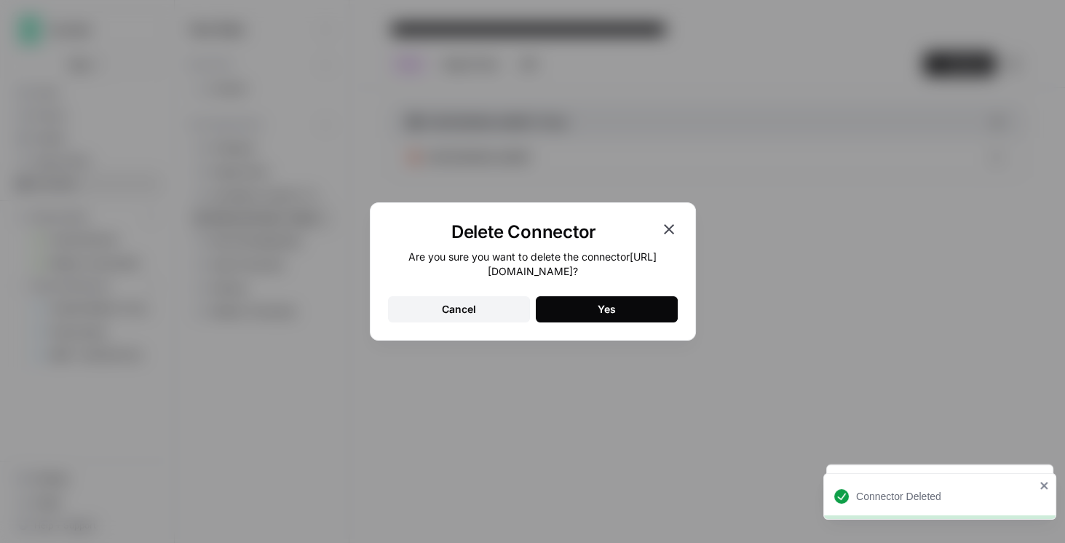
click at [606, 315] on div "Yes" at bounding box center [607, 309] width 18 height 15
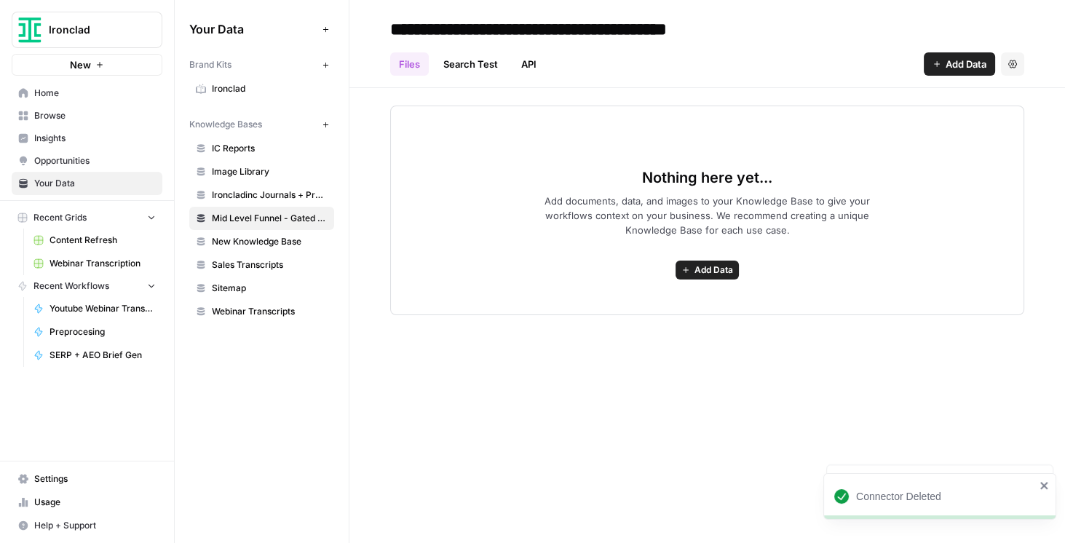
click at [85, 99] on link "Home" at bounding box center [87, 93] width 151 height 23
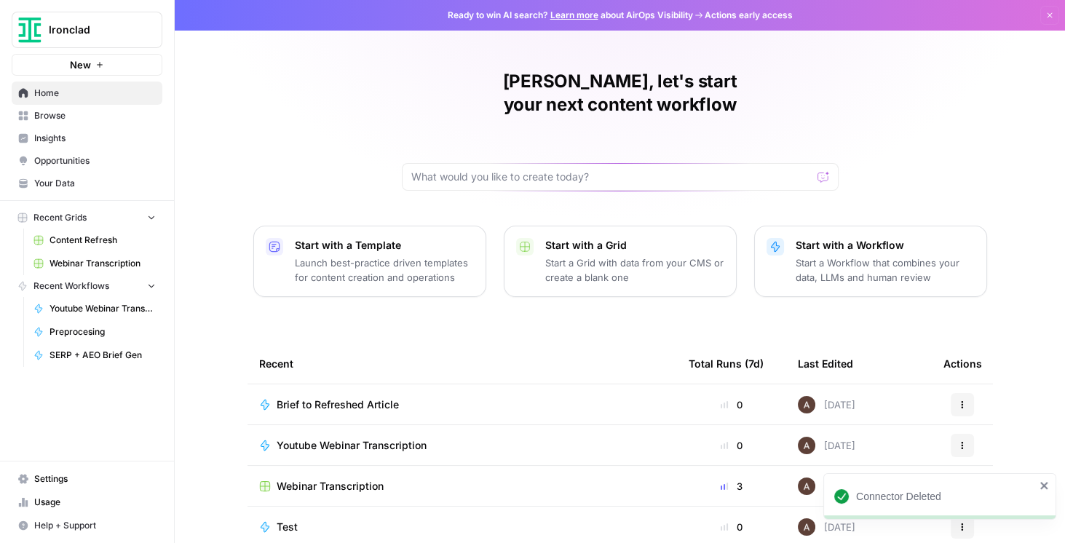
click at [56, 116] on span "Browse" at bounding box center [95, 115] width 122 height 13
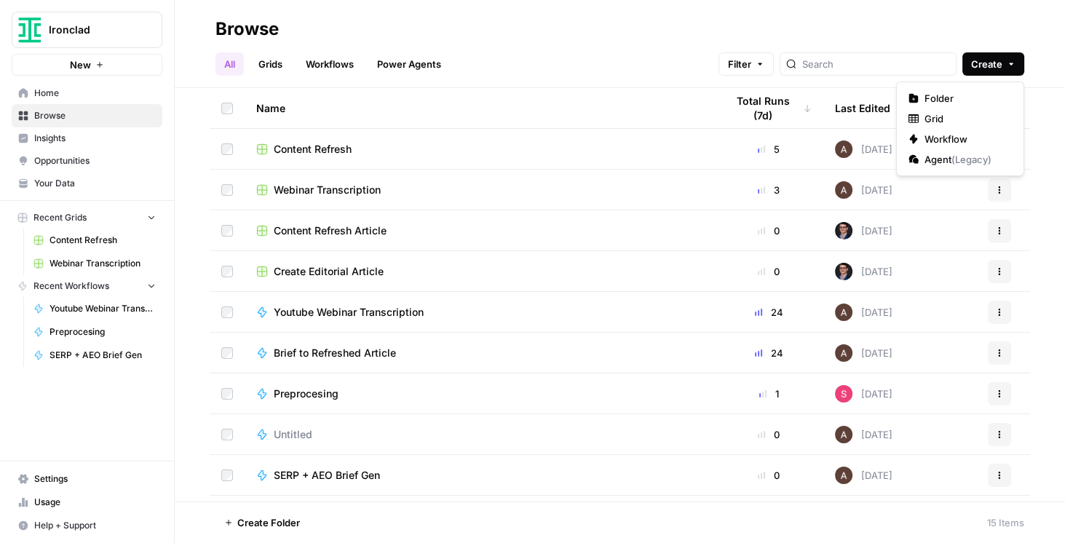
click at [984, 75] on button "Create" at bounding box center [993, 63] width 62 height 23
click at [941, 116] on span "Grid" at bounding box center [966, 118] width 82 height 15
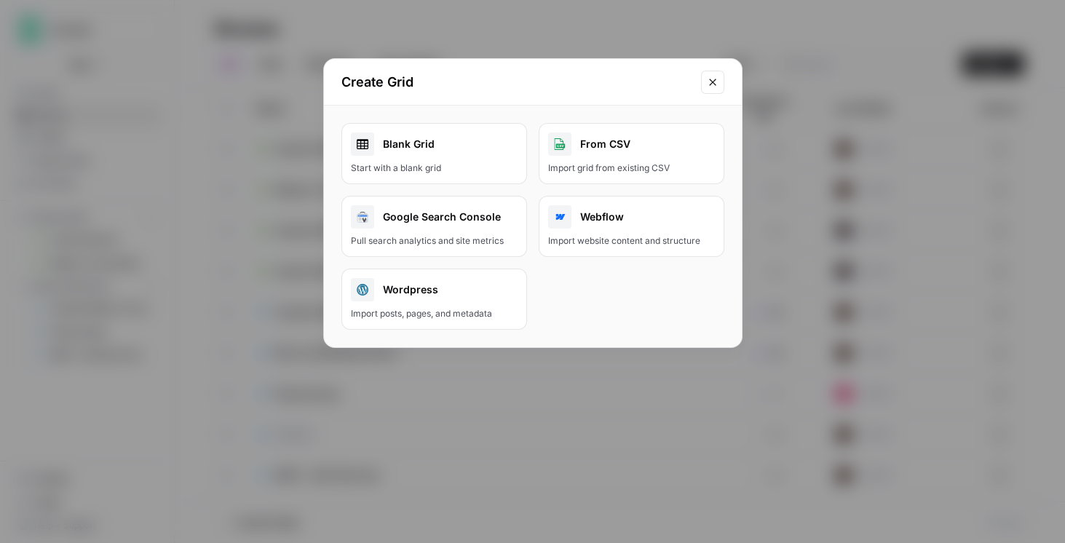
click at [468, 162] on div "Start with a blank grid" at bounding box center [434, 168] width 167 height 13
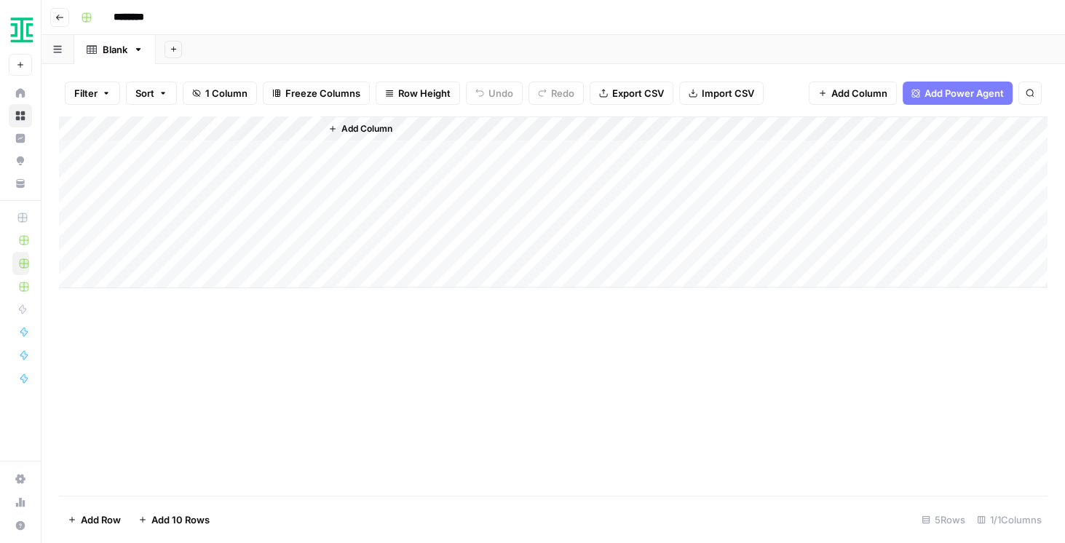
click at [125, 23] on input "********" at bounding box center [148, 17] width 82 height 23
click at [157, 132] on div "Add Column" at bounding box center [553, 202] width 989 height 172
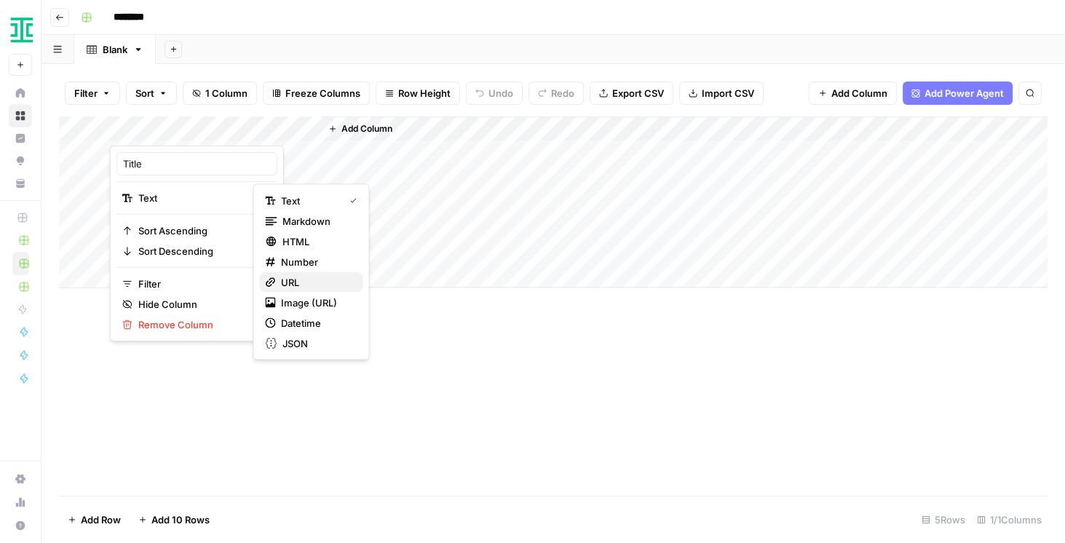
click at [315, 280] on span "URL" at bounding box center [316, 282] width 70 height 15
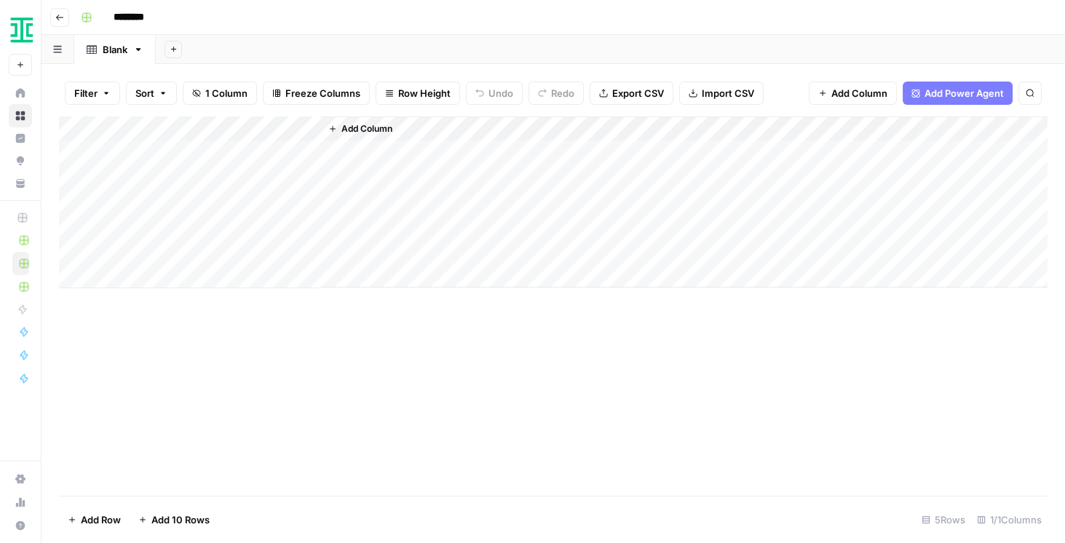
click at [143, 129] on div "Add Column" at bounding box center [553, 202] width 989 height 172
drag, startPoint x: 169, startPoint y: 172, endPoint x: 163, endPoint y: 166, distance: 8.2
click at [163, 166] on div "Title" at bounding box center [196, 163] width 161 height 23
drag, startPoint x: 159, startPoint y: 165, endPoint x: 78, endPoint y: 155, distance: 81.4
click at [78, 156] on body "Ironclad New Home Browse Insights Opportunities Your Data Recent Grids Content …" at bounding box center [532, 271] width 1065 height 543
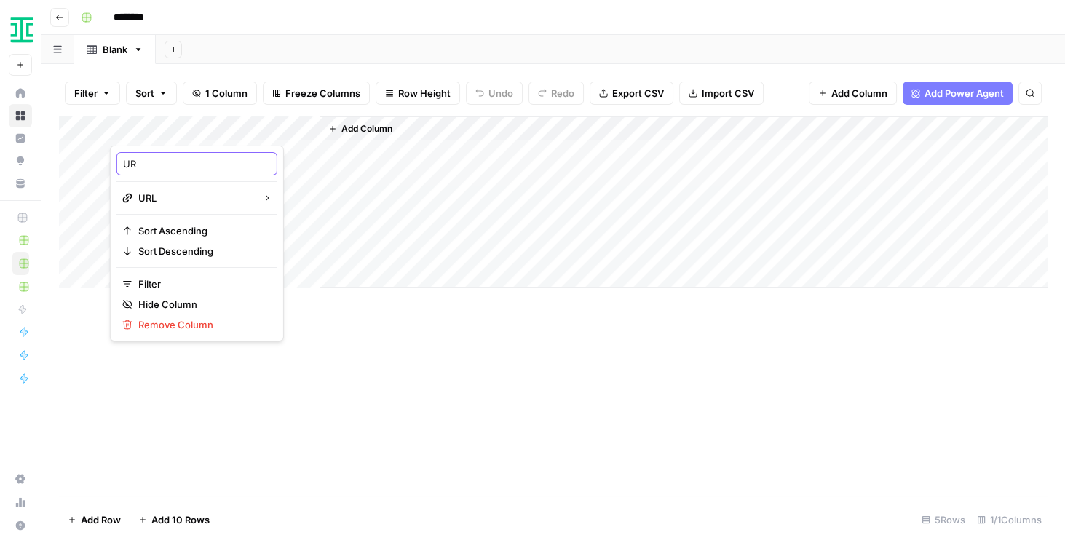
type input "URL"
click at [239, 67] on div "Filter Sort 1 Column Freeze Columns Row Height Undo Redo Export CSV Import CSV …" at bounding box center [553, 303] width 1024 height 479
click at [135, 138] on div "Add Column" at bounding box center [553, 202] width 989 height 172
click at [146, 164] on input "Title" at bounding box center [197, 164] width 148 height 15
drag, startPoint x: 146, startPoint y: 164, endPoint x: 114, endPoint y: 161, distance: 31.4
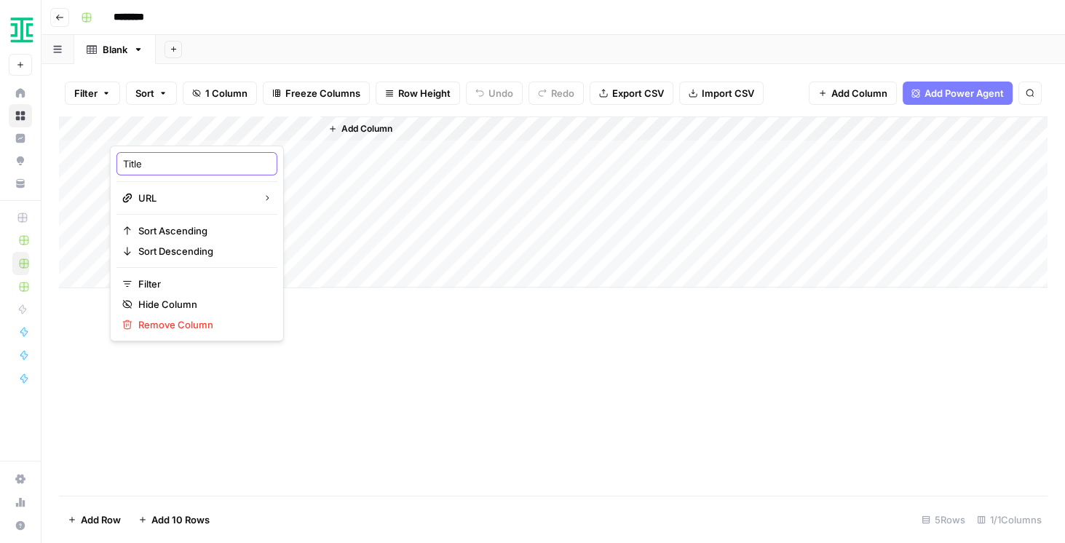
click at [114, 161] on div "Title URL Sort Ascending Sort Descending Filter Hide Column Remove Column" at bounding box center [197, 244] width 174 height 196
type input "URL"
click at [148, 17] on input "********" at bounding box center [148, 17] width 82 height 23
drag, startPoint x: 158, startPoint y: 18, endPoint x: 87, endPoint y: 25, distance: 70.9
click at [87, 25] on div "********" at bounding box center [563, 17] width 976 height 23
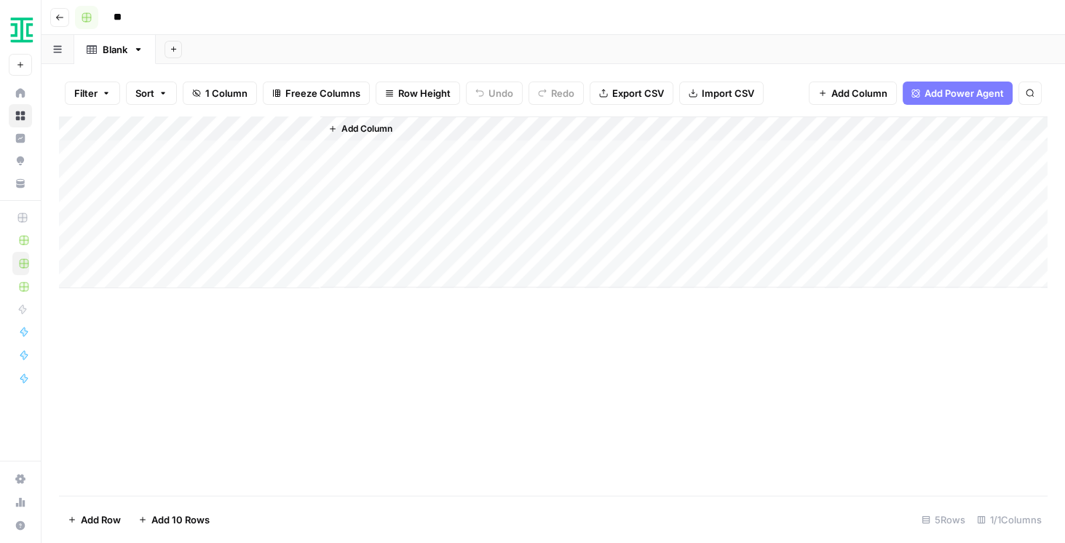
type input "*"
click at [151, 21] on input "*********" at bounding box center [148, 17] width 82 height 23
click at [163, 18] on input "*********" at bounding box center [148, 17] width 82 height 23
type input "**********"
click at [368, 347] on div "Add Column" at bounding box center [553, 305] width 989 height 379
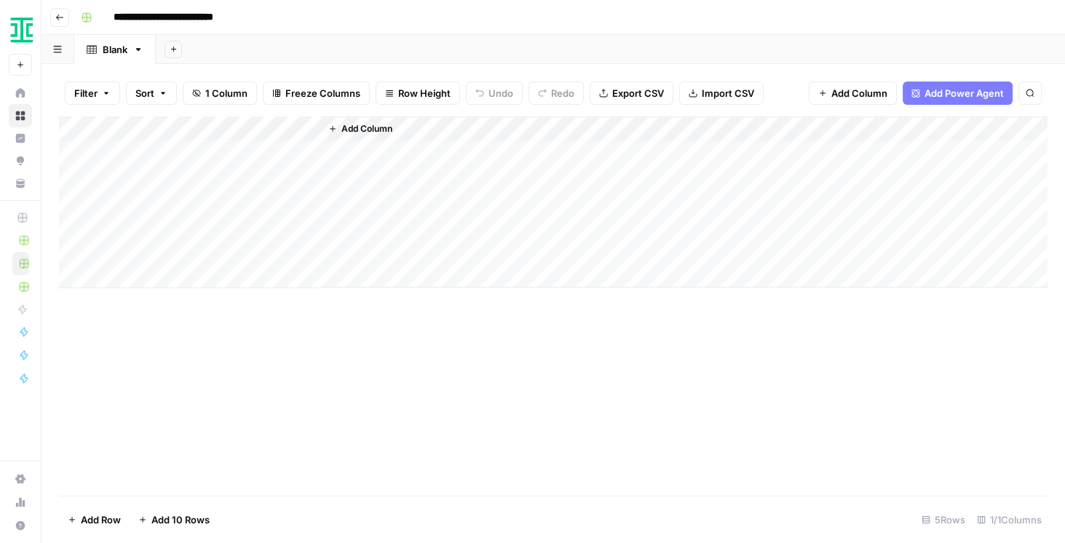
click at [384, 124] on span "Add Column" at bounding box center [366, 128] width 51 height 13
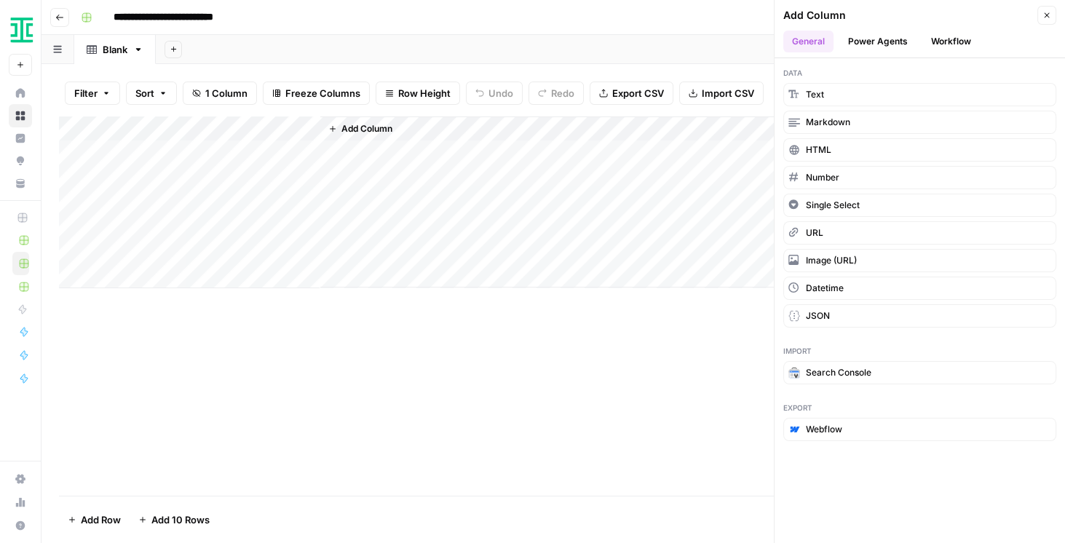
click at [937, 41] on button "Workflow" at bounding box center [951, 42] width 58 height 22
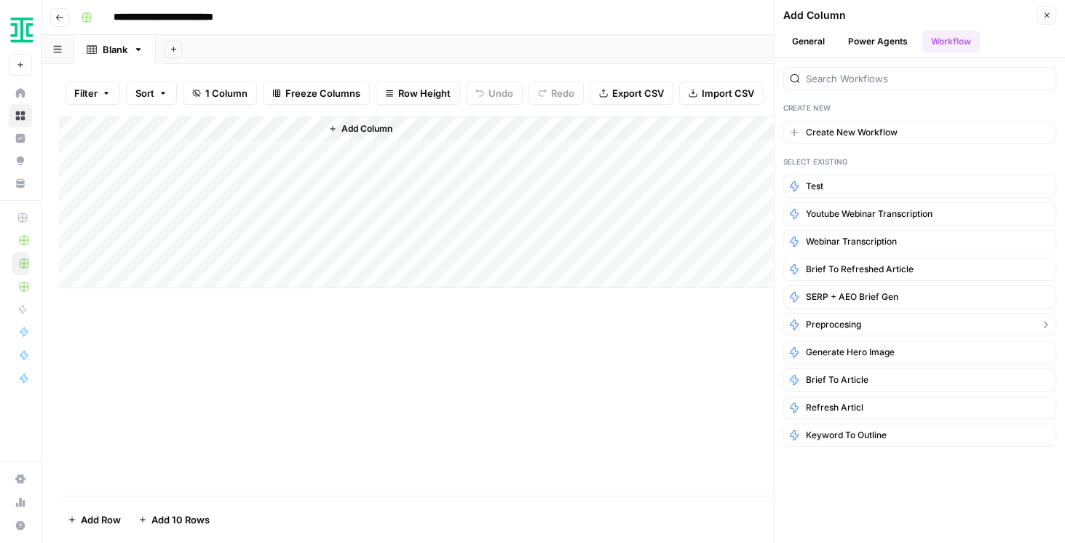
click at [853, 319] on span "Preprocesing" at bounding box center [833, 324] width 55 height 13
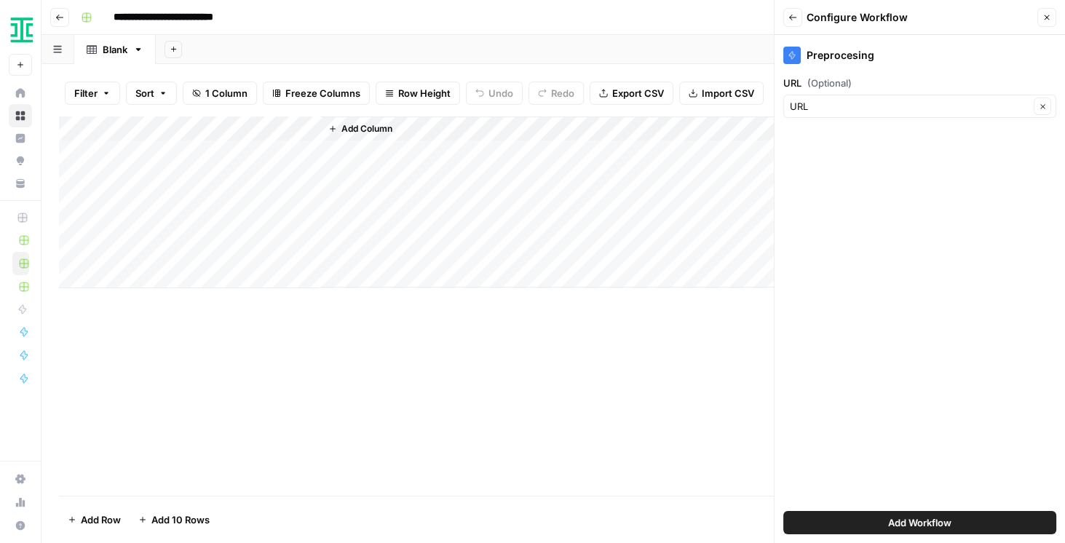
click at [901, 518] on span "Add Workflow" at bounding box center [919, 522] width 63 height 15
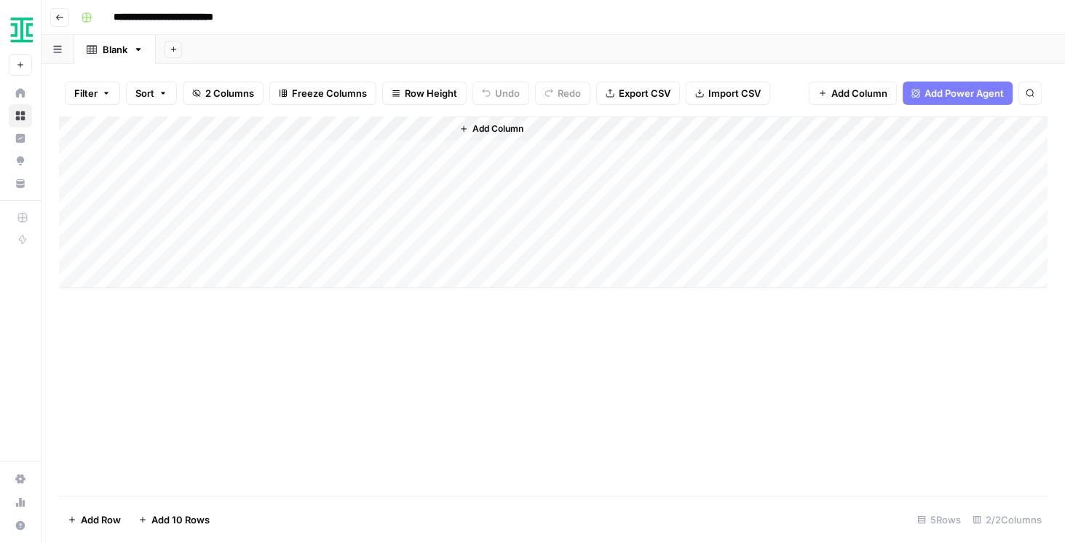
click at [269, 149] on div "Add Column" at bounding box center [553, 202] width 989 height 172
click at [344, 350] on div "Add Column" at bounding box center [553, 305] width 989 height 379
click at [387, 150] on div "Add Column" at bounding box center [553, 202] width 989 height 172
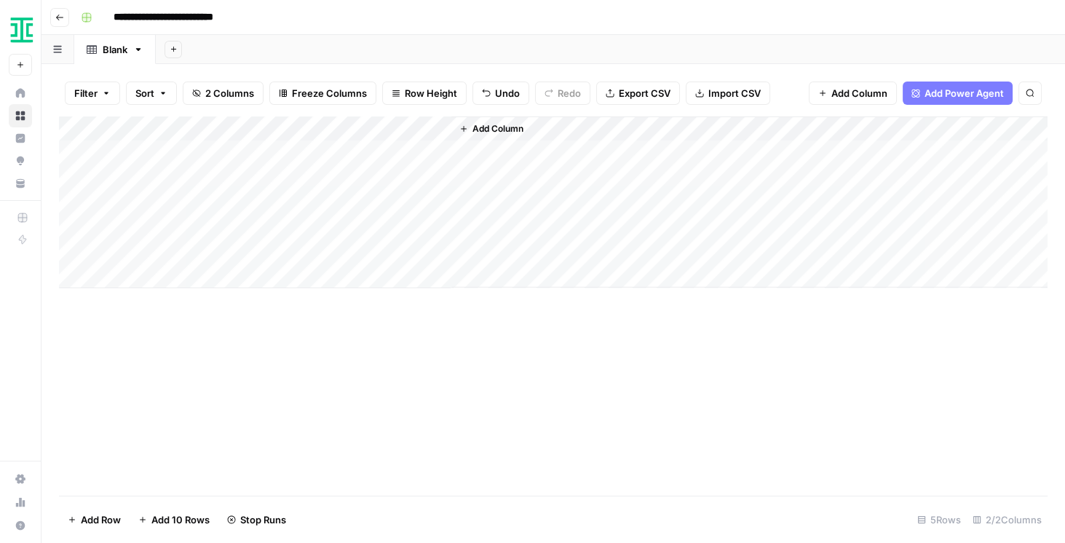
click at [239, 163] on div "Add Column" at bounding box center [553, 202] width 989 height 172
click at [236, 178] on div "Add Column" at bounding box center [553, 202] width 989 height 172
type input "**********"
click at [433, 351] on div "Add Column" at bounding box center [553, 305] width 989 height 379
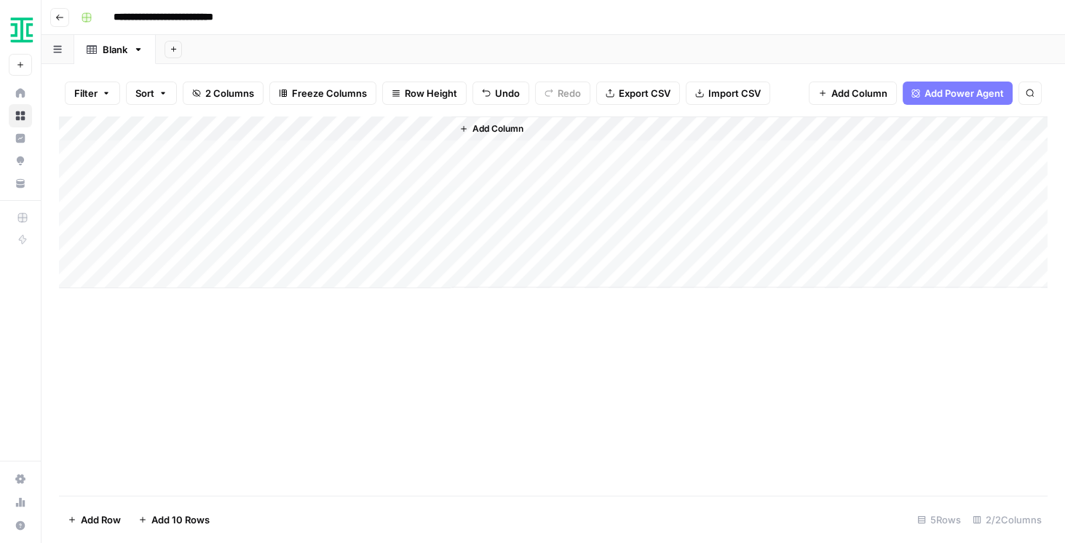
click at [211, 204] on div "Add Column" at bounding box center [553, 202] width 989 height 172
type input "**********"
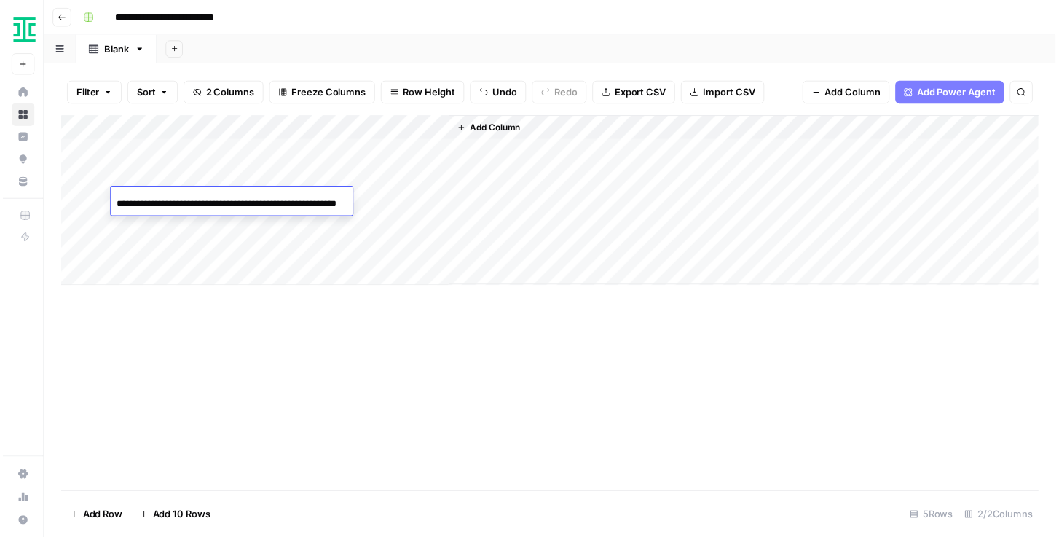
scroll to position [0, 56]
click at [367, 386] on div "Add Column" at bounding box center [553, 305] width 989 height 379
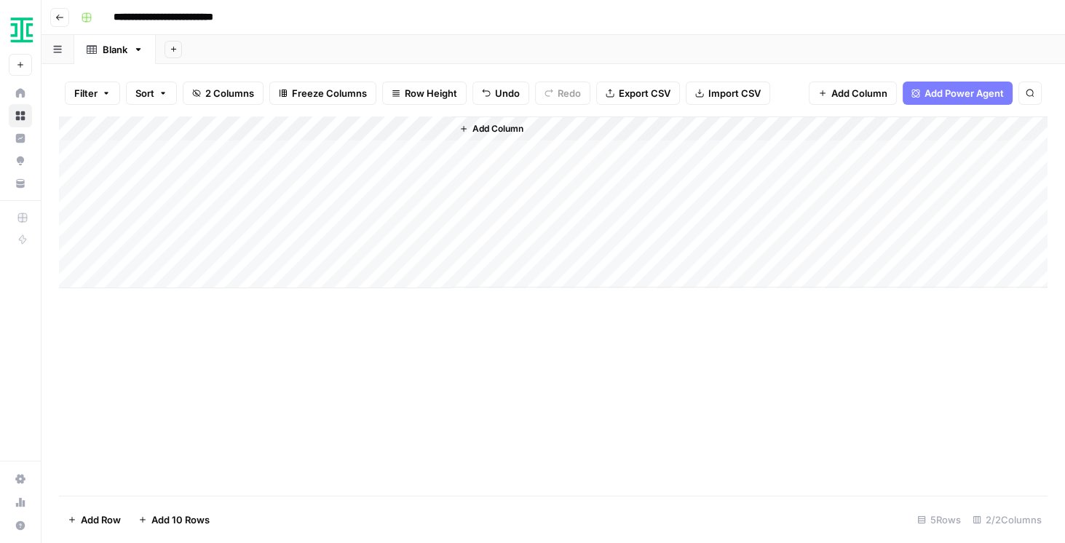
click at [211, 221] on div "Add Column" at bounding box center [553, 202] width 989 height 172
type input "**********"
click at [379, 373] on div "Add Column" at bounding box center [553, 305] width 989 height 379
click at [320, 128] on div "Add Column" at bounding box center [553, 202] width 989 height 172
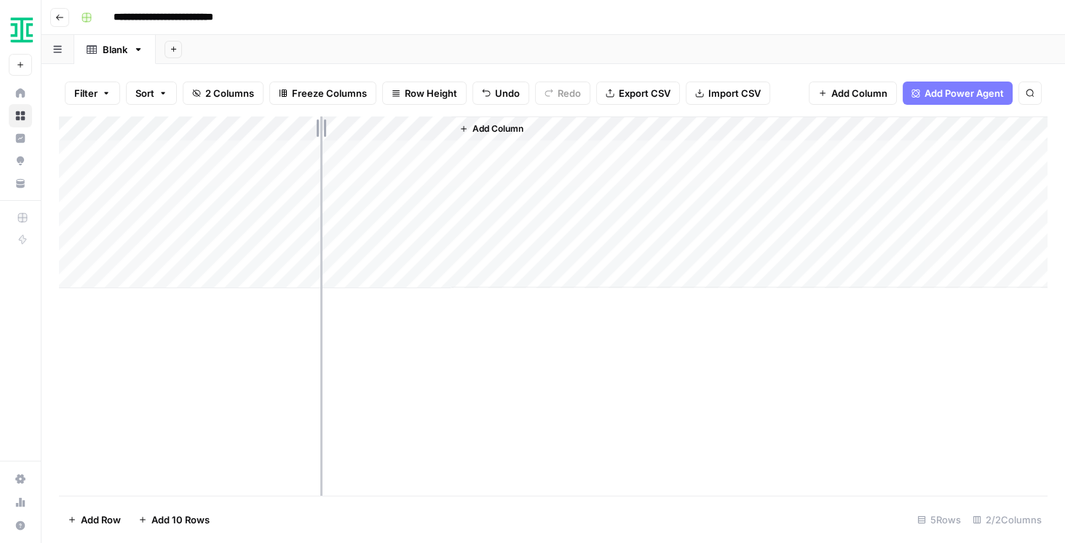
click at [320, 128] on div "Add Column" at bounding box center [553, 202] width 989 height 172
click at [347, 135] on button "Add Column" at bounding box center [355, 128] width 76 height 19
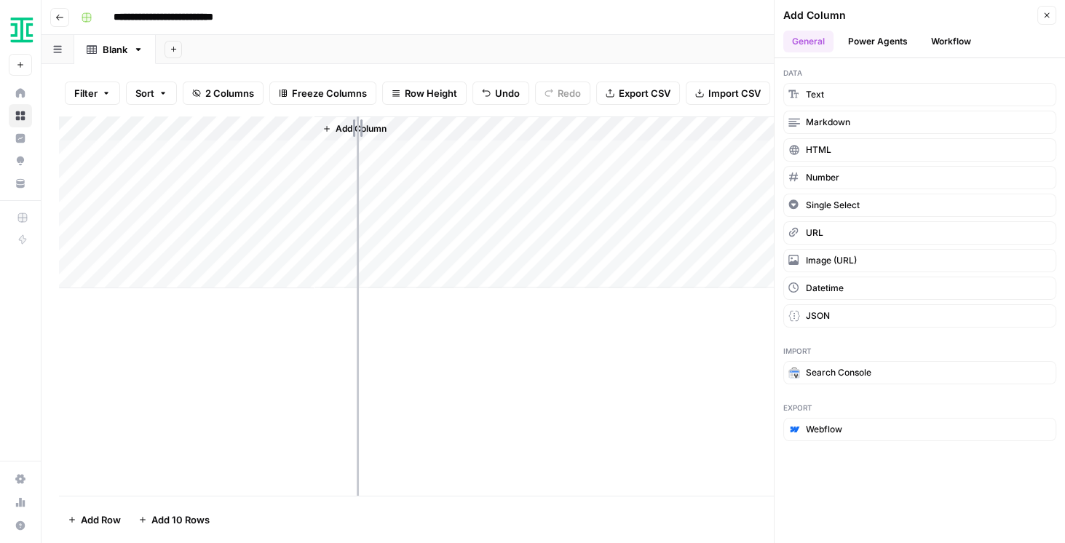
drag, startPoint x: 357, startPoint y: 193, endPoint x: 327, endPoint y: 129, distance: 70.7
click at [327, 129] on icon "button" at bounding box center [327, 129] width 6 height 6
click at [314, 222] on div "Add Column" at bounding box center [681, 201] width 734 height 171
click at [345, 389] on div "Add Column" at bounding box center [553, 305] width 989 height 379
click at [312, 127] on div "Add Column" at bounding box center [553, 202] width 989 height 172
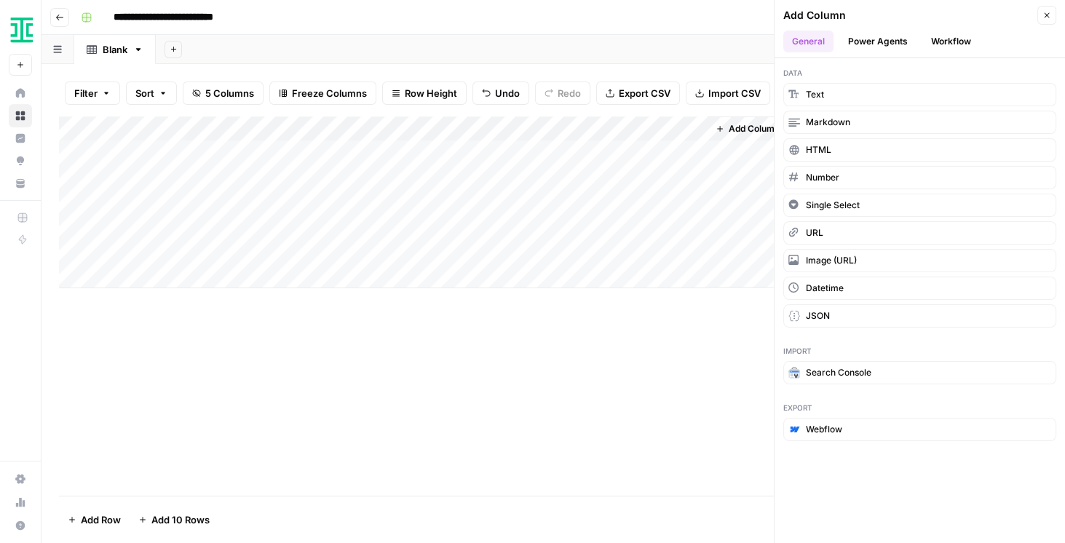
click at [181, 126] on div "Add Column" at bounding box center [553, 202] width 989 height 172
click at [1045, 15] on icon "button" at bounding box center [1047, 15] width 9 height 9
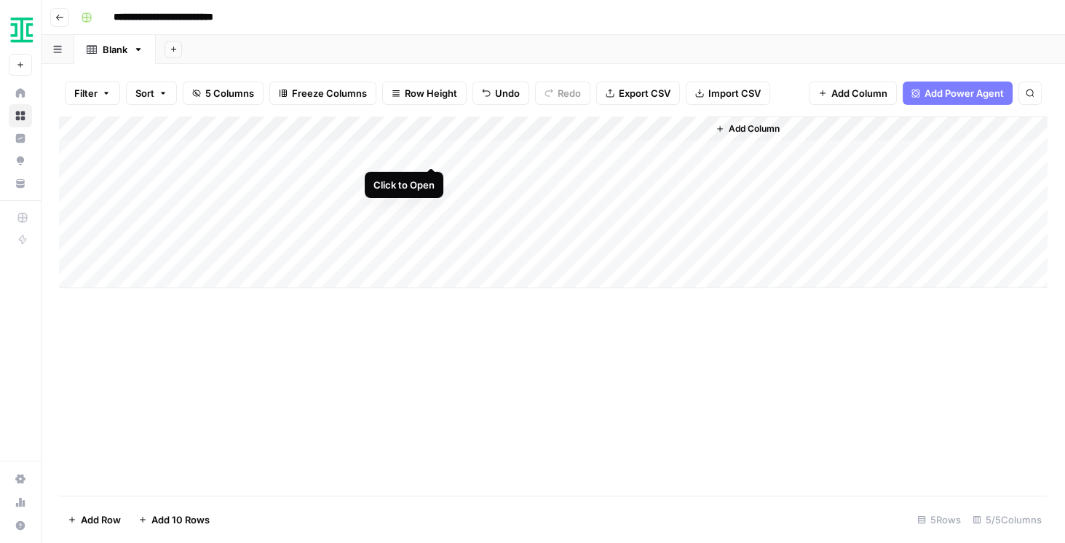
click at [431, 149] on div "Add Column" at bounding box center [553, 202] width 989 height 172
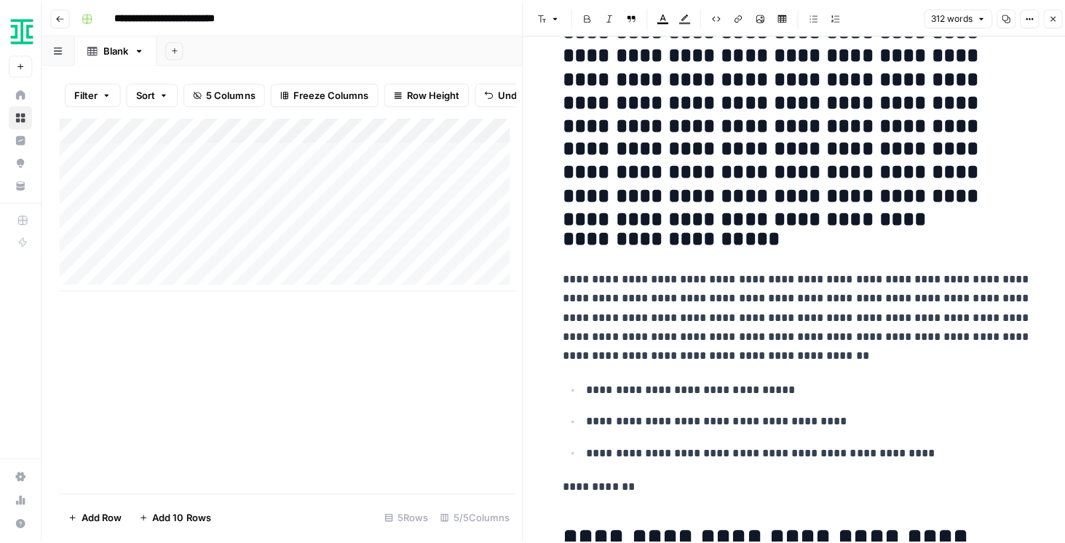
scroll to position [210, 0]
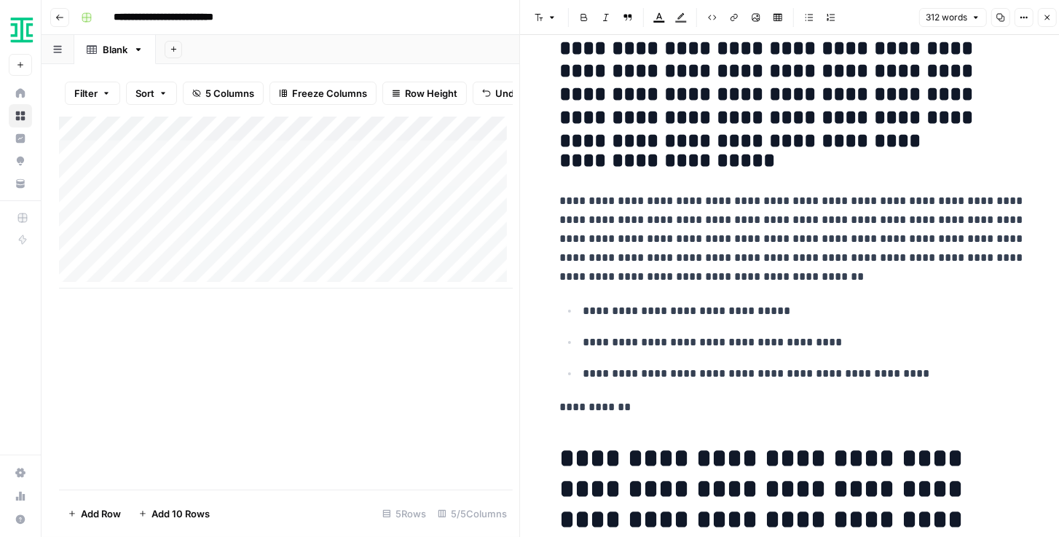
click at [1046, 10] on button "Close" at bounding box center [1046, 17] width 19 height 19
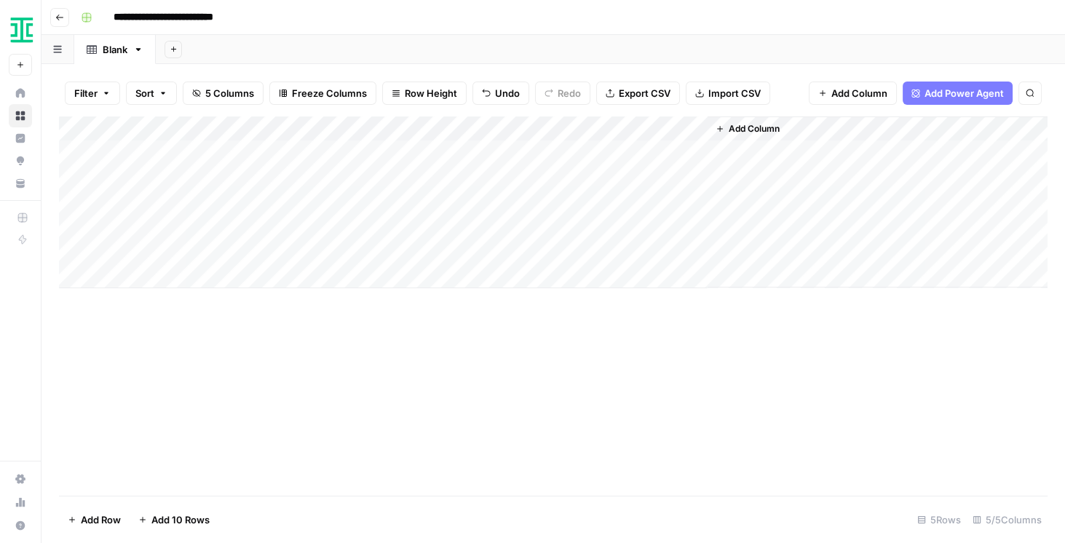
click at [181, 125] on div "Add Column" at bounding box center [553, 202] width 989 height 172
click at [231, 126] on div "Add Column" at bounding box center [553, 202] width 989 height 172
click at [207, 232] on div "Add Column" at bounding box center [553, 202] width 989 height 172
click at [178, 127] on div "Add Column" at bounding box center [553, 202] width 989 height 172
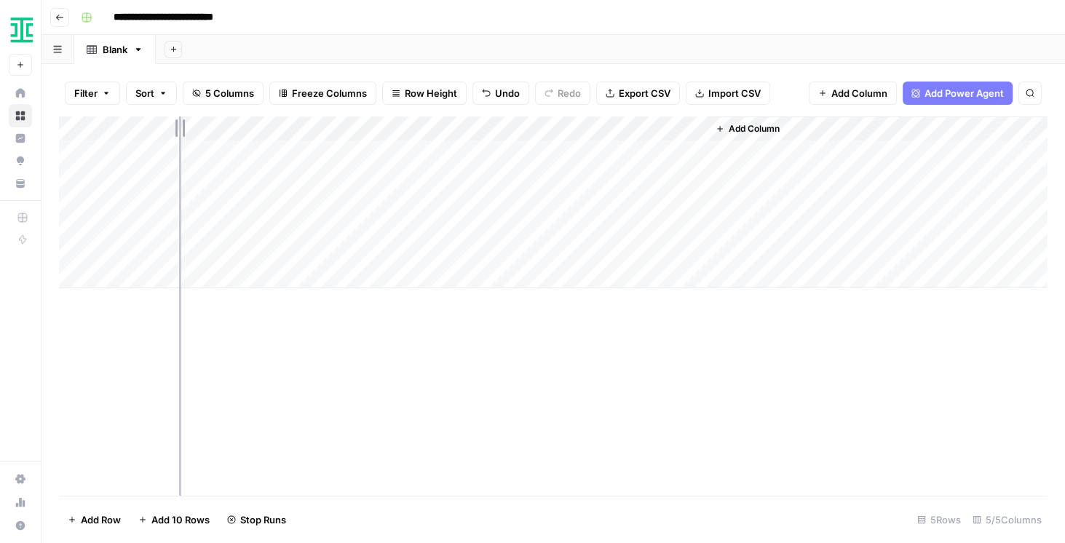
click at [179, 129] on div "Add Column" at bounding box center [553, 202] width 989 height 172
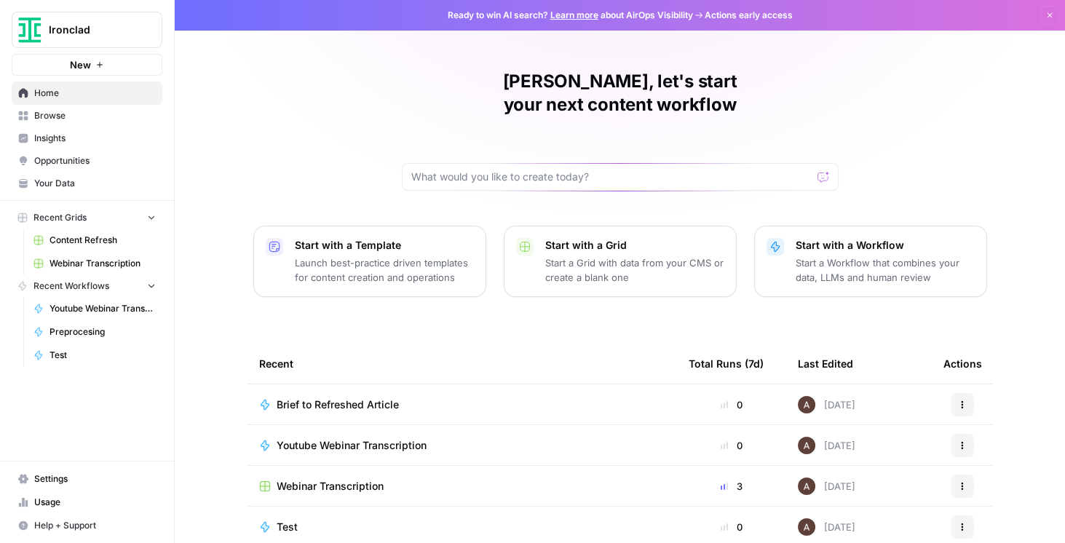
click at [87, 231] on link "Content Refresh" at bounding box center [94, 240] width 135 height 23
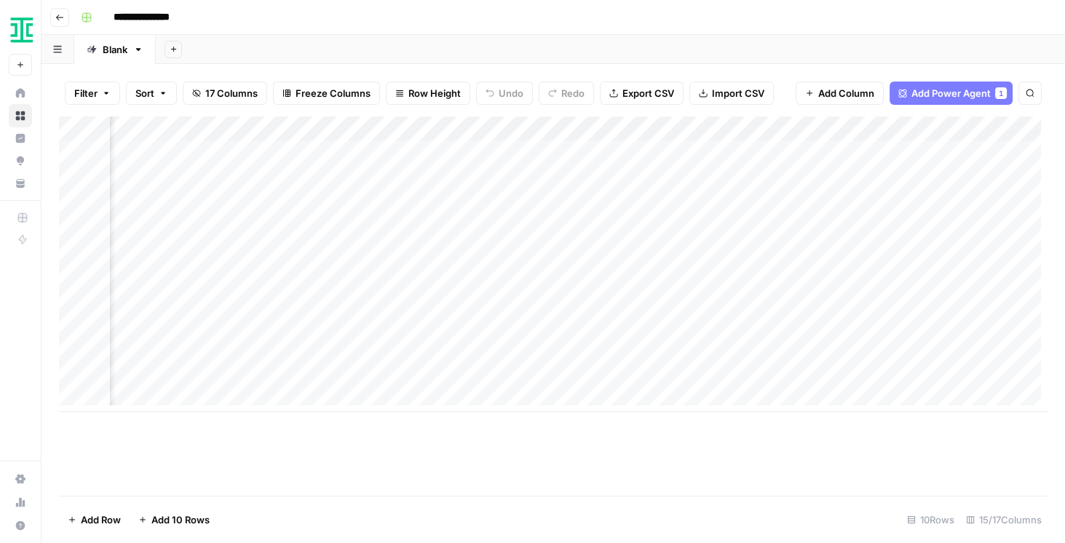
scroll to position [0, 1295]
click at [625, 130] on div "Add Column" at bounding box center [553, 264] width 989 height 296
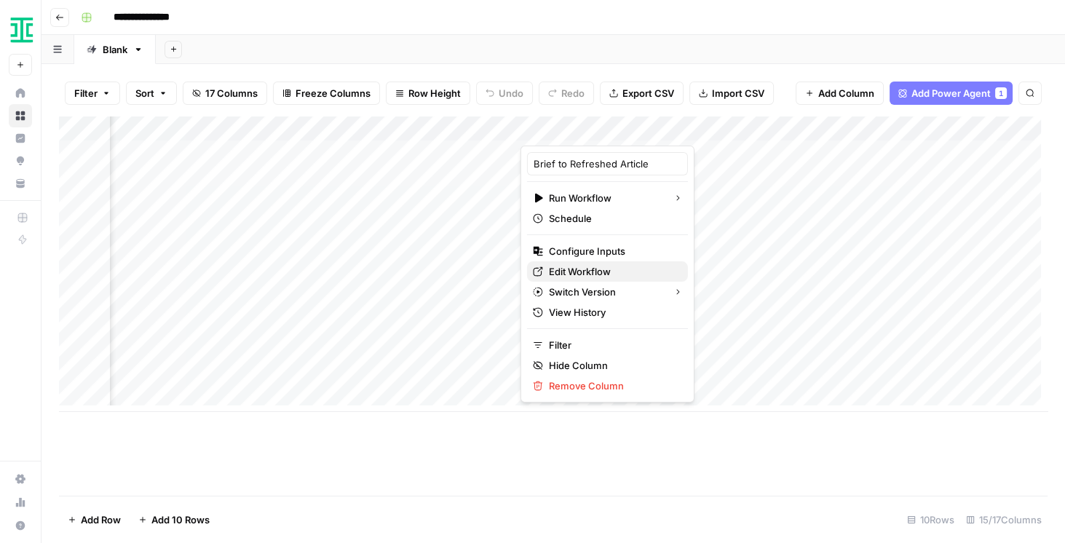
click at [606, 268] on span "Edit Workflow" at bounding box center [612, 271] width 127 height 15
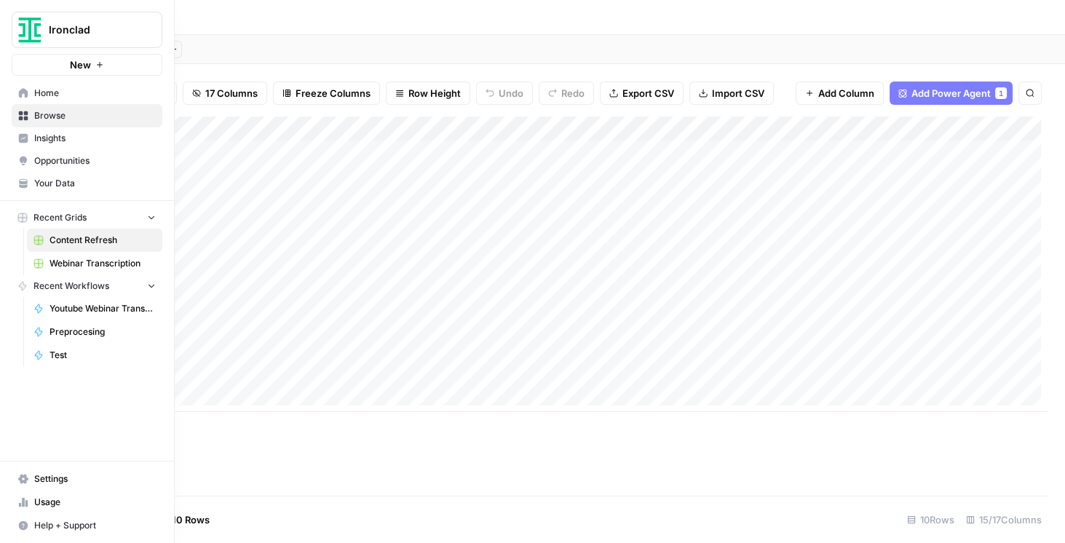
click at [54, 183] on span "Your Data" at bounding box center [95, 183] width 122 height 13
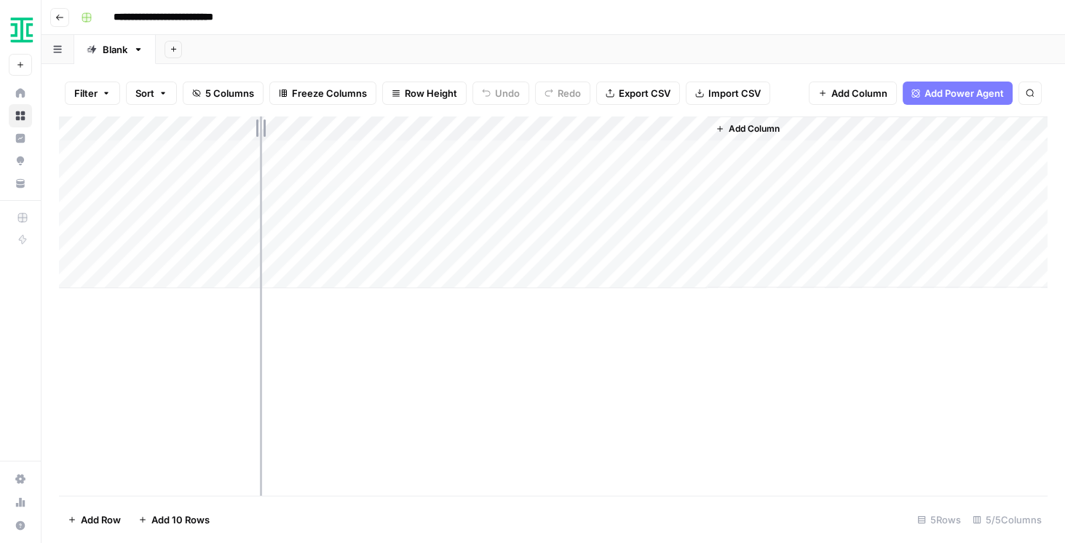
drag, startPoint x: 185, startPoint y: 131, endPoint x: 260, endPoint y: 134, distance: 75.0
click at [260, 134] on div "Add Column" at bounding box center [553, 202] width 989 height 172
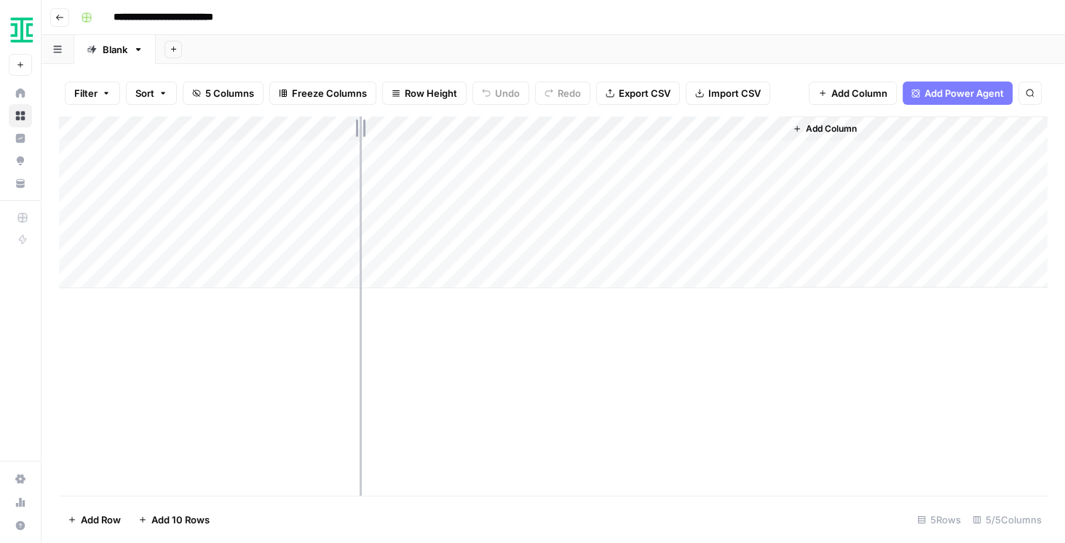
drag, startPoint x: 262, startPoint y: 130, endPoint x: 360, endPoint y: 132, distance: 97.6
click at [360, 132] on div "Add Column" at bounding box center [553, 202] width 989 height 172
click at [459, 127] on div "Add Column" at bounding box center [553, 202] width 989 height 172
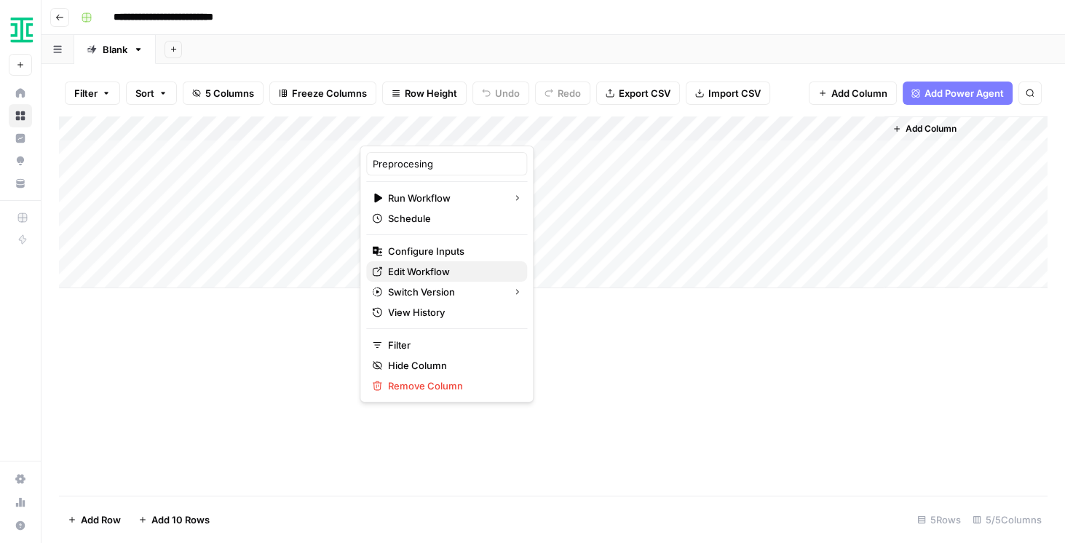
click at [426, 266] on span "Edit Workflow" at bounding box center [451, 271] width 127 height 15
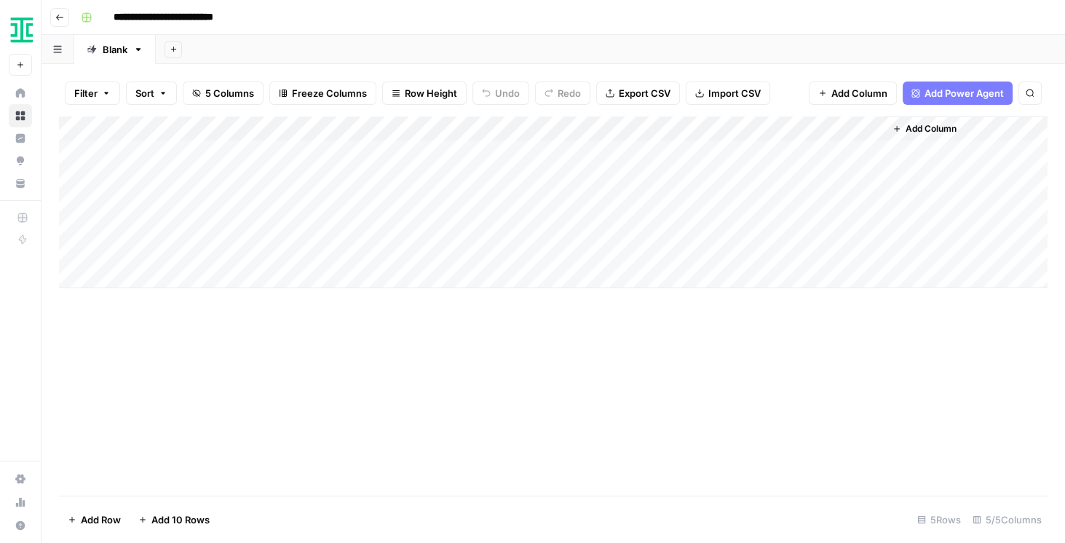
click at [446, 179] on div "Add Column" at bounding box center [553, 202] width 989 height 172
click at [421, 203] on div "Add Column" at bounding box center [553, 202] width 989 height 172
click at [933, 135] on span "Add Column" at bounding box center [931, 128] width 51 height 13
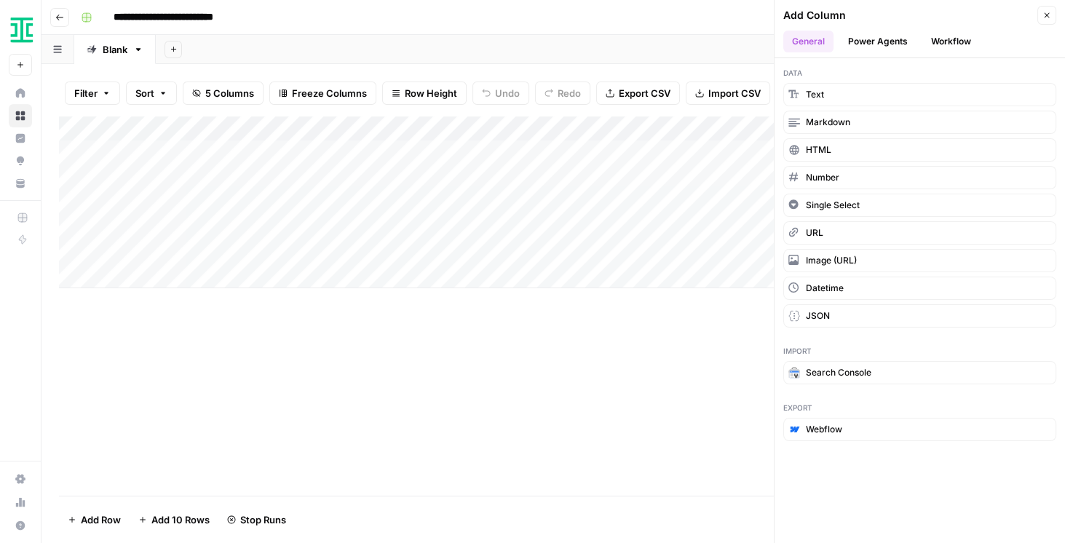
click at [938, 44] on button "Workflow" at bounding box center [951, 42] width 58 height 22
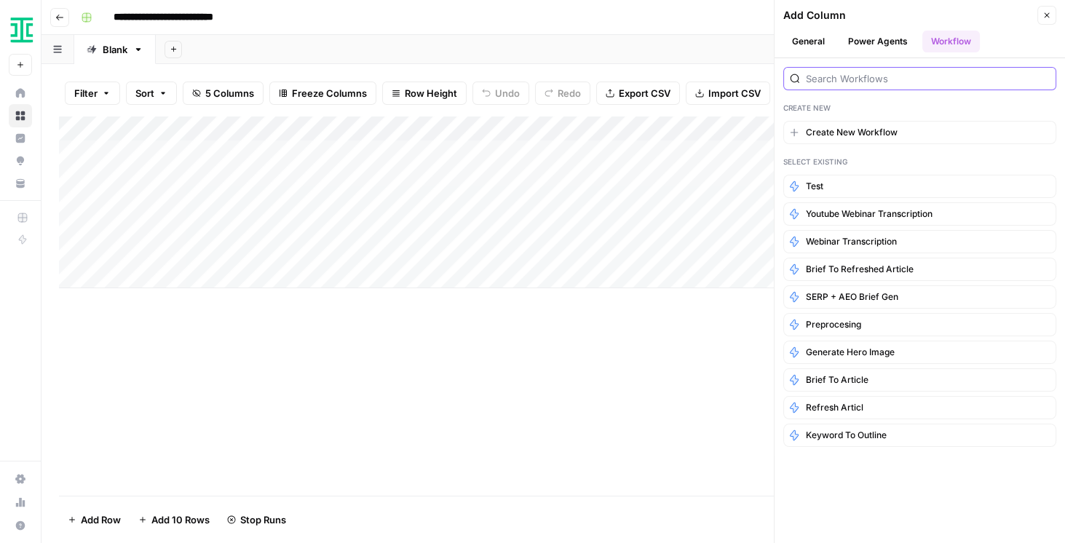
click at [893, 82] on input "search" at bounding box center [928, 78] width 244 height 15
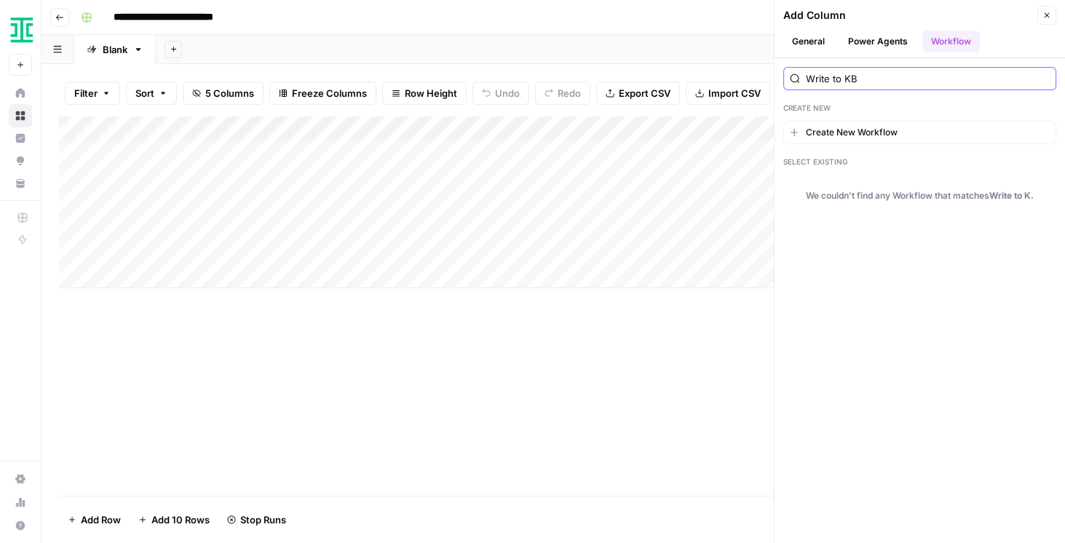
type input "Write to KB"
click at [854, 131] on span "Create New Workflow" at bounding box center [852, 132] width 92 height 13
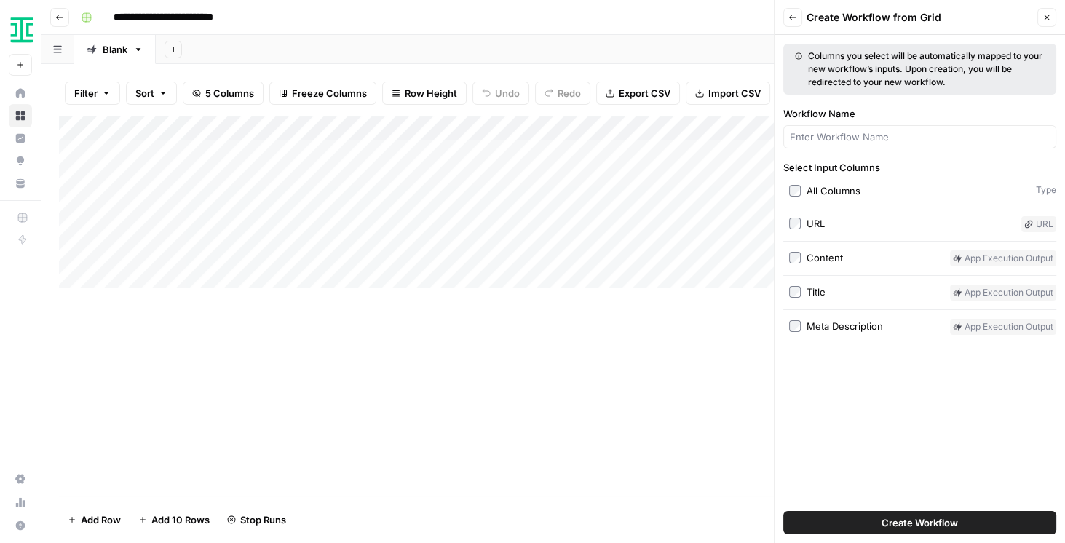
click at [810, 221] on div "URL" at bounding box center [816, 223] width 18 height 15
click at [816, 258] on div "Content" at bounding box center [825, 257] width 36 height 15
click at [833, 325] on div "Meta Description" at bounding box center [845, 326] width 76 height 15
click at [904, 522] on span "Create Workflow" at bounding box center [920, 522] width 76 height 15
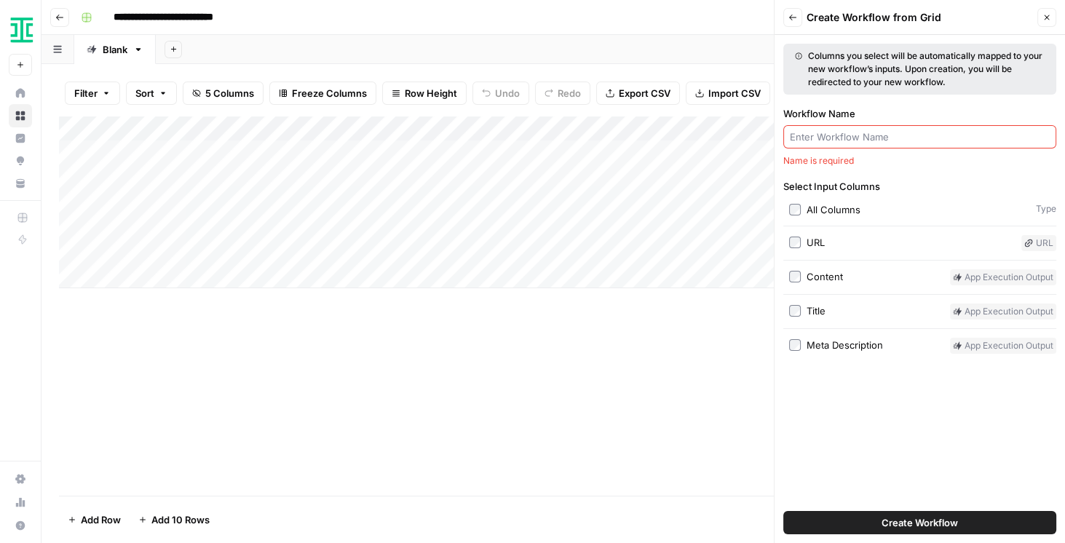
click at [858, 143] on input "Workflow Name" at bounding box center [920, 137] width 260 height 15
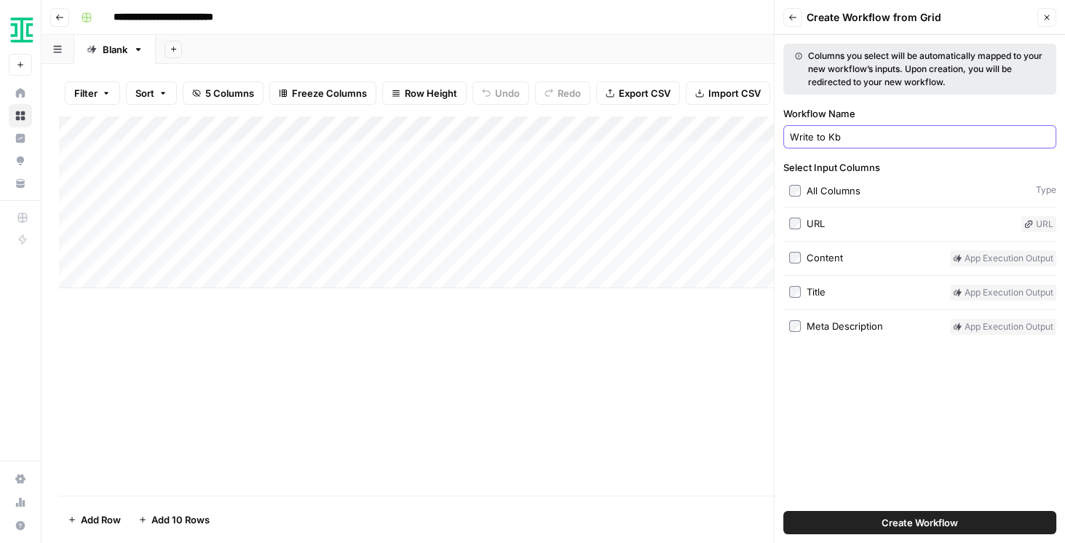
type input "Write to Kb"
click at [892, 517] on span "Create Workflow" at bounding box center [920, 522] width 76 height 15
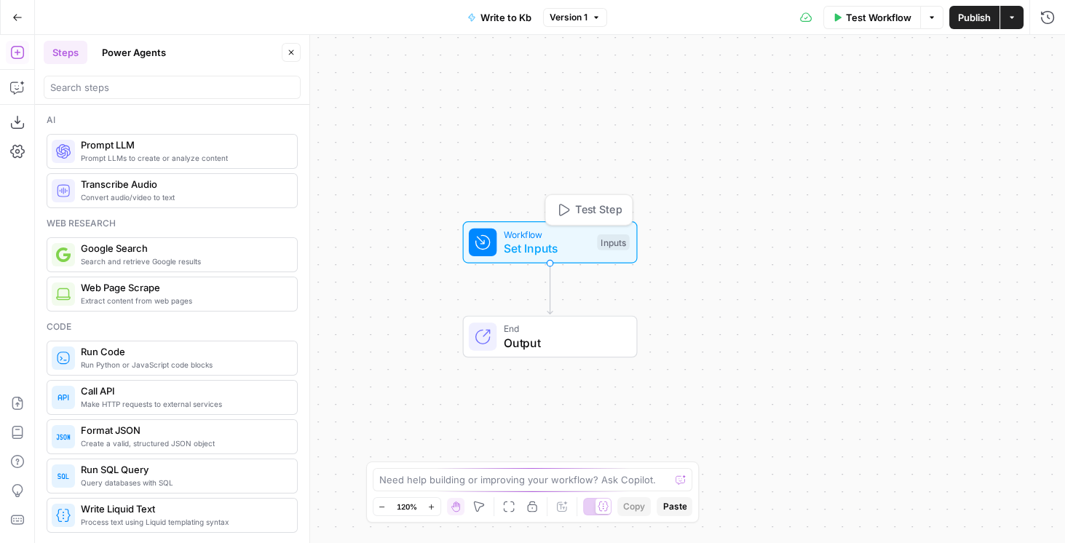
click at [543, 242] on span "Set Inputs" at bounding box center [547, 248] width 87 height 17
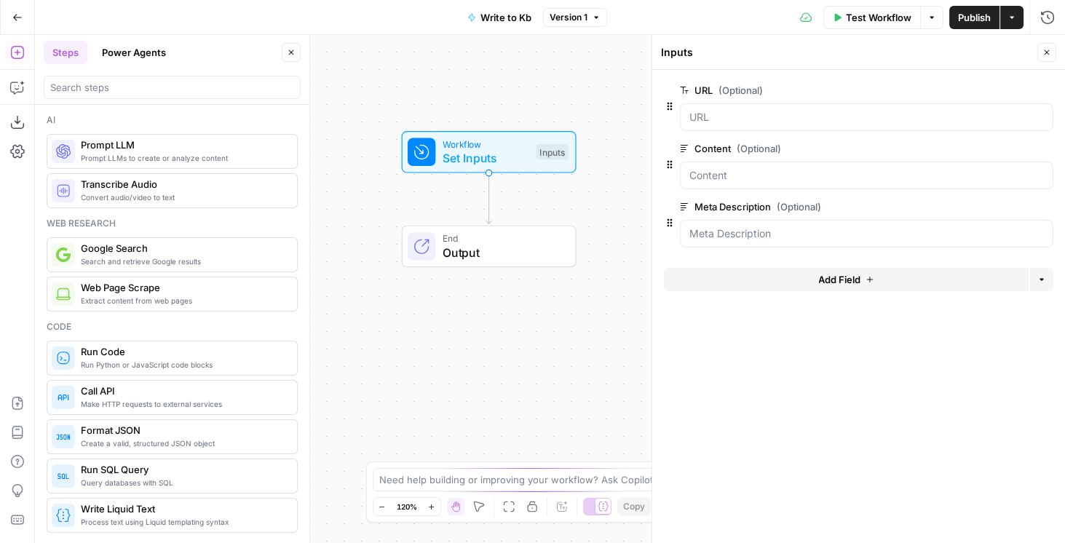
drag, startPoint x: 521, startPoint y: 149, endPoint x: 459, endPoint y: 56, distance: 111.3
click at [459, 58] on div "Workflow Set Inputs Inputs End Output" at bounding box center [550, 289] width 1030 height 508
click at [119, 86] on input "search" at bounding box center [172, 87] width 244 height 15
click at [18, 87] on icon "button" at bounding box center [17, 87] width 15 height 15
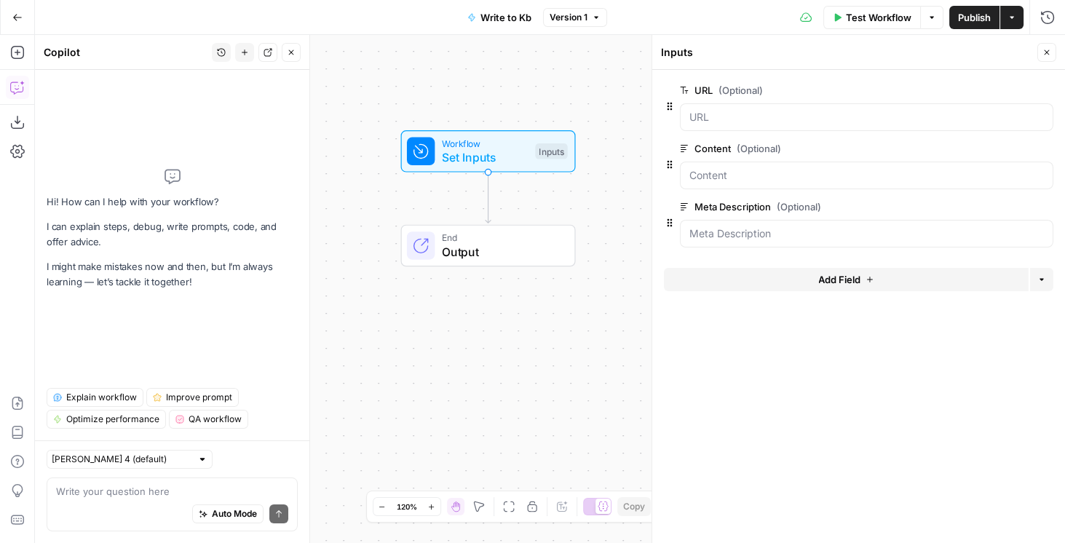
click at [124, 499] on div "Auto Mode Send" at bounding box center [172, 515] width 232 height 32
type textarea "L"
click at [111, 463] on input "text" at bounding box center [122, 459] width 140 height 15
type input "[PERSON_NAME] 4 (default)"
click at [237, 486] on textarea "L" at bounding box center [172, 491] width 232 height 15
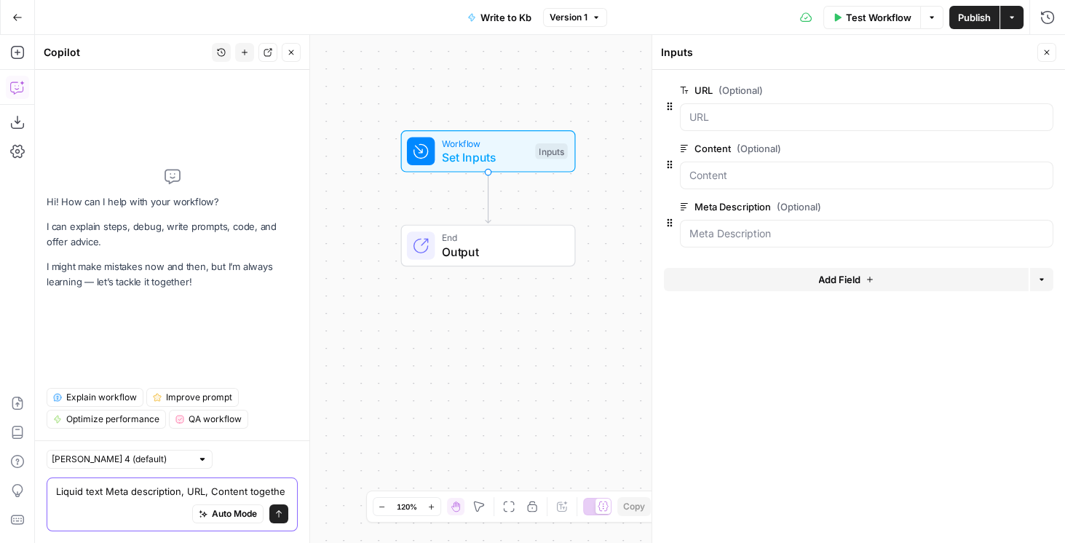
type textarea "Liquid text Meta description, URL, Content together"
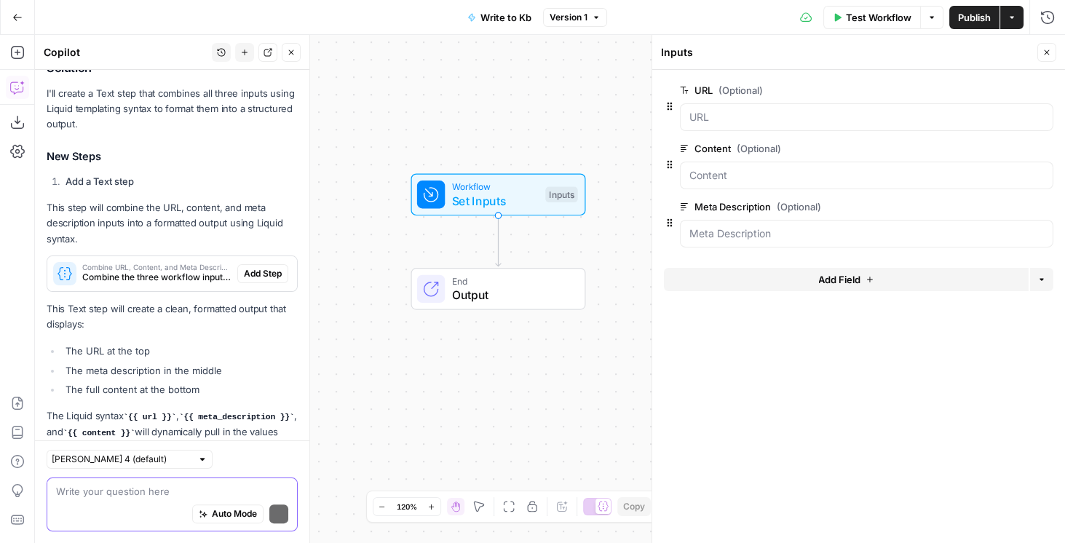
scroll to position [304, 0]
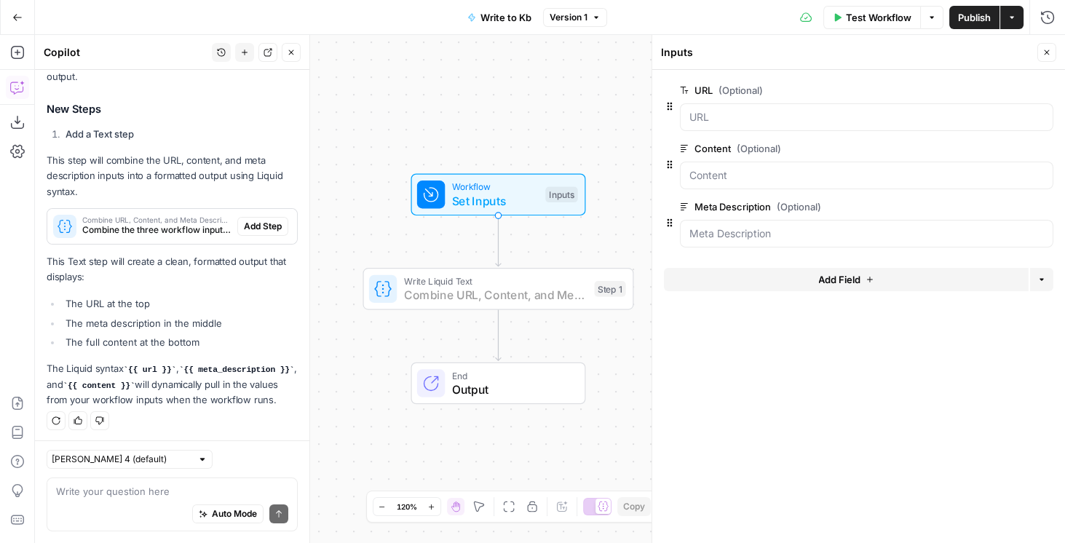
click at [258, 229] on span "Add Step" at bounding box center [263, 226] width 38 height 13
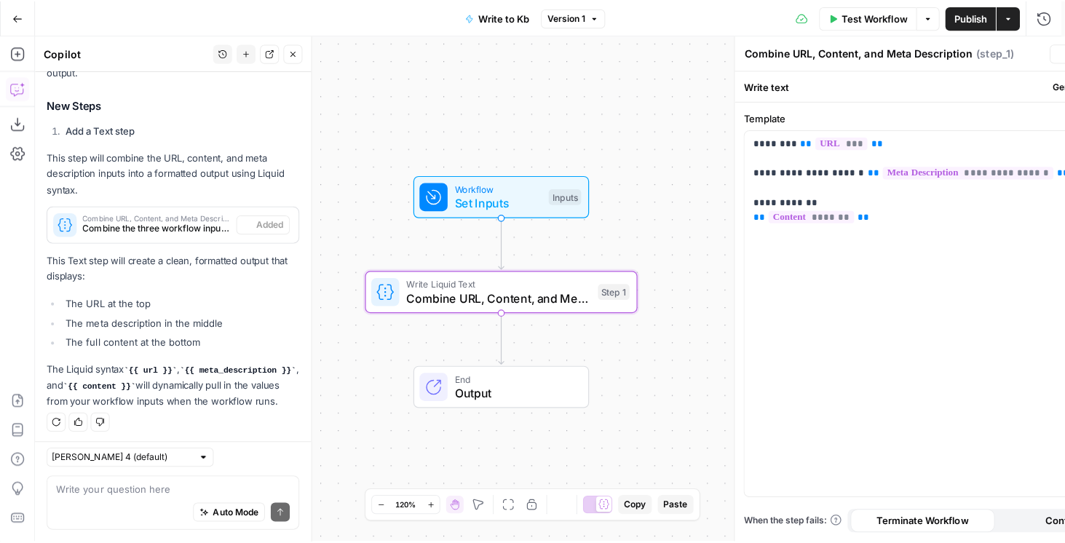
scroll to position [328, 0]
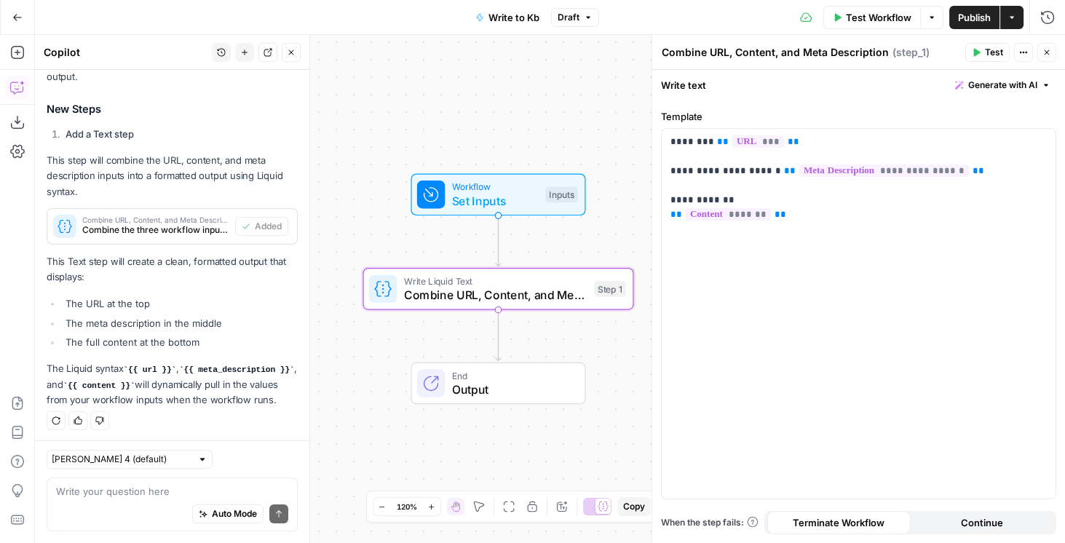
click at [4, 22] on button "Go Back" at bounding box center [17, 17] width 26 height 26
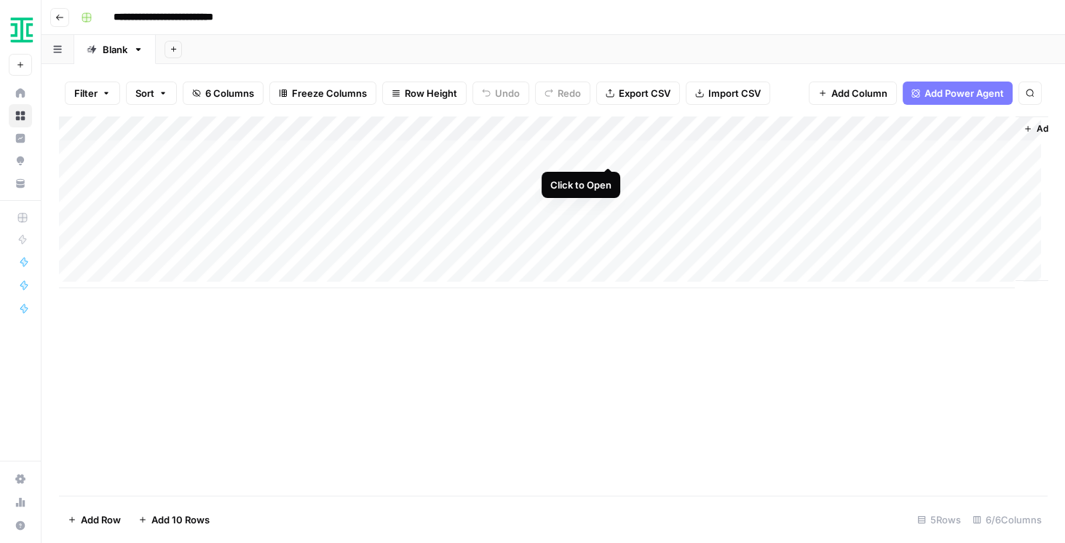
click at [609, 152] on div "Add Column" at bounding box center [553, 202] width 989 height 172
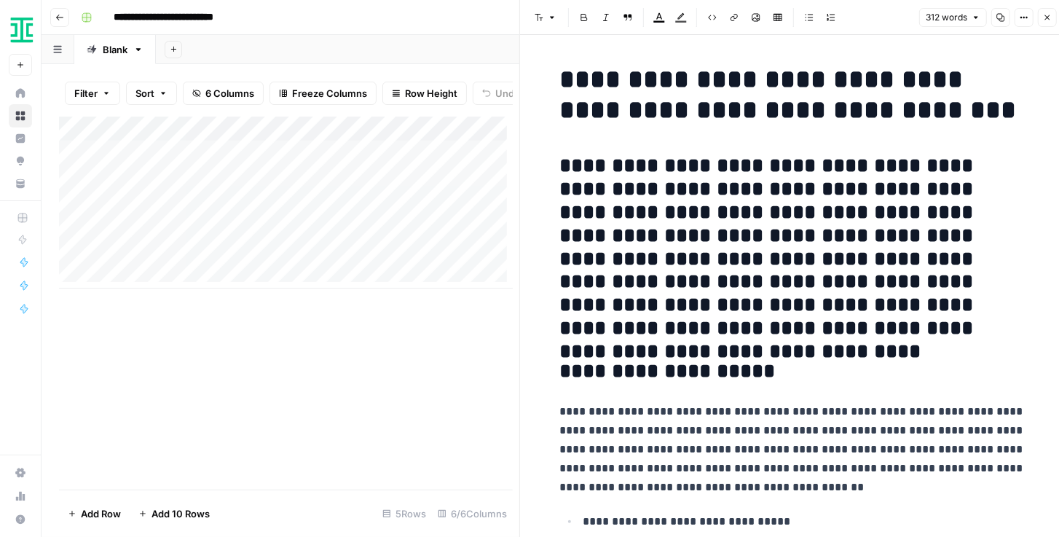
click at [1040, 19] on button "Close" at bounding box center [1046, 17] width 19 height 19
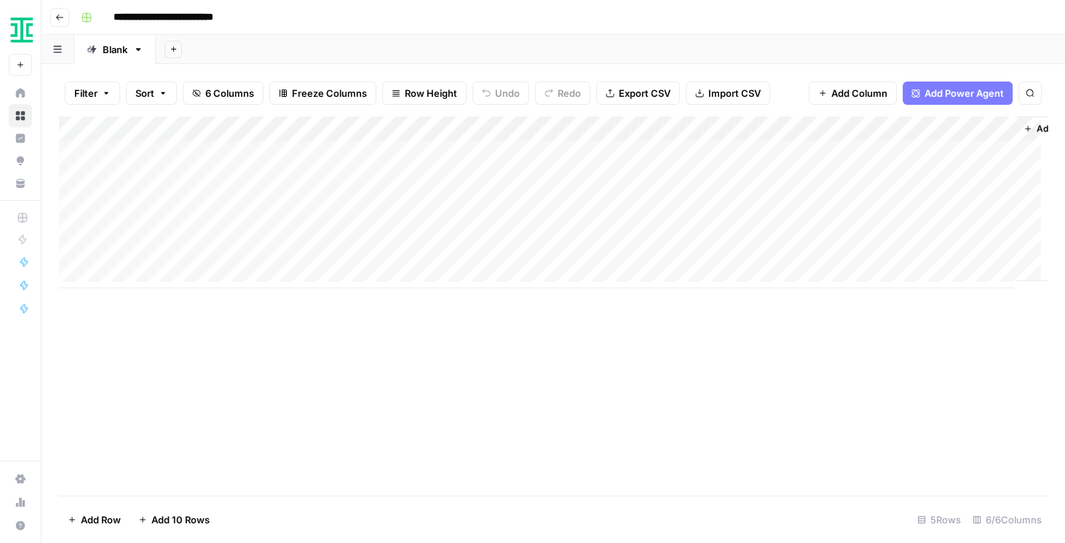
click at [982, 130] on div "Add Column" at bounding box center [553, 202] width 989 height 172
click at [986, 127] on div "Add Column" at bounding box center [553, 202] width 989 height 172
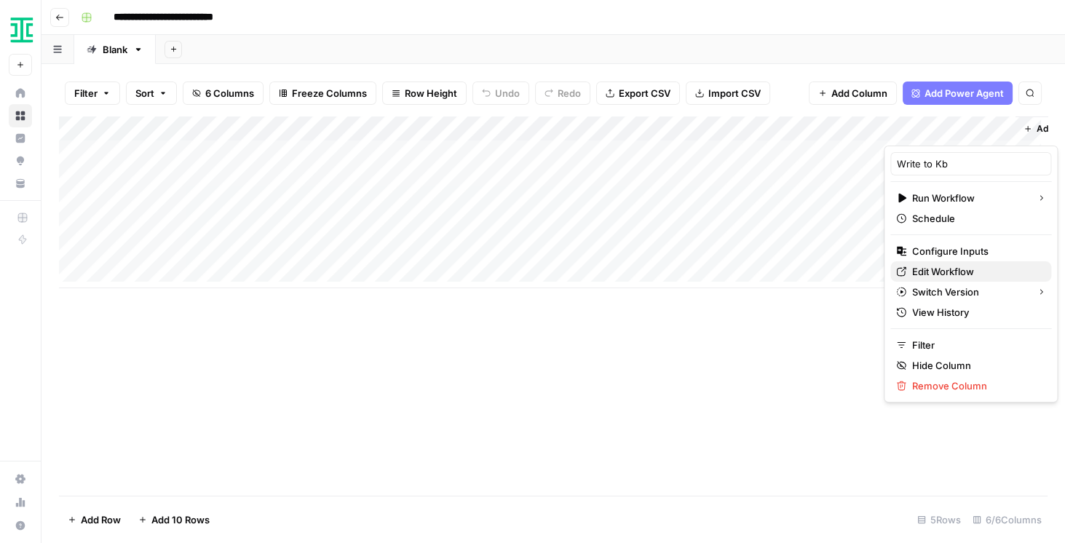
click at [960, 265] on span "Edit Workflow" at bounding box center [975, 271] width 127 height 15
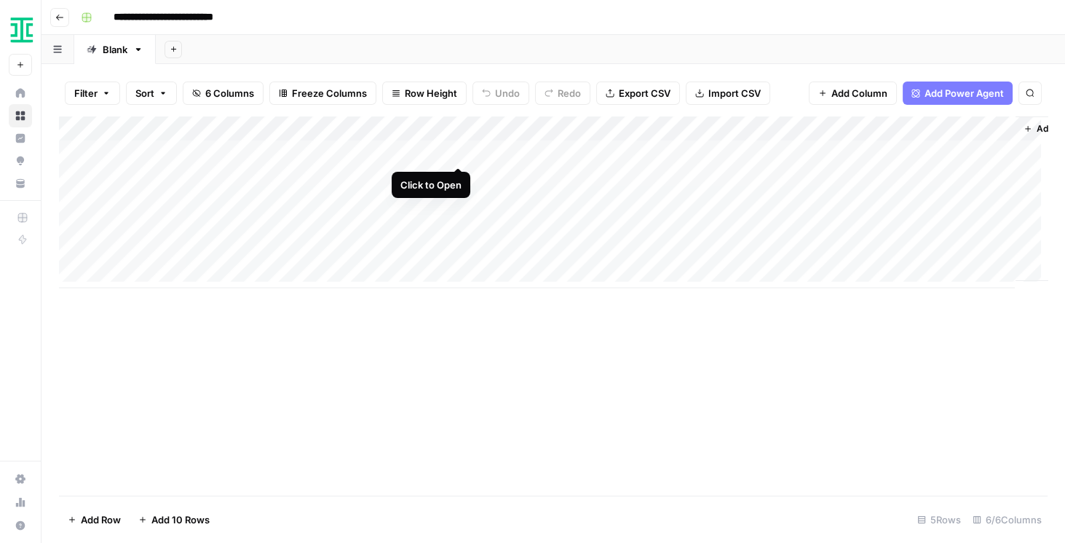
click at [455, 151] on div "Add Column" at bounding box center [553, 202] width 989 height 172
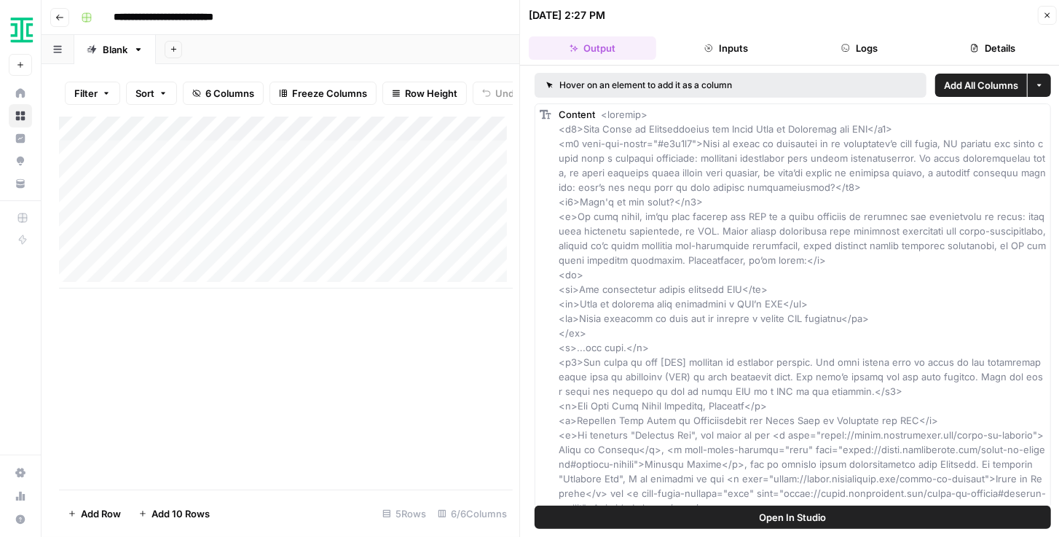
click at [784, 514] on span "Open In Studio" at bounding box center [792, 517] width 67 height 15
click at [1043, 20] on button "Close" at bounding box center [1046, 15] width 19 height 19
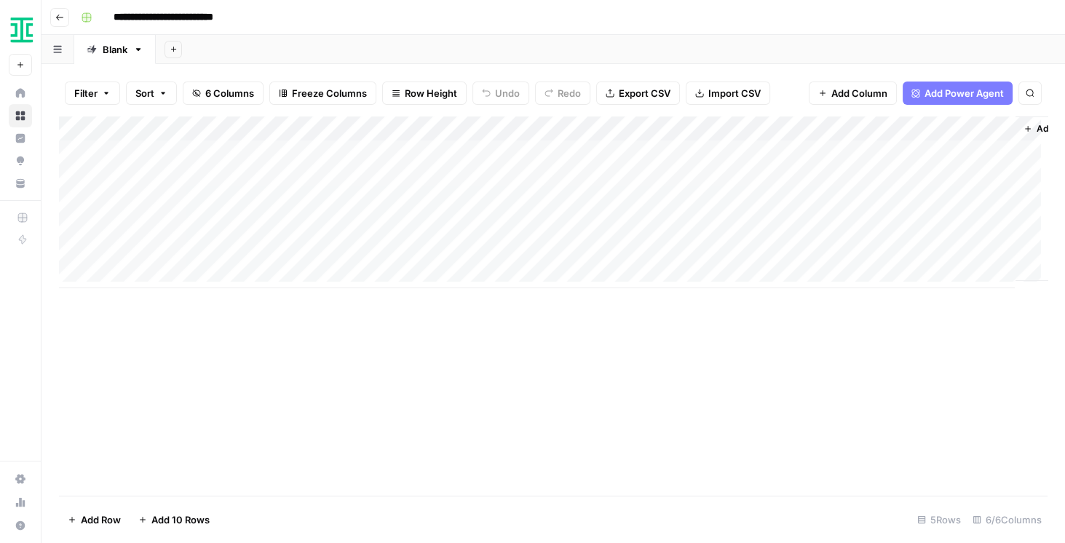
click at [949, 153] on div "Add Column" at bounding box center [553, 202] width 989 height 172
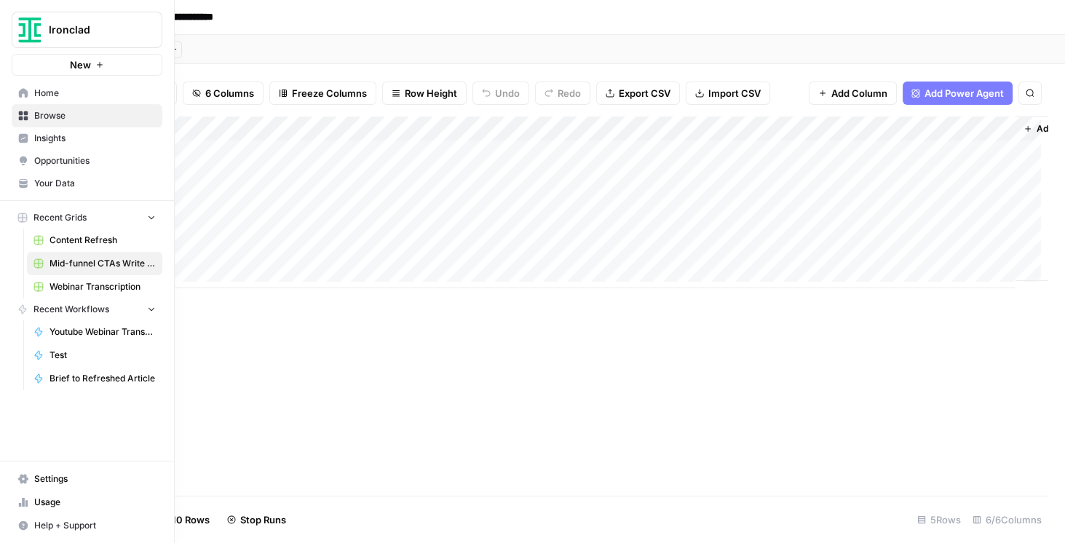
click at [68, 120] on span "Browse" at bounding box center [95, 115] width 122 height 13
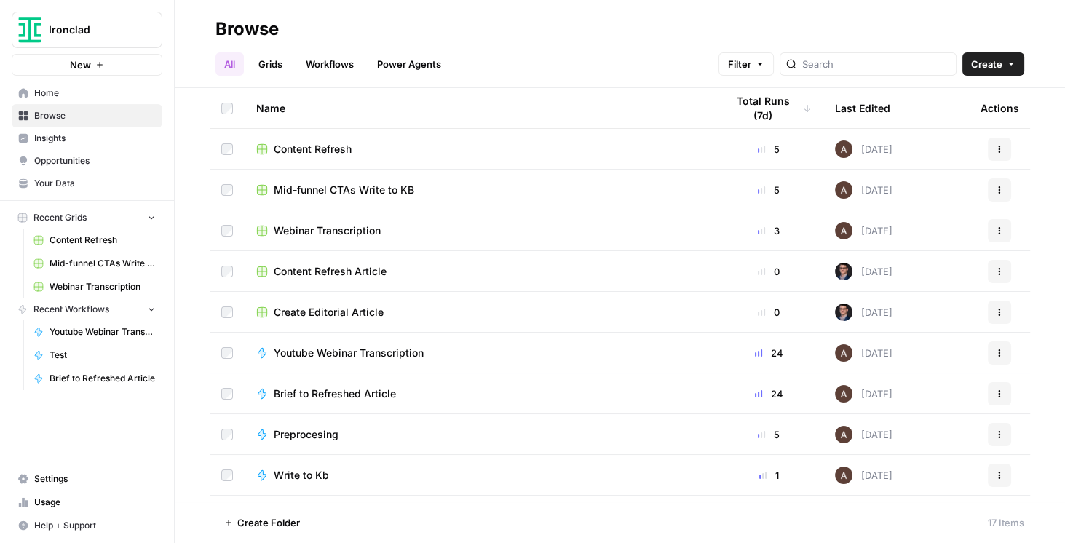
click at [52, 183] on span "Your Data" at bounding box center [95, 183] width 122 height 13
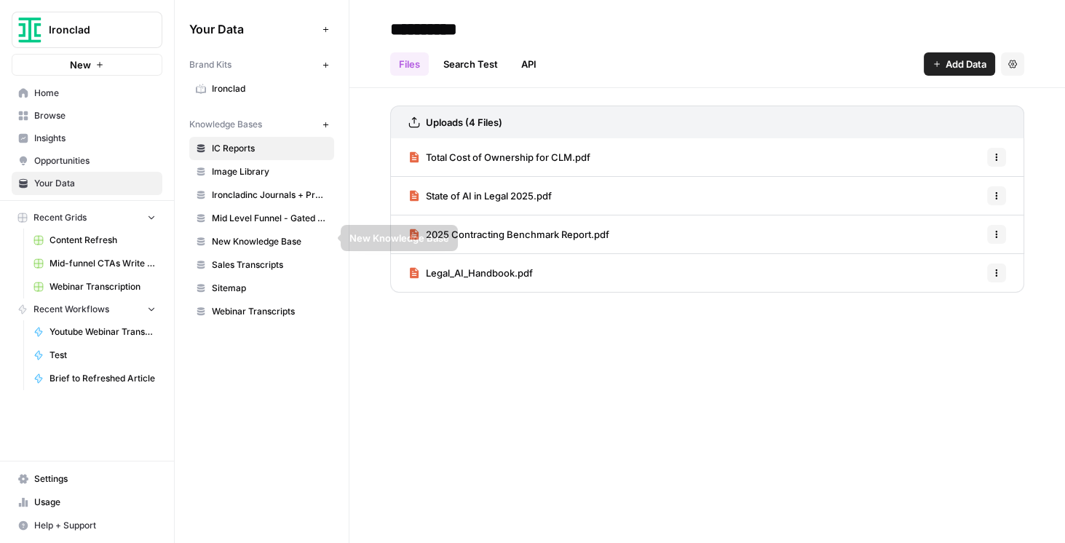
click at [253, 220] on span "Mid Level Funnel - Gated Assets + Webinars" at bounding box center [270, 218] width 116 height 13
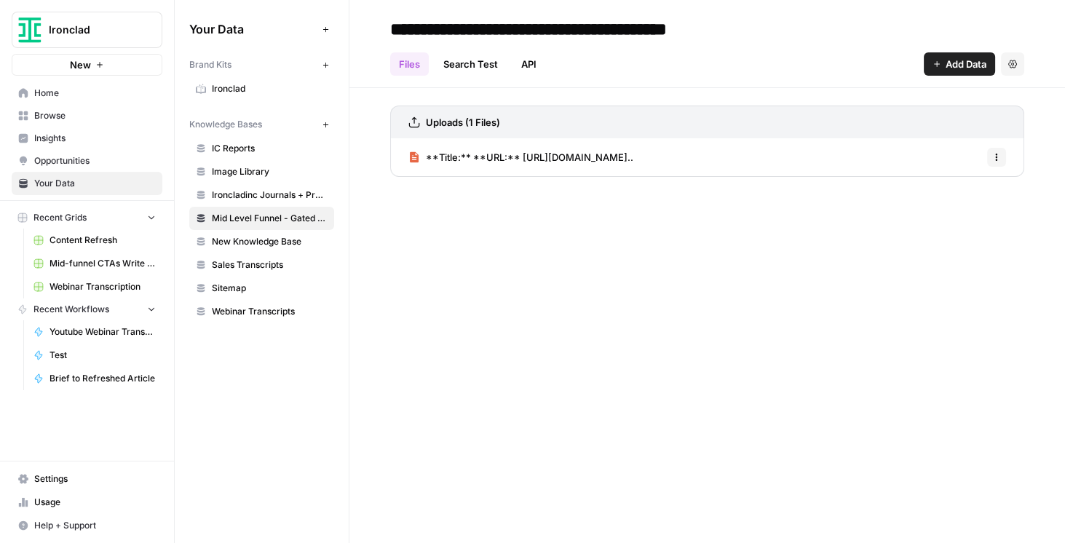
click at [994, 156] on icon "button" at bounding box center [996, 157] width 9 height 9
click at [633, 152] on span "**Title:** **URL:** https://ironcladapp.com/l..." at bounding box center [529, 157] width 207 height 15
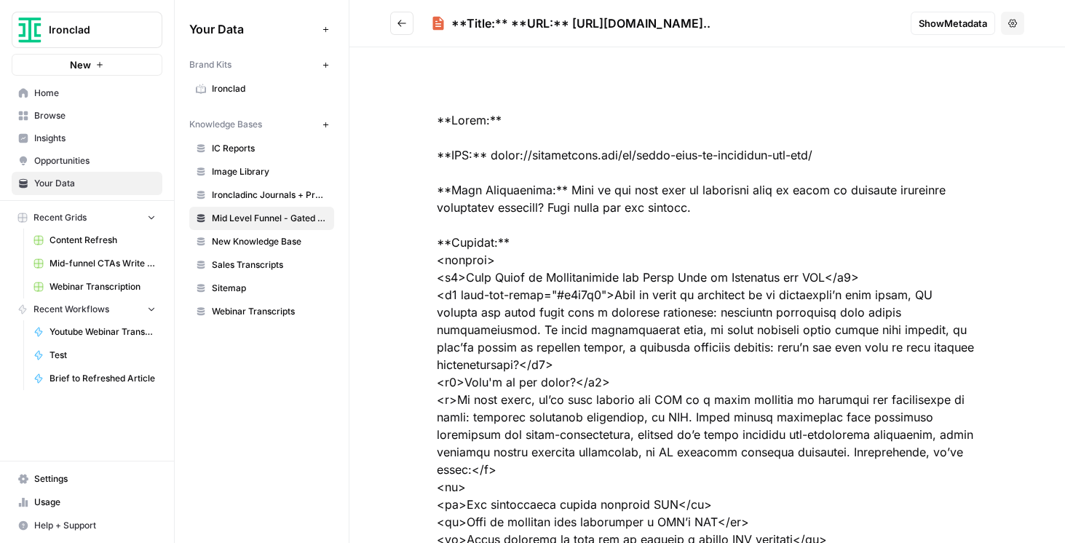
drag, startPoint x: 546, startPoint y: 156, endPoint x: 805, endPoint y: 161, distance: 259.2
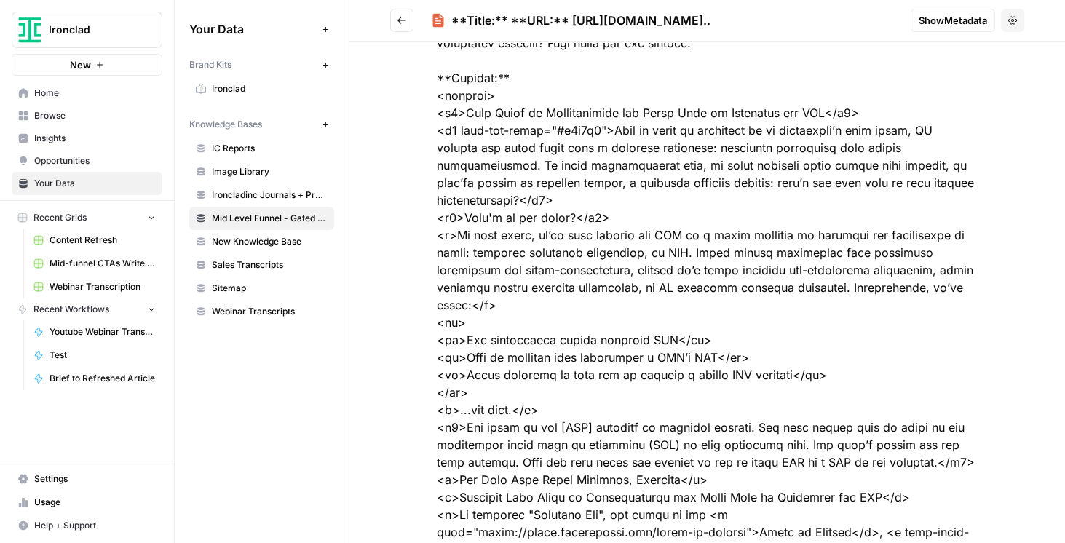
scroll to position [166, 0]
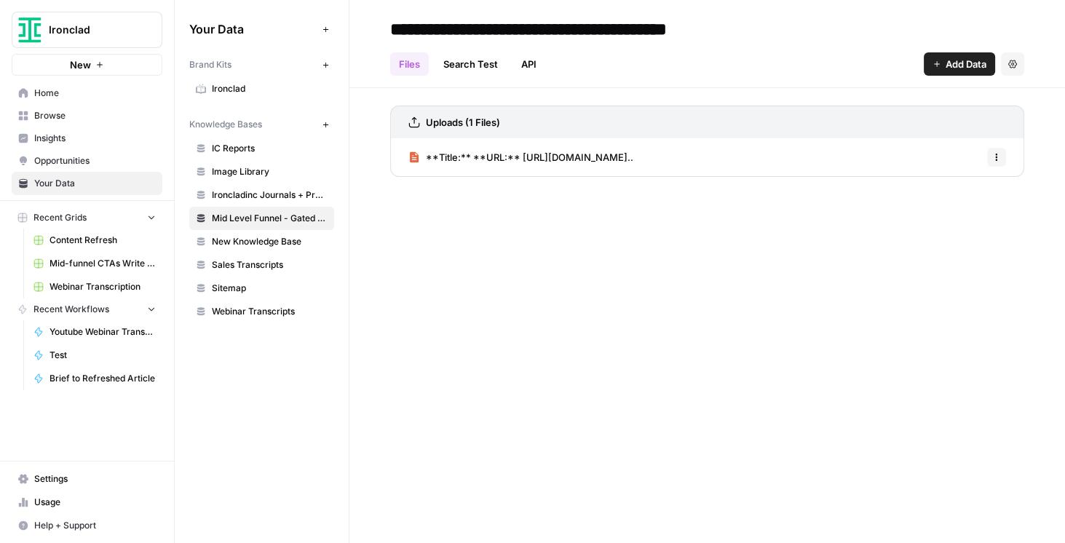
click at [79, 237] on span "Content Refresh" at bounding box center [103, 240] width 106 height 13
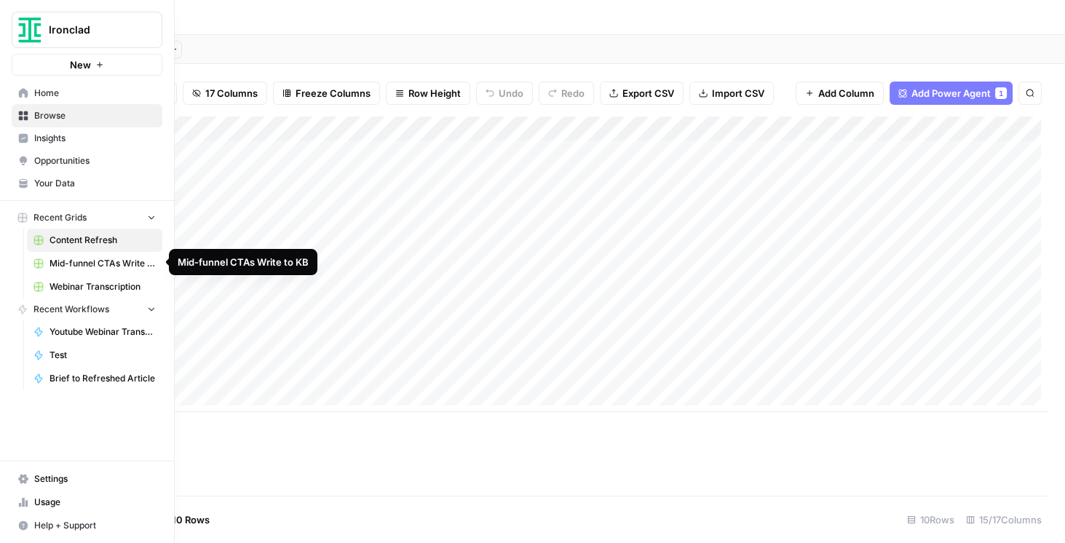
click at [75, 264] on span "Mid-funnel CTAs Write to KB" at bounding box center [103, 263] width 106 height 13
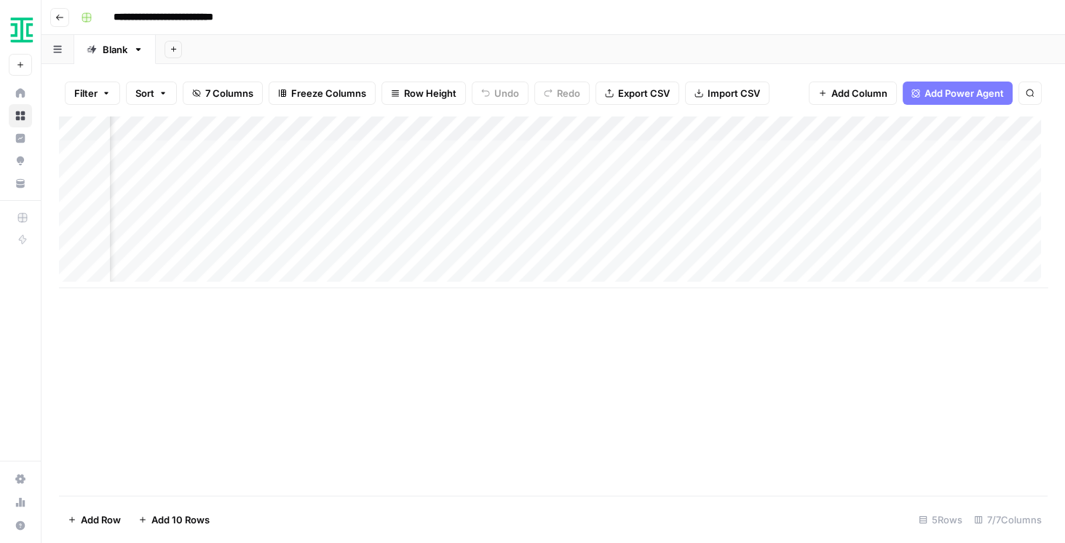
scroll to position [0, 186]
click at [796, 127] on div "Add Column" at bounding box center [553, 202] width 989 height 172
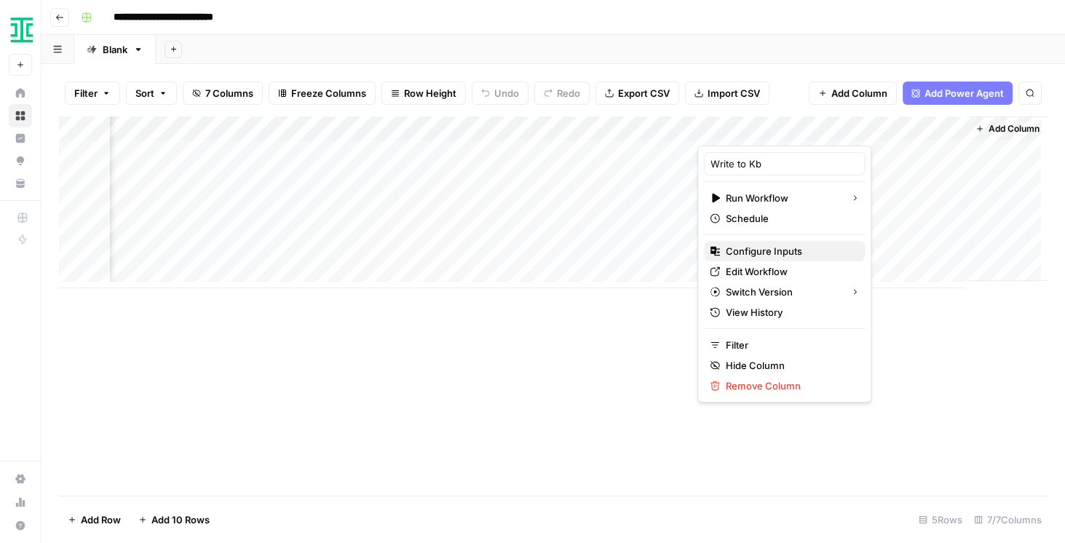
click at [767, 245] on span "Configure Inputs" at bounding box center [789, 251] width 127 height 15
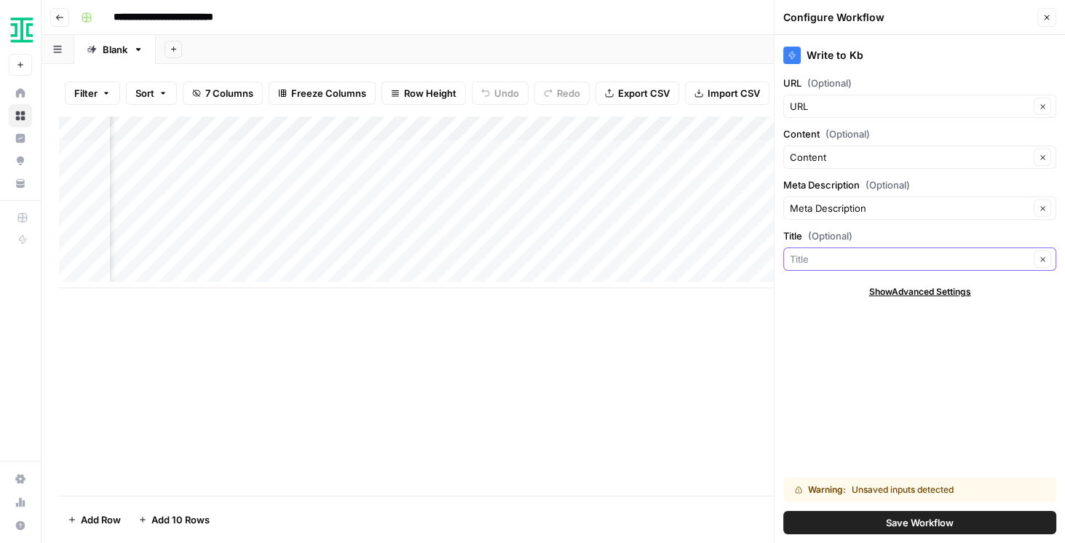
click at [883, 260] on input "Title (Optional)" at bounding box center [910, 259] width 240 height 15
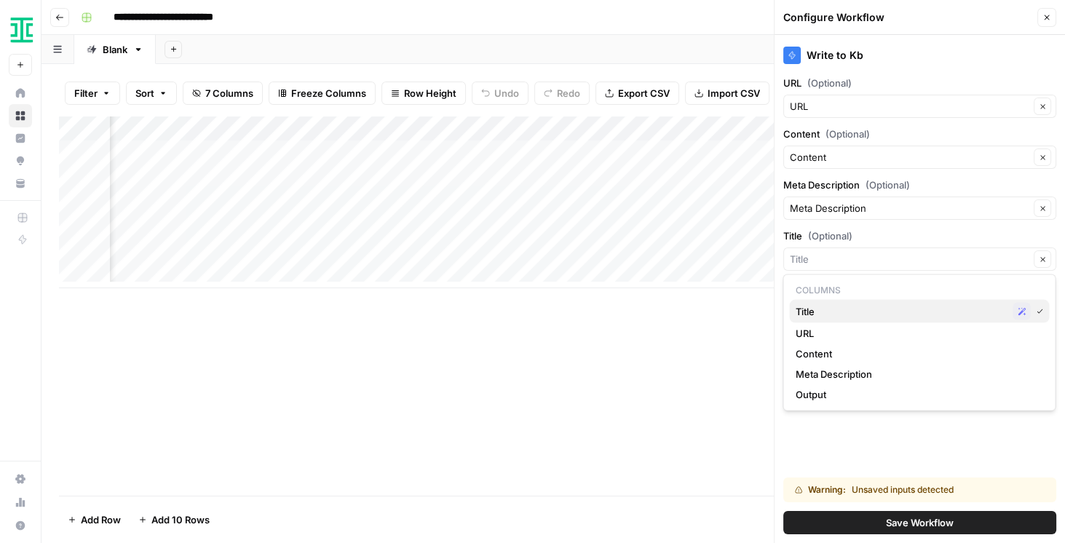
click at [826, 314] on span "Title" at bounding box center [901, 311] width 212 height 15
type input "Title"
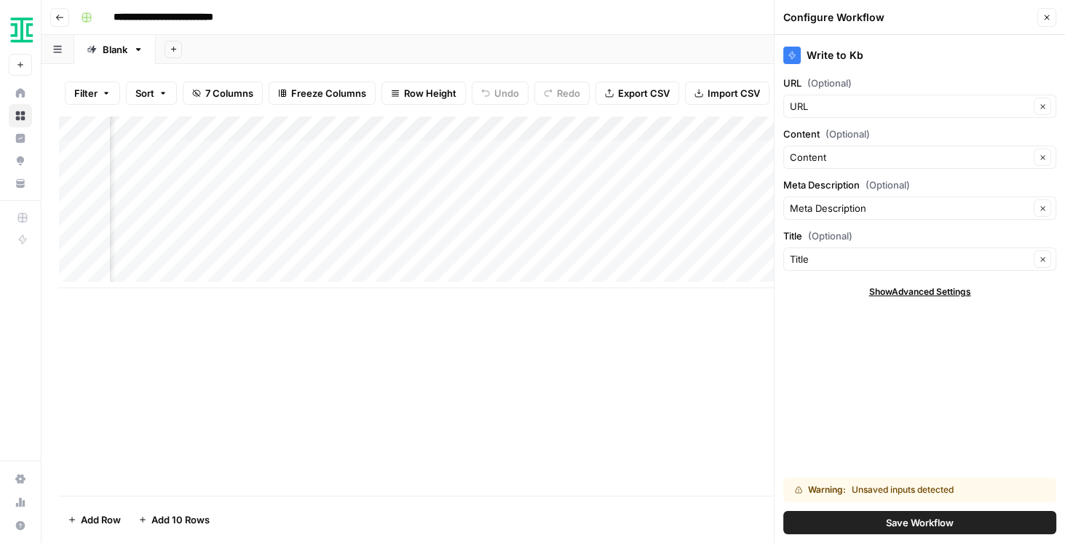
click at [927, 528] on span "Save Workflow" at bounding box center [920, 522] width 68 height 15
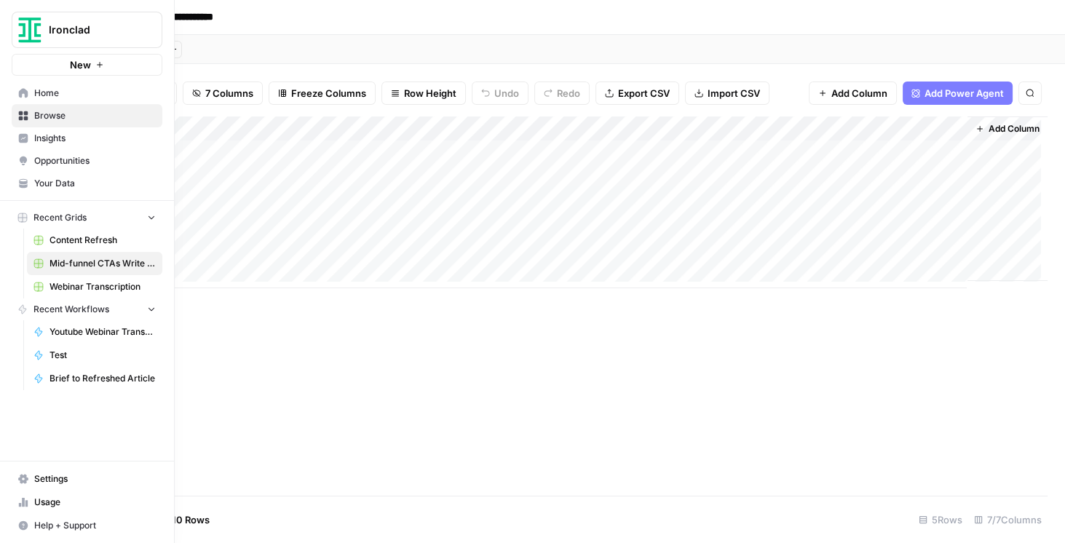
click at [77, 177] on span "Your Data" at bounding box center [95, 183] width 122 height 13
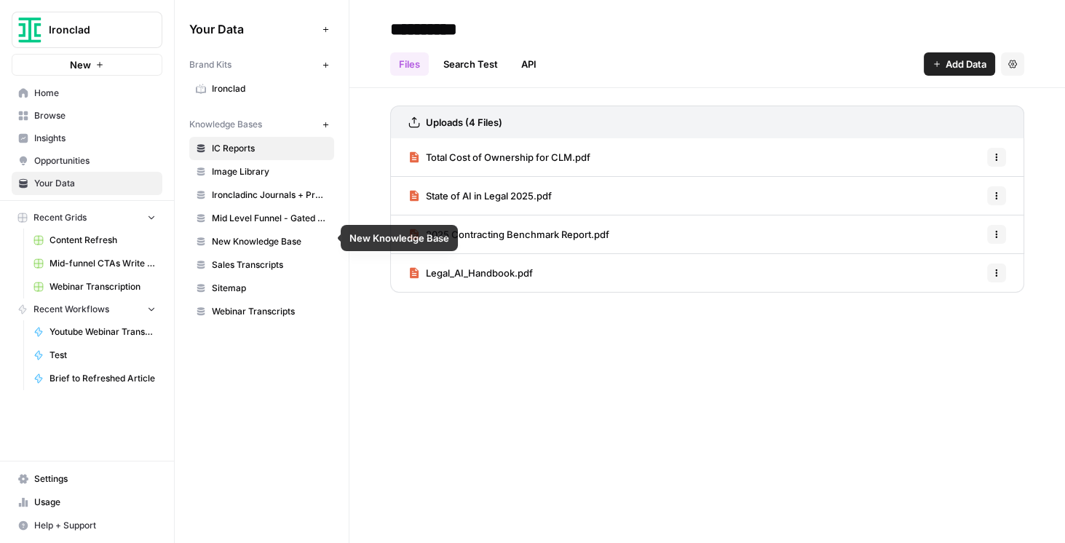
click at [265, 220] on span "Mid Level Funnel - Gated Assets + Webinars" at bounding box center [270, 218] width 116 height 13
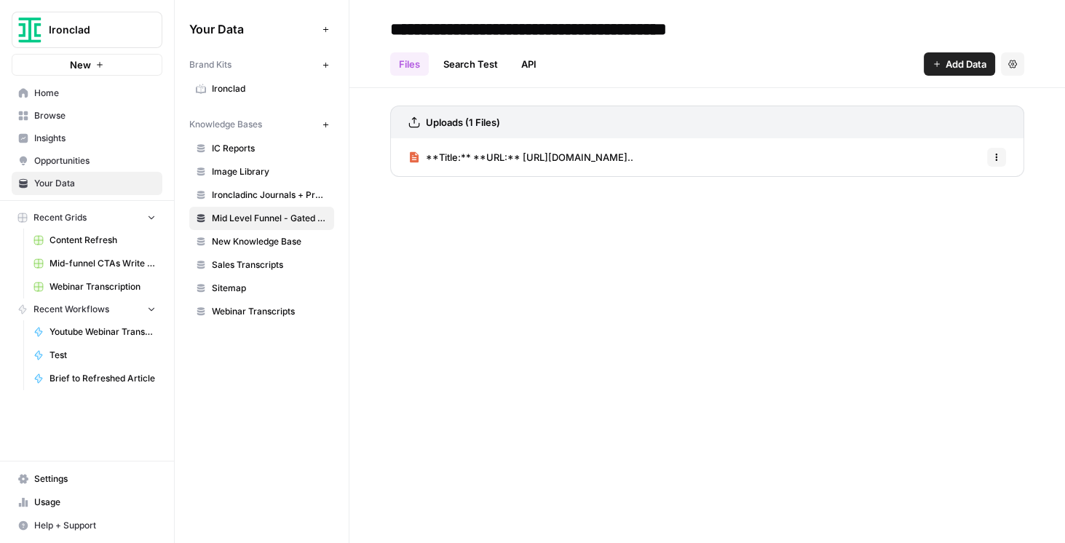
click at [996, 154] on icon "button" at bounding box center [997, 155] width 2 height 2
click at [985, 183] on span "Delete File" at bounding box center [964, 188] width 47 height 15
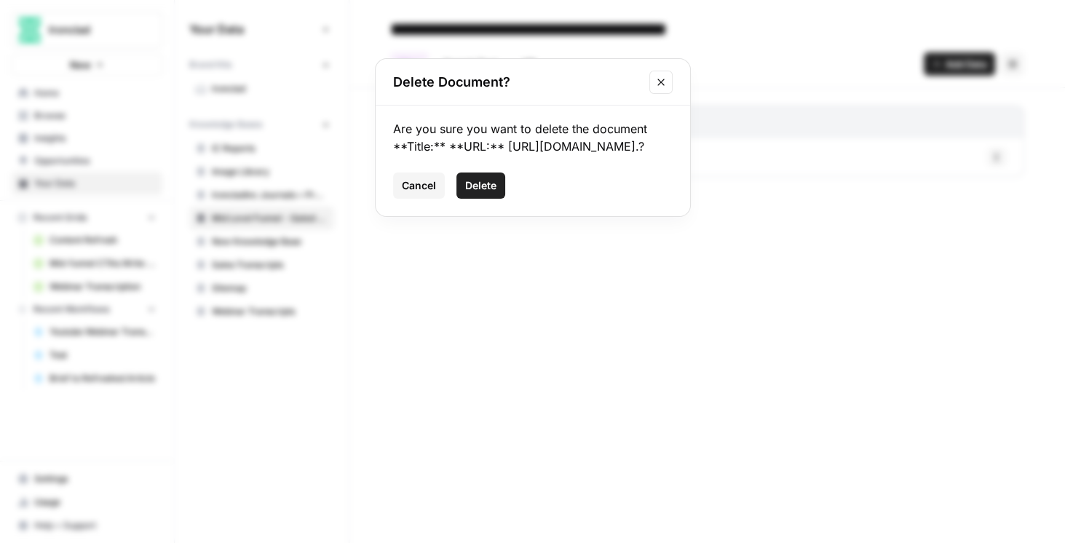
click at [485, 191] on span "Delete" at bounding box center [480, 185] width 31 height 15
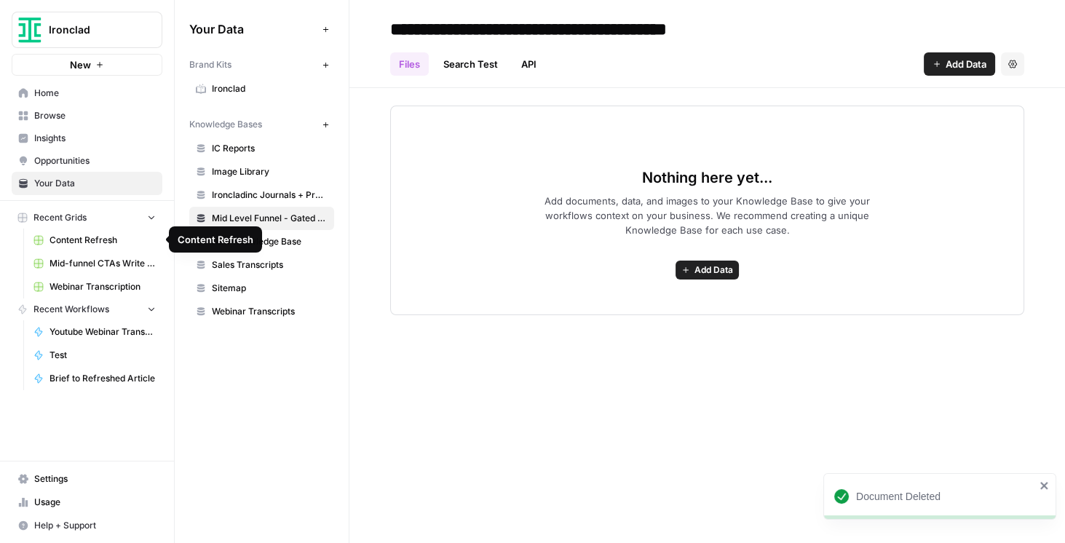
click at [100, 264] on span "Mid-funnel CTAs Write to KB" at bounding box center [103, 263] width 106 height 13
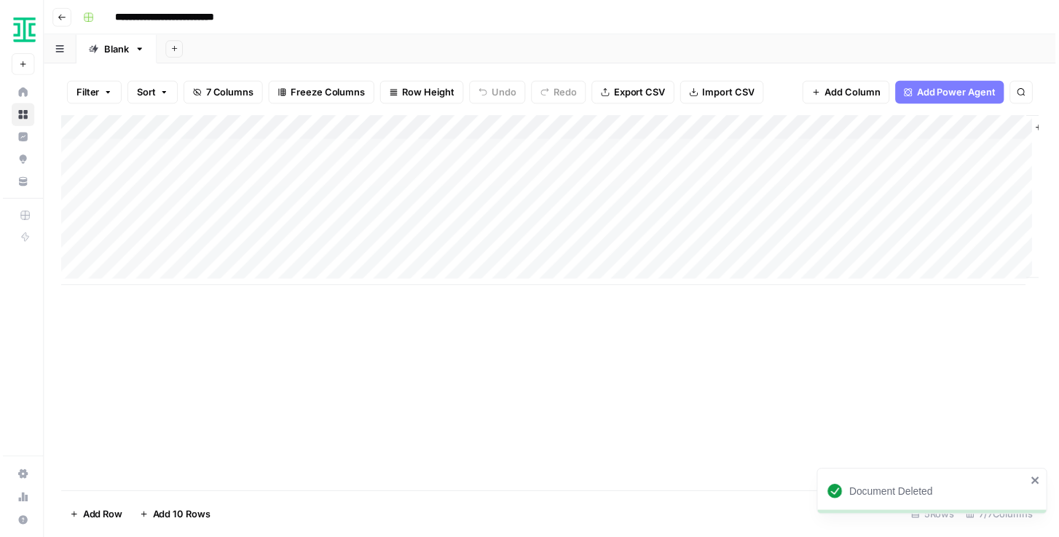
scroll to position [0, 186]
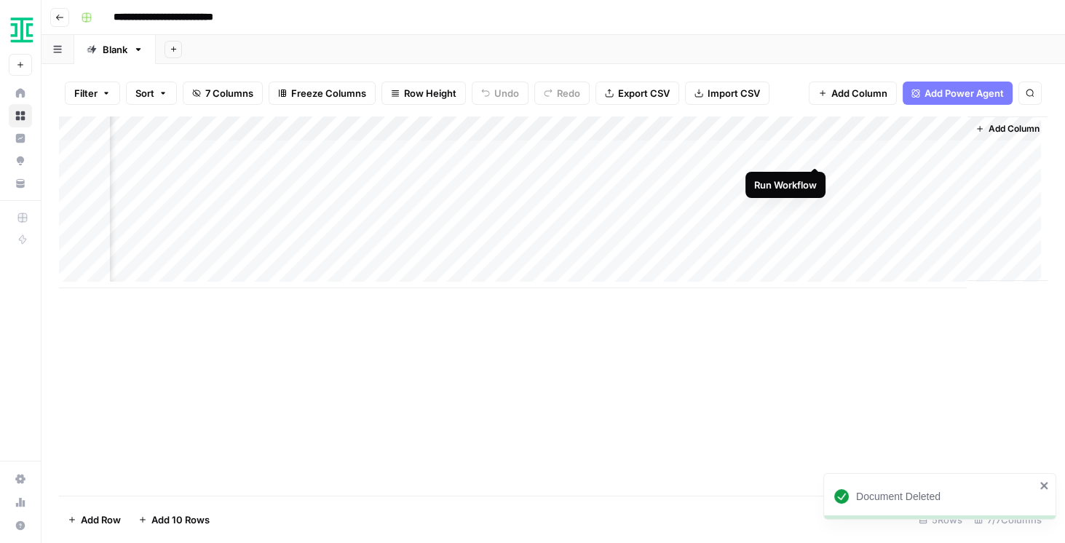
click at [812, 154] on div "Add Column" at bounding box center [553, 202] width 989 height 172
click at [941, 147] on div "Add Column" at bounding box center [553, 202] width 989 height 172
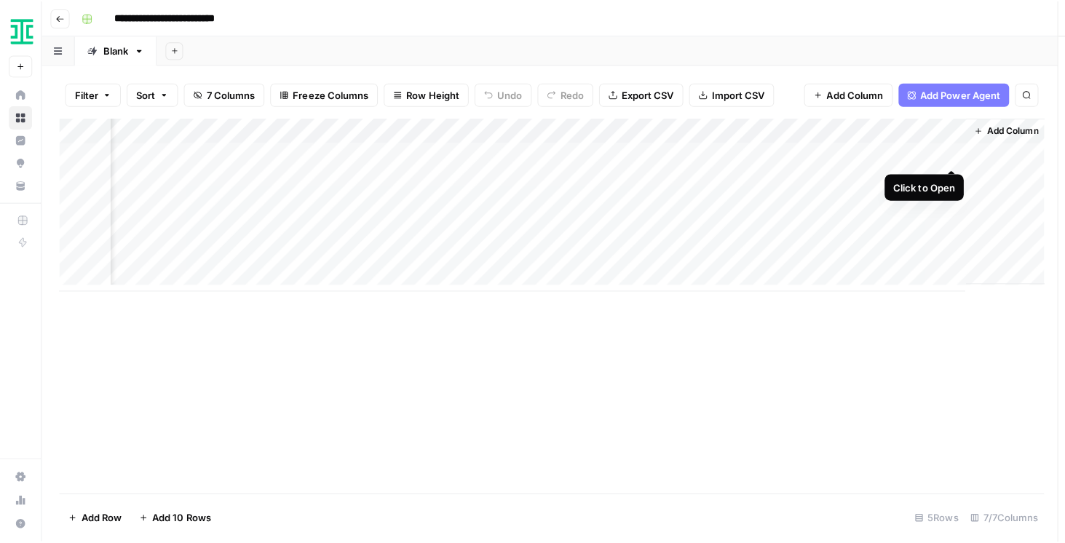
scroll to position [0, 181]
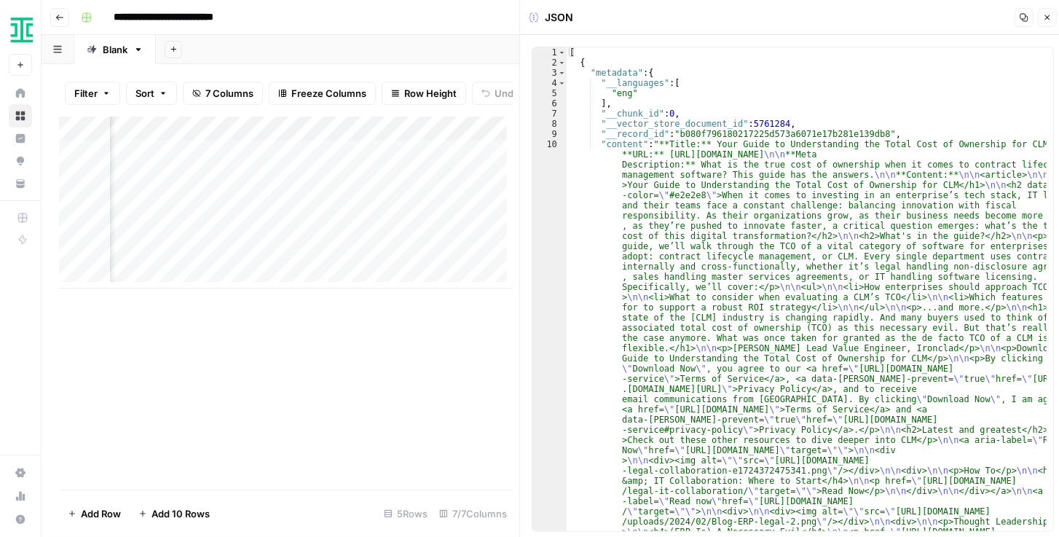
click at [1043, 23] on button "Close" at bounding box center [1046, 17] width 19 height 19
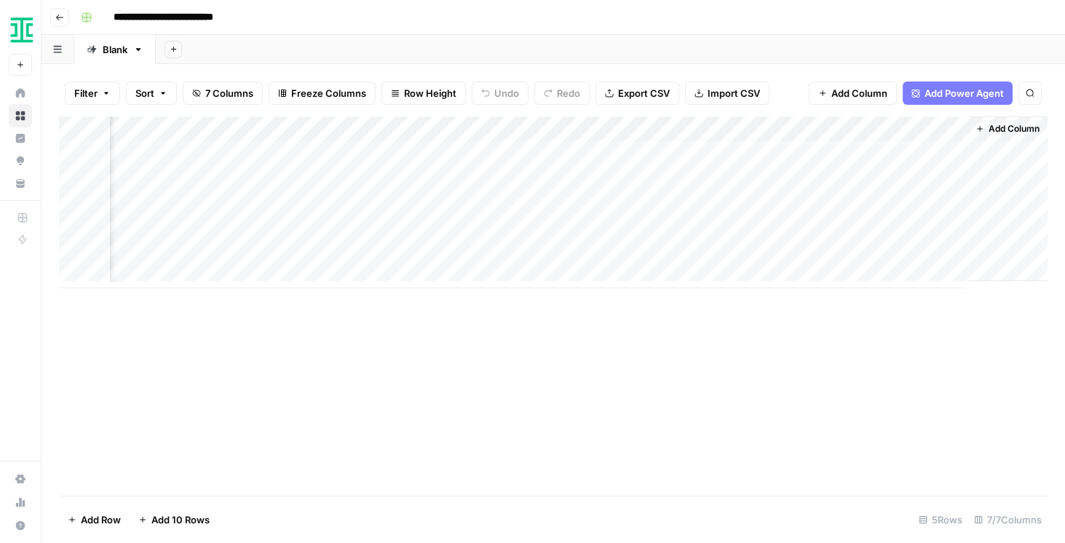
scroll to position [0, 169]
click at [813, 129] on div "Add Column" at bounding box center [553, 202] width 989 height 172
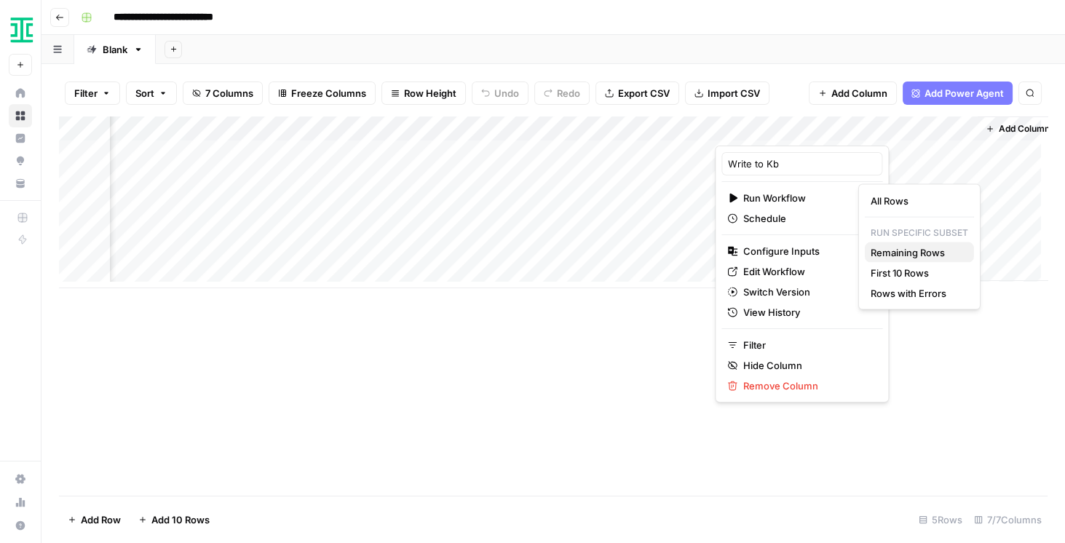
click at [920, 251] on span "Remaining Rows" at bounding box center [917, 252] width 92 height 15
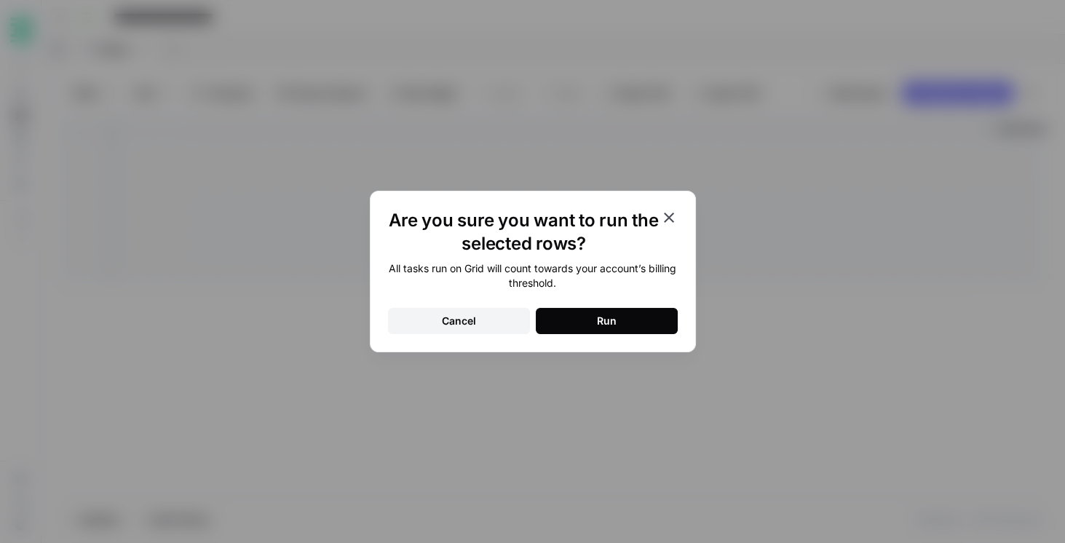
click at [630, 320] on button "Run" at bounding box center [607, 321] width 142 height 26
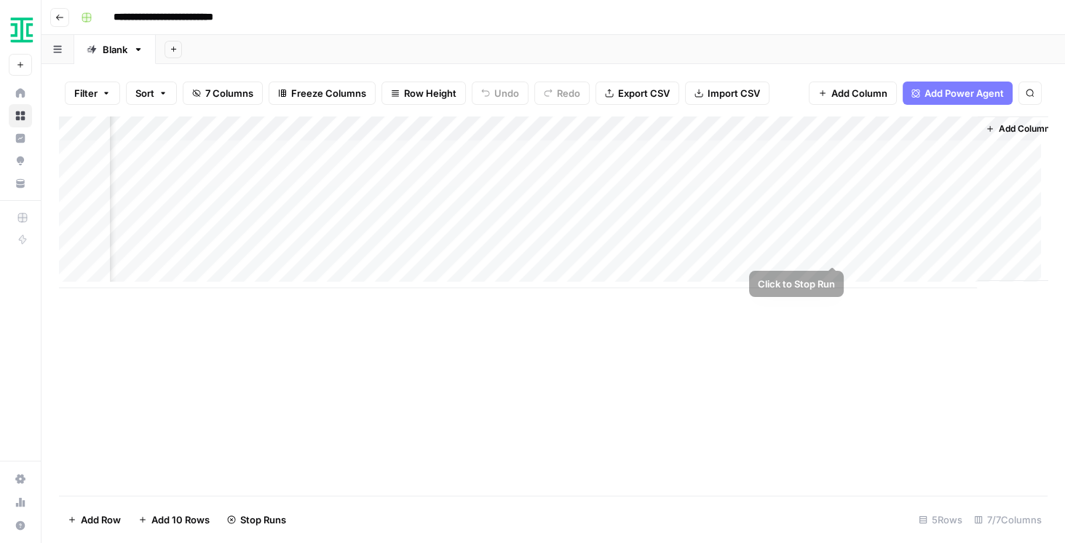
click at [833, 248] on div "Add Column" at bounding box center [553, 202] width 989 height 172
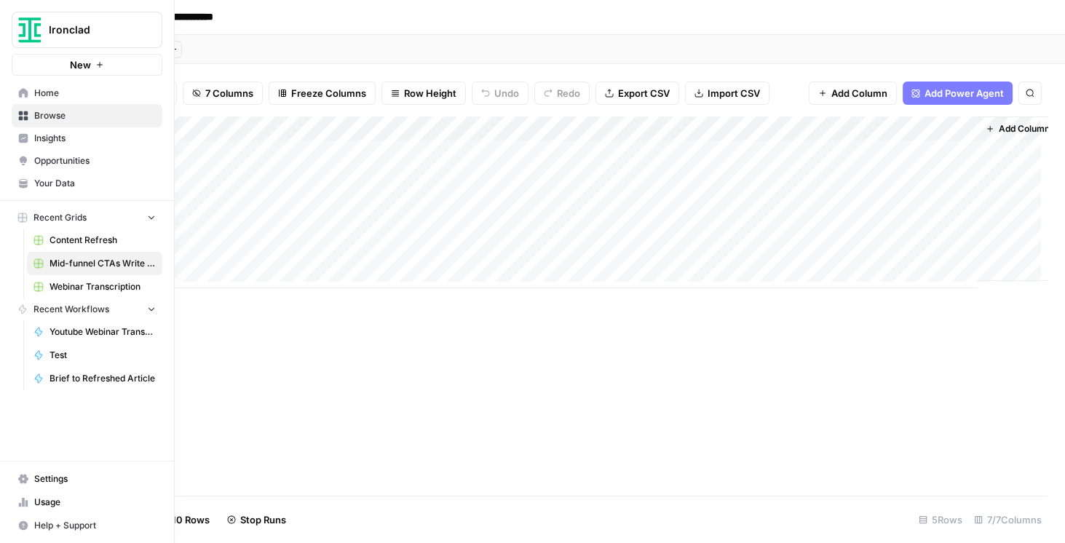
click at [73, 181] on span "Your Data" at bounding box center [95, 183] width 122 height 13
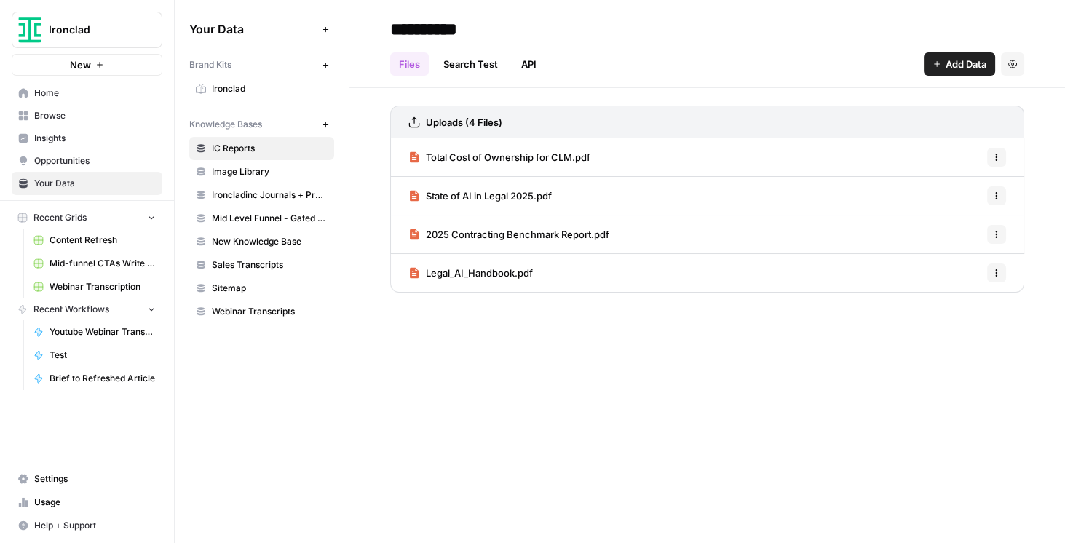
click at [296, 219] on span "Mid Level Funnel - Gated Assets + Webinars" at bounding box center [270, 218] width 116 height 13
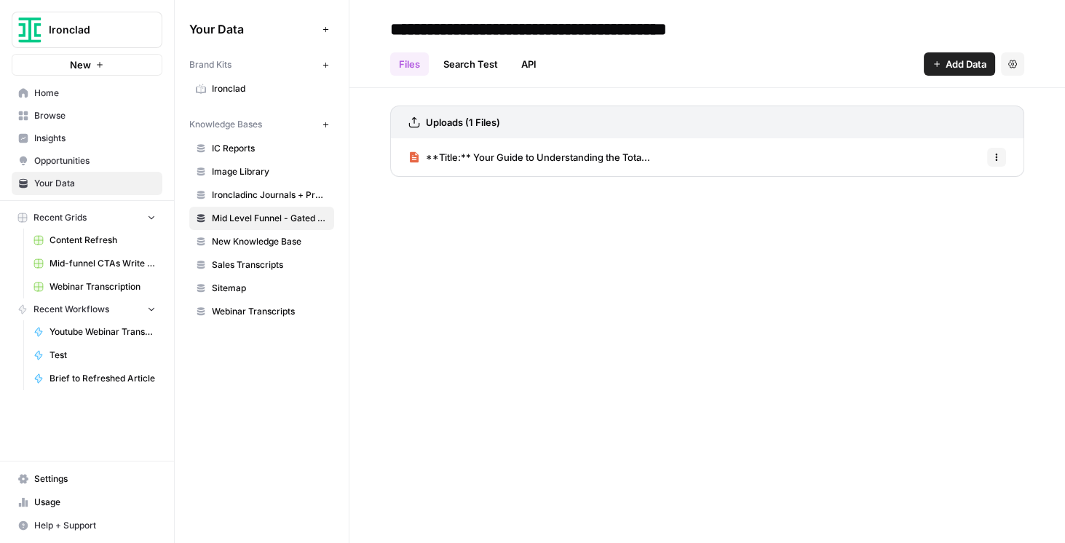
click at [605, 161] on span "**Title:** Your Guide to Understanding the Tota..." at bounding box center [538, 157] width 224 height 15
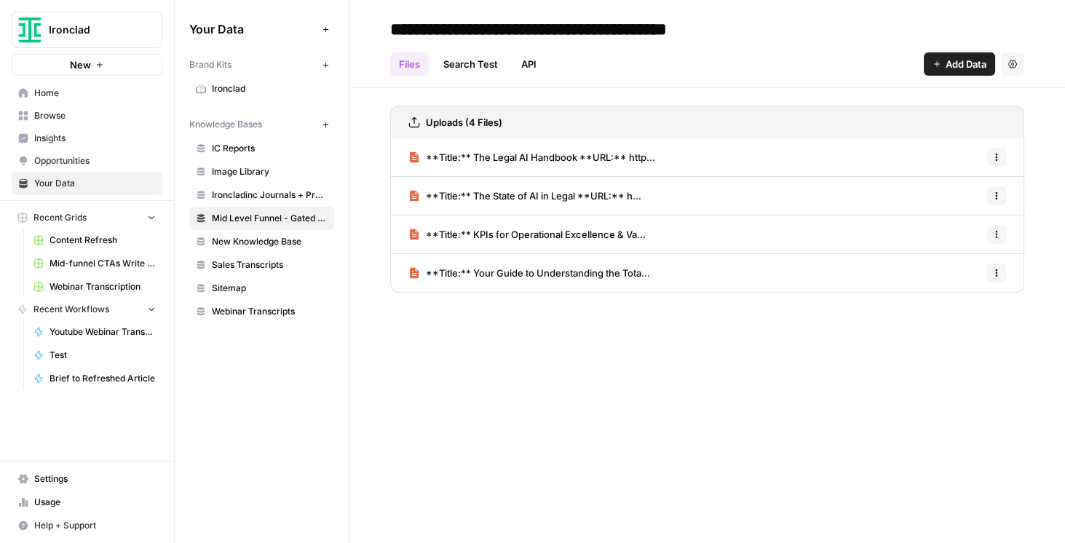
click at [73, 23] on span "Ironclad" at bounding box center [93, 30] width 88 height 15
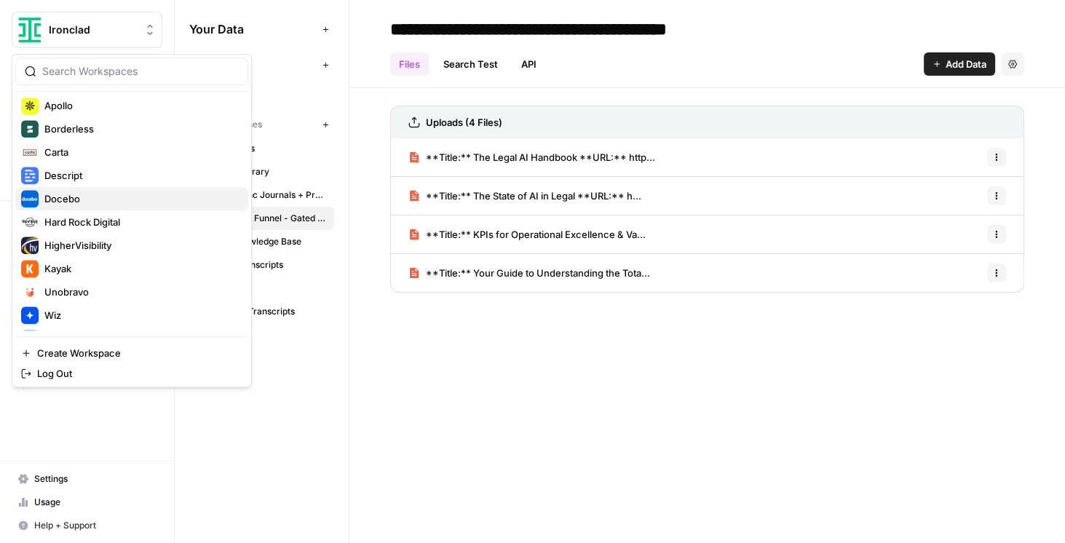
scroll to position [207, 0]
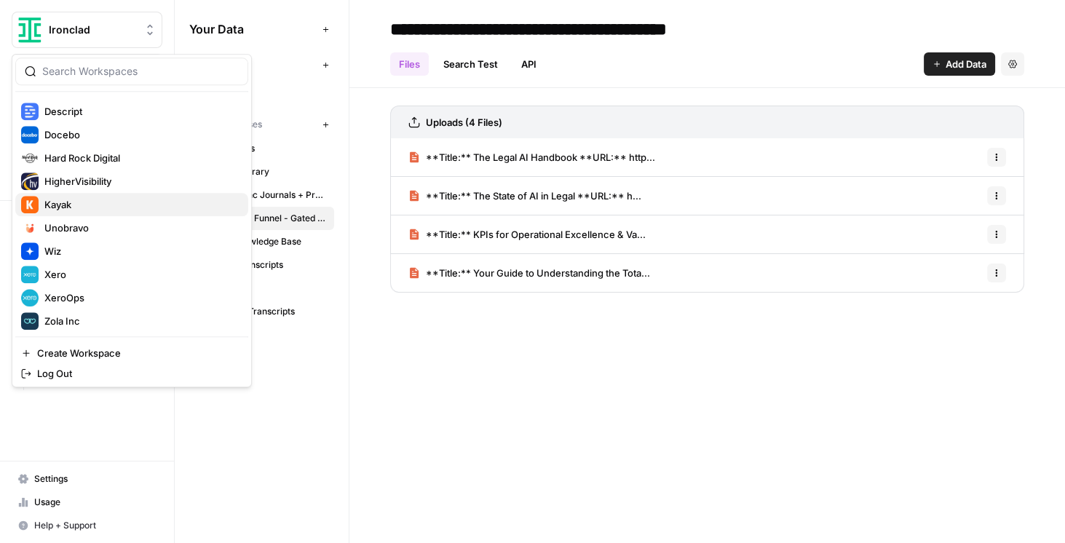
click at [92, 207] on span "Kayak" at bounding box center [140, 204] width 192 height 15
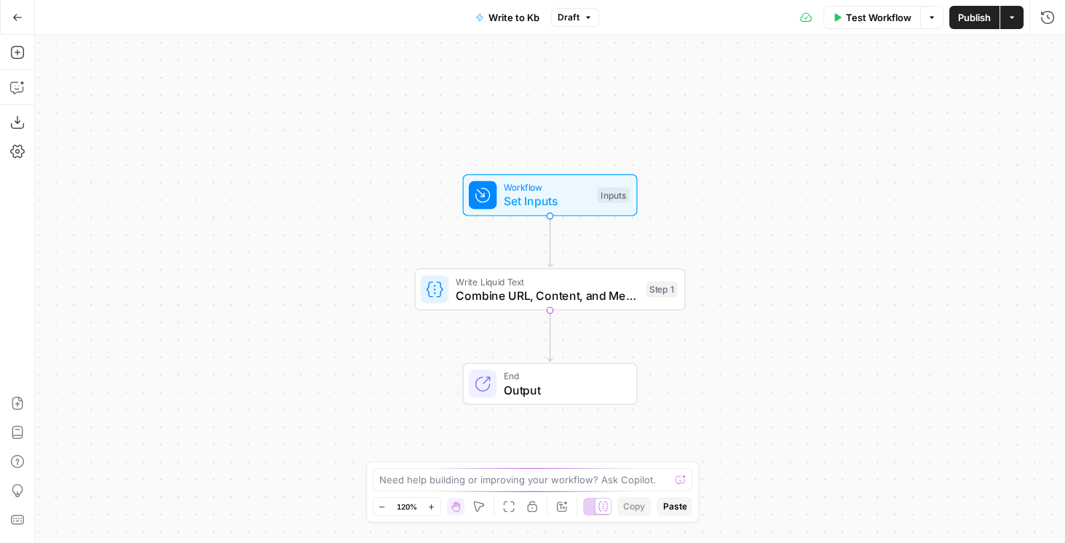
click at [572, 199] on span "Set Inputs" at bounding box center [547, 200] width 87 height 17
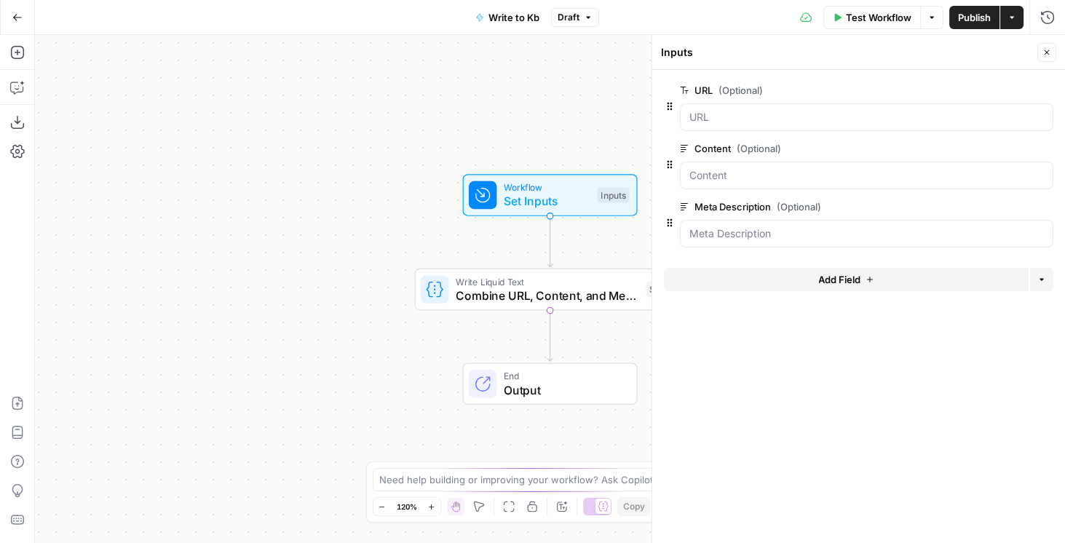
click at [880, 269] on button "Add Field" at bounding box center [846, 279] width 365 height 23
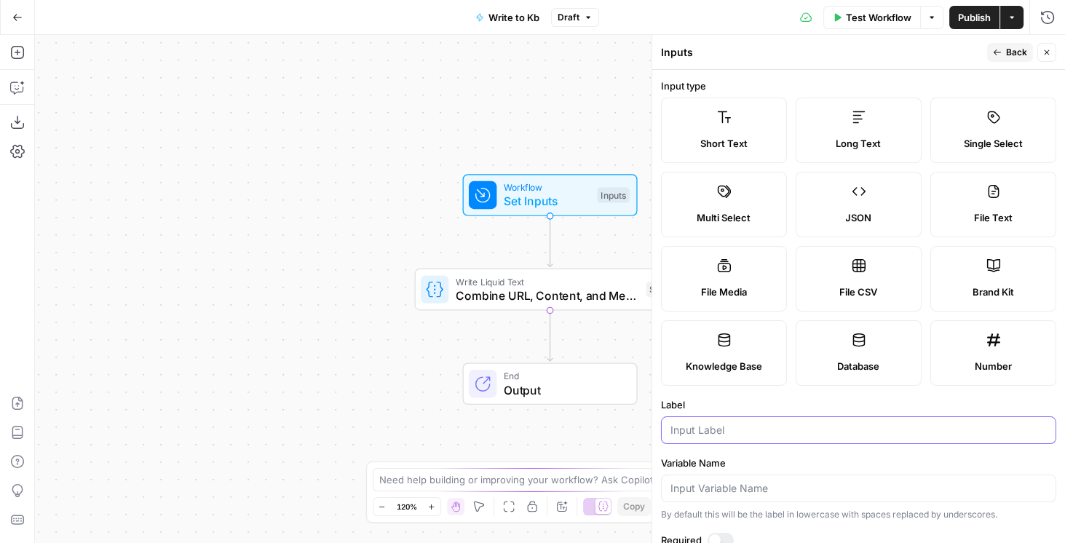
click at [720, 423] on input "Label" at bounding box center [858, 430] width 376 height 15
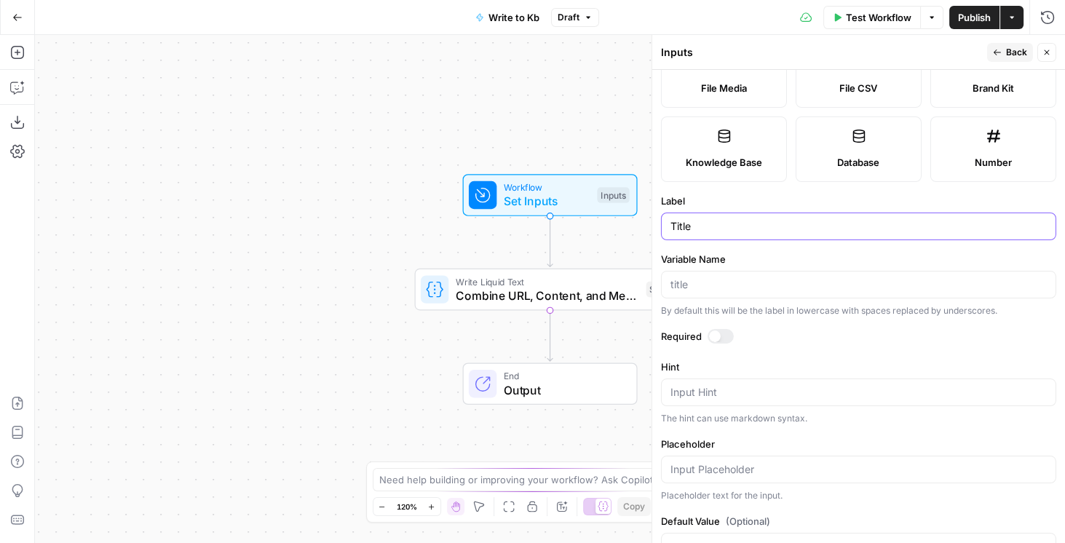
scroll to position [245, 0]
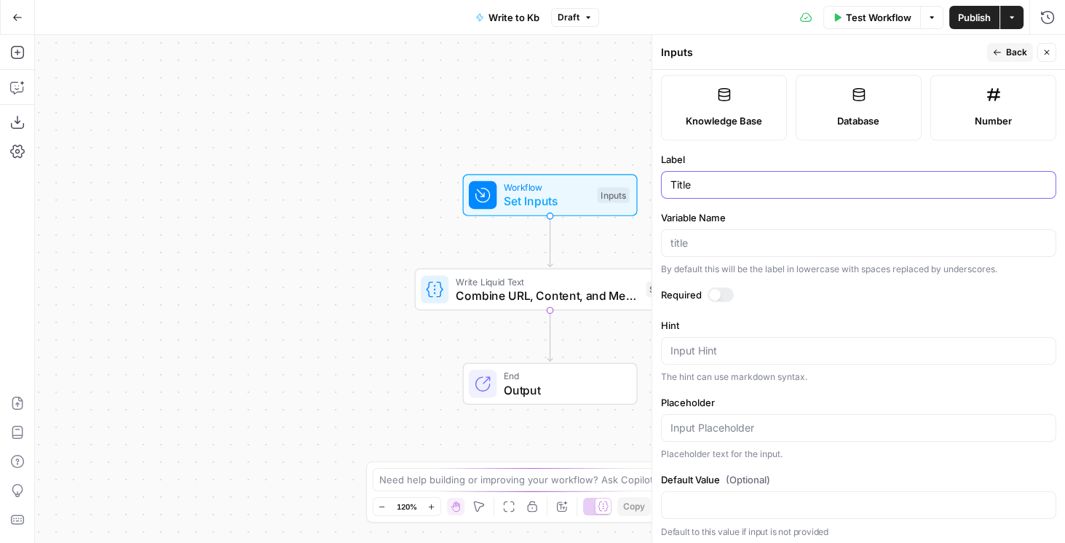
type input "Title"
click at [996, 56] on icon "button" at bounding box center [997, 52] width 9 height 9
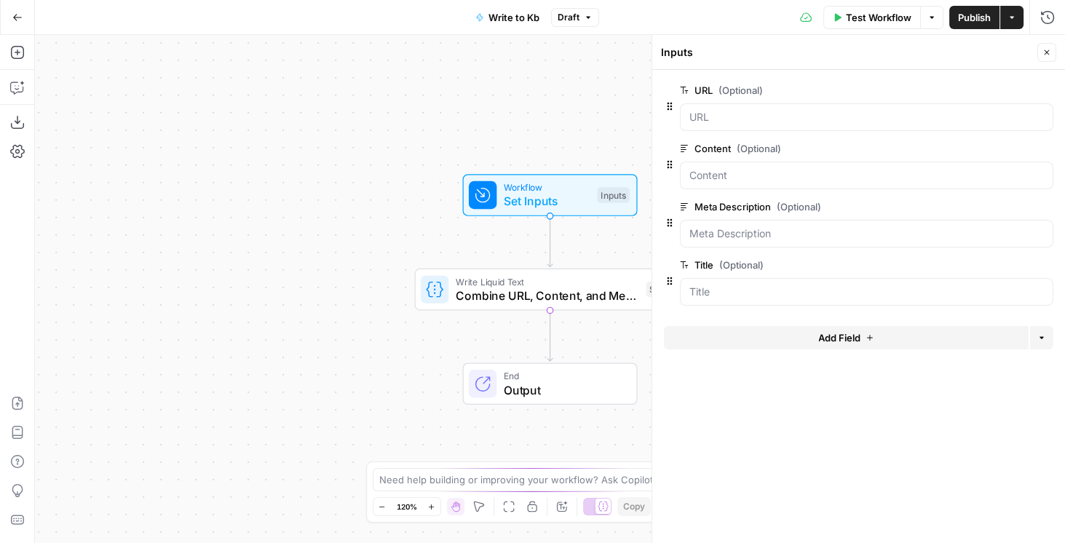
click at [1046, 51] on icon "button" at bounding box center [1047, 52] width 9 height 9
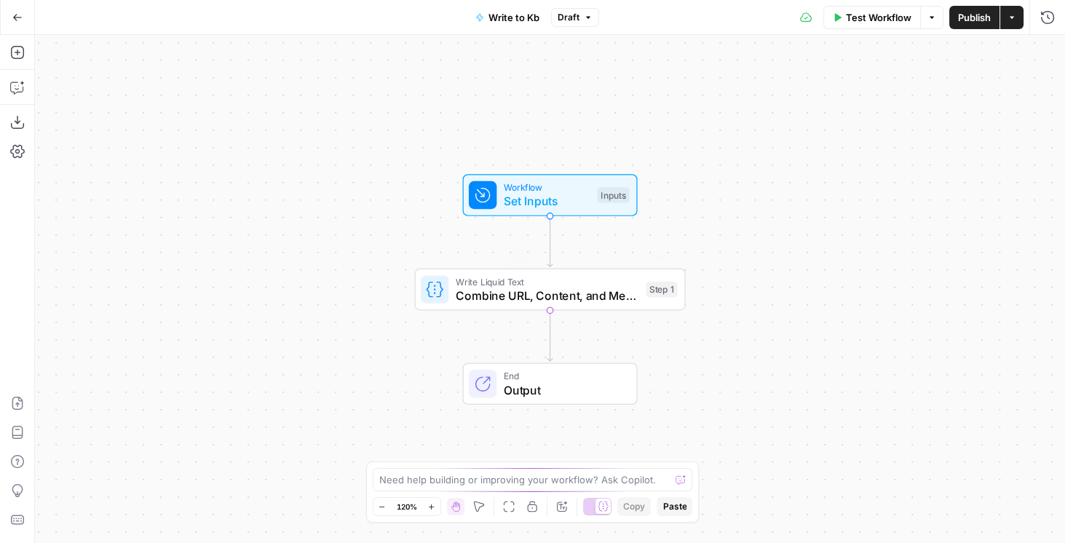
click at [606, 298] on span "Combine URL, Content, and Meta Description" at bounding box center [547, 295] width 183 height 17
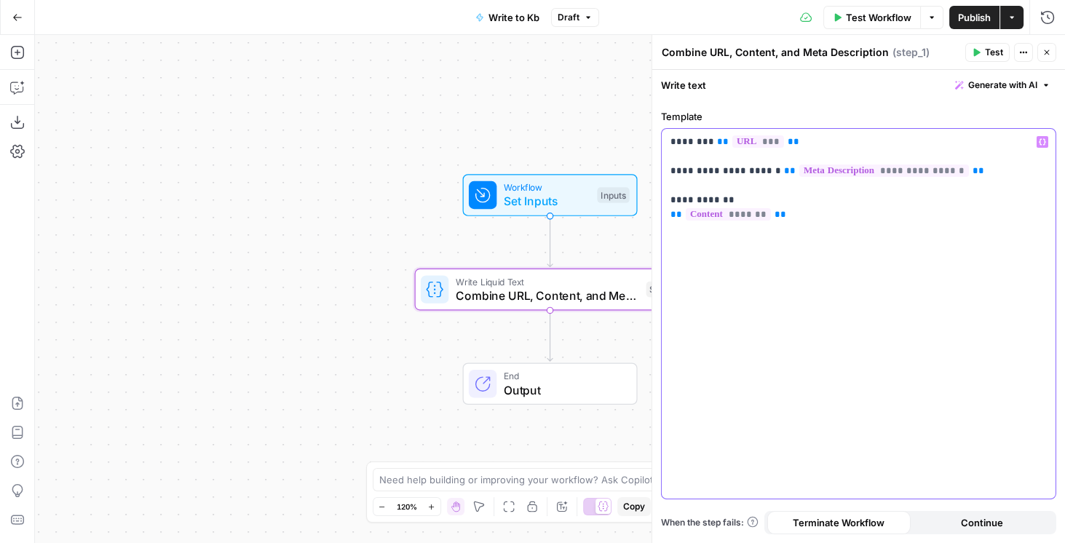
click at [665, 143] on div "**********" at bounding box center [859, 314] width 394 height 370
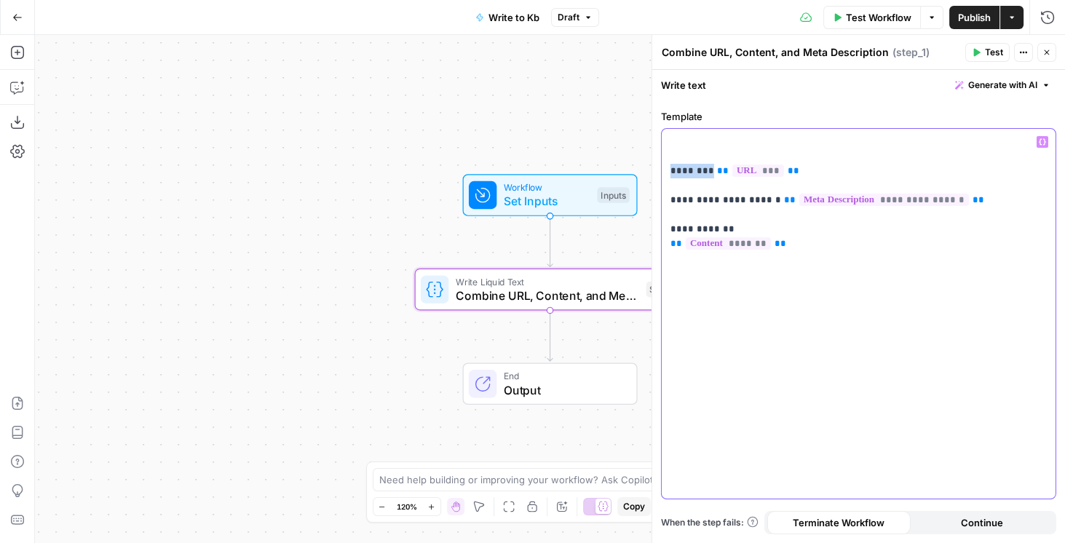
drag, startPoint x: 669, startPoint y: 173, endPoint x: 710, endPoint y: 173, distance: 40.8
click at [710, 173] on p "**********" at bounding box center [858, 193] width 377 height 116
copy p "********"
click at [694, 143] on p "**********" at bounding box center [858, 193] width 377 height 116
paste div
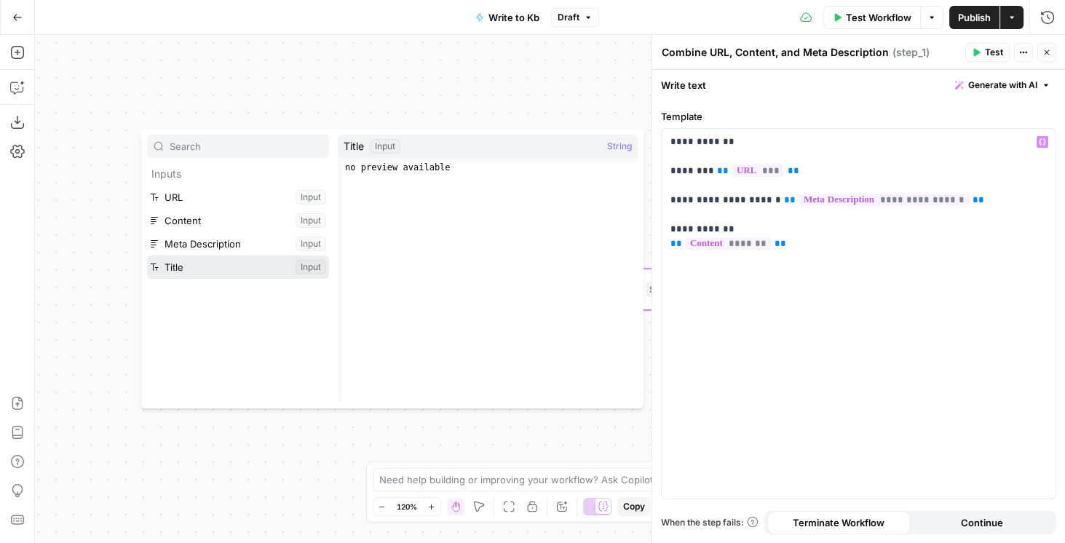
click at [170, 275] on button "Select variable Title" at bounding box center [238, 267] width 182 height 23
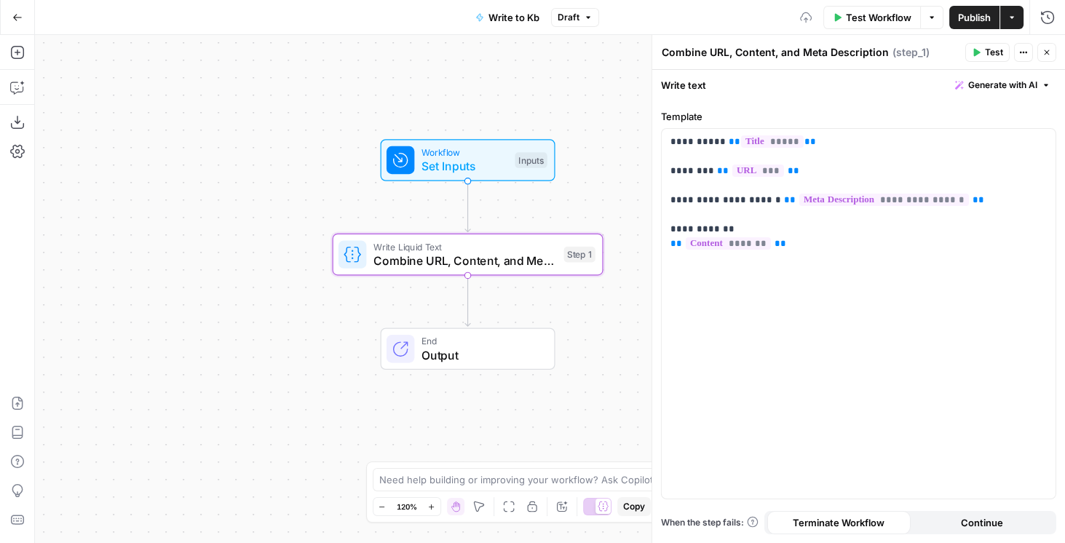
drag, startPoint x: 347, startPoint y: 223, endPoint x: 237, endPoint y: 140, distance: 137.7
click at [238, 141] on div "Workflow Set Inputs Inputs Write Liquid Text Combine URL, Content, and Meta Des…" at bounding box center [550, 289] width 1030 height 508
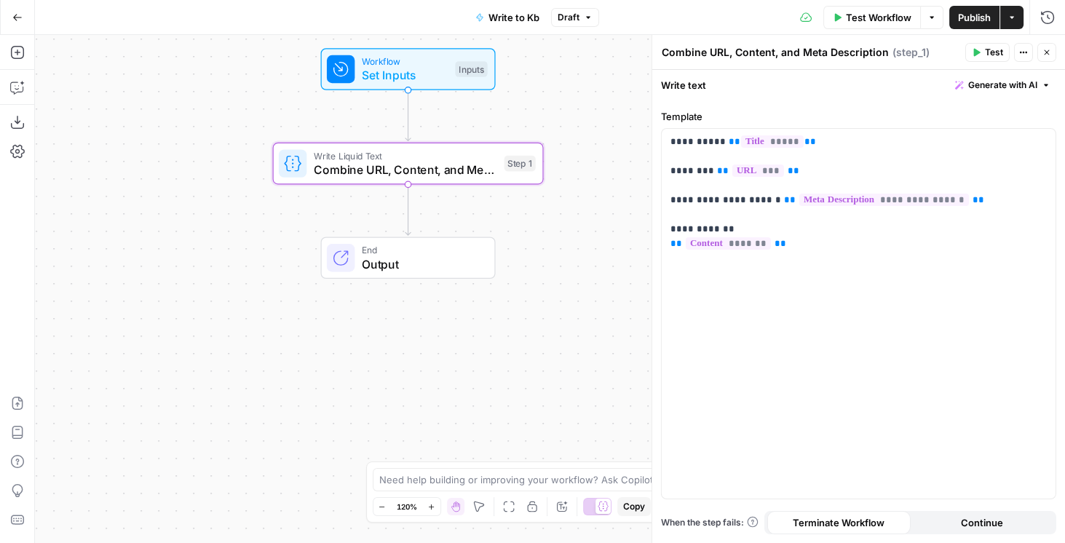
drag, startPoint x: 266, startPoint y: 202, endPoint x: 236, endPoint y: 166, distance: 47.0
click at [236, 166] on div "Workflow Set Inputs Inputs Write Liquid Text Combine URL, Content, and Meta Des…" at bounding box center [550, 289] width 1030 height 508
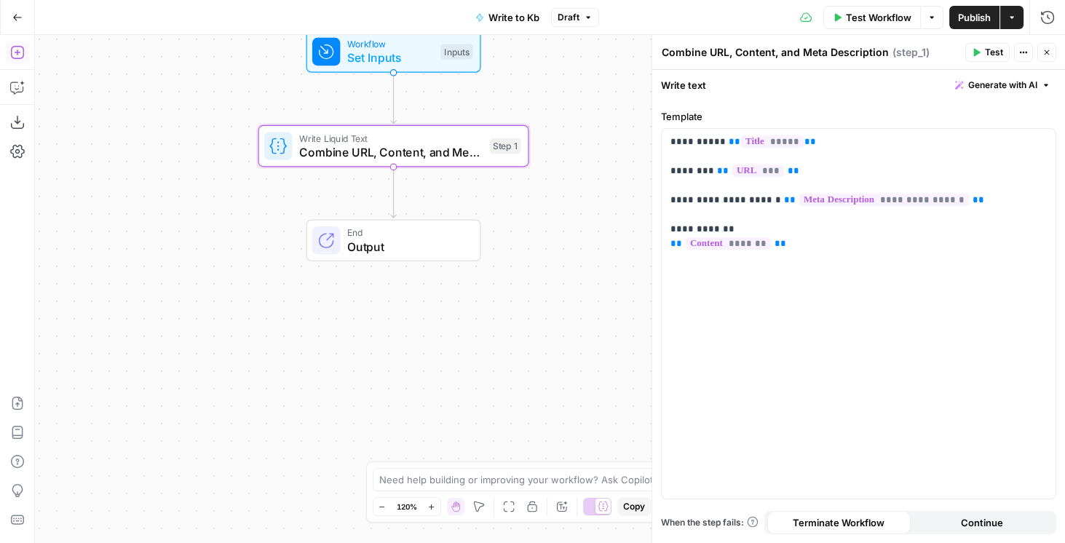
click at [22, 51] on icon "button" at bounding box center [17, 52] width 15 height 15
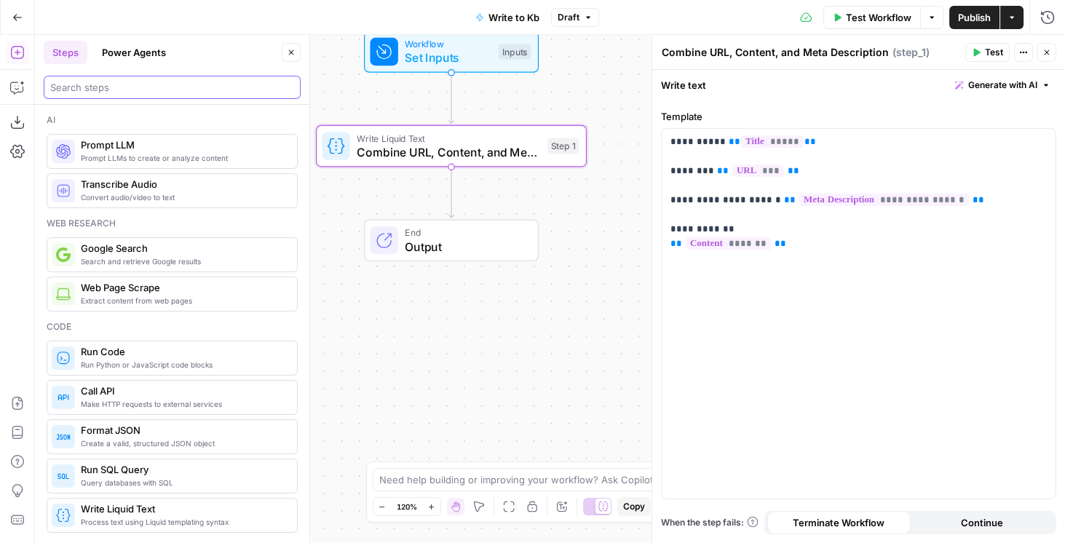
click at [96, 92] on input "search" at bounding box center [172, 87] width 244 height 15
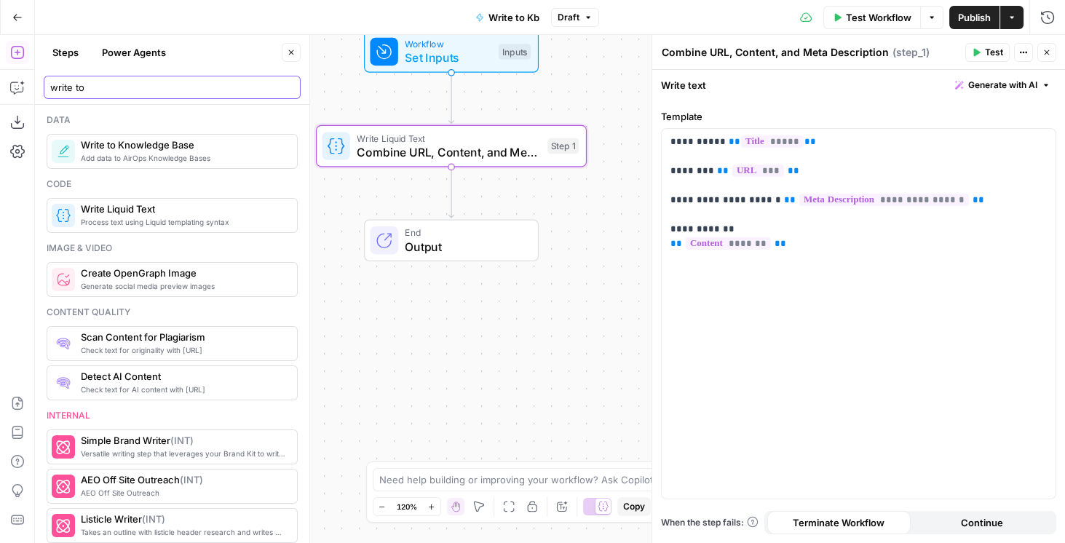
type input "write to"
click at [162, 144] on span "Write to Knowledge Base" at bounding box center [183, 145] width 205 height 15
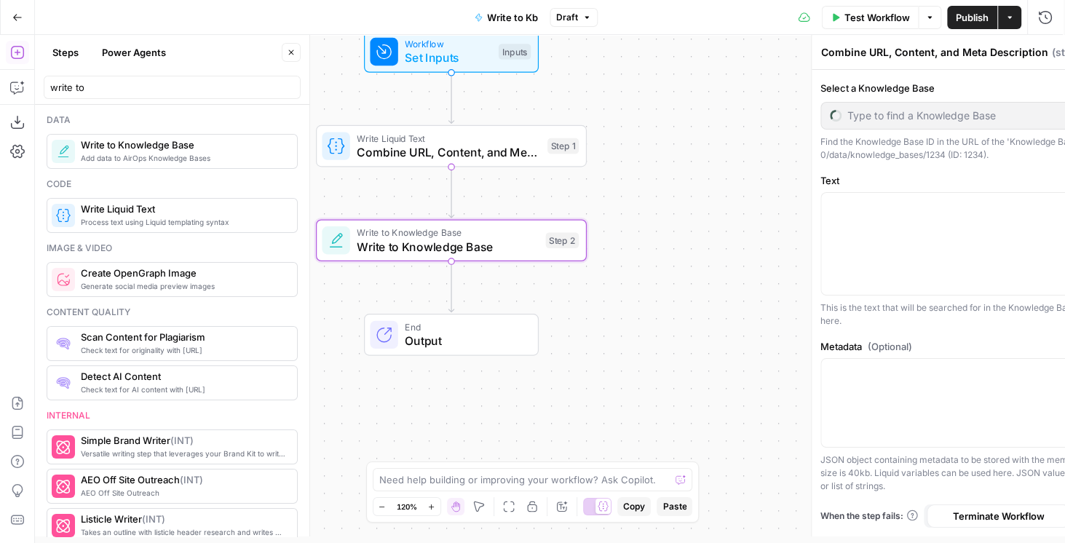
type textarea "Write to Knowledge Base"
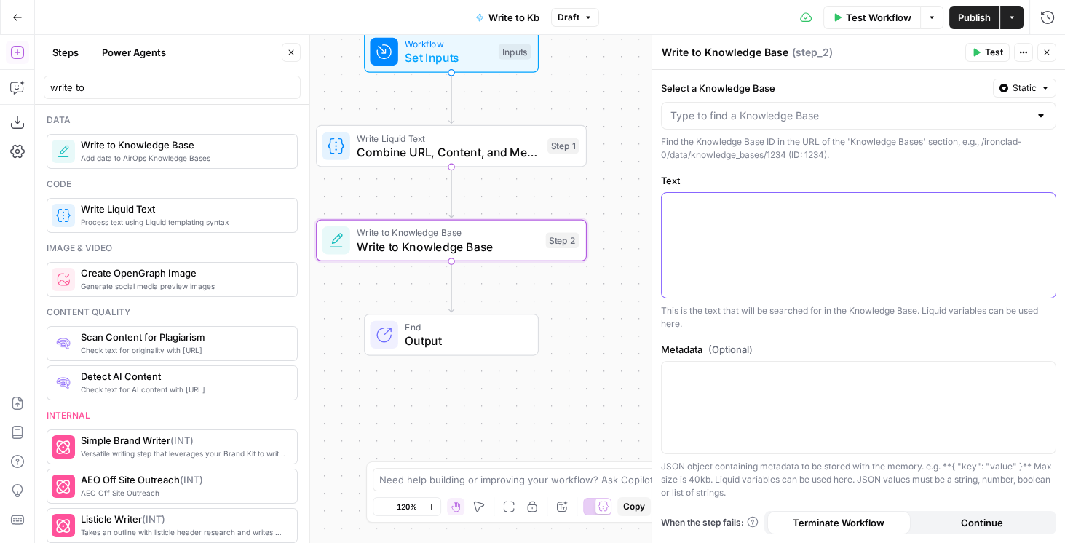
click at [758, 218] on div at bounding box center [859, 245] width 394 height 105
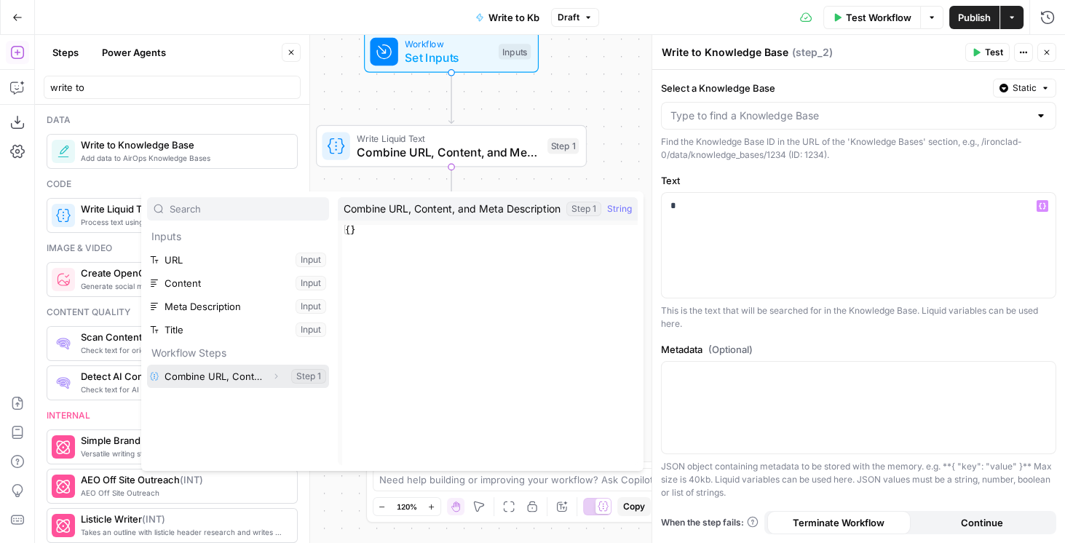
click at [274, 373] on icon "button" at bounding box center [276, 376] width 9 height 9
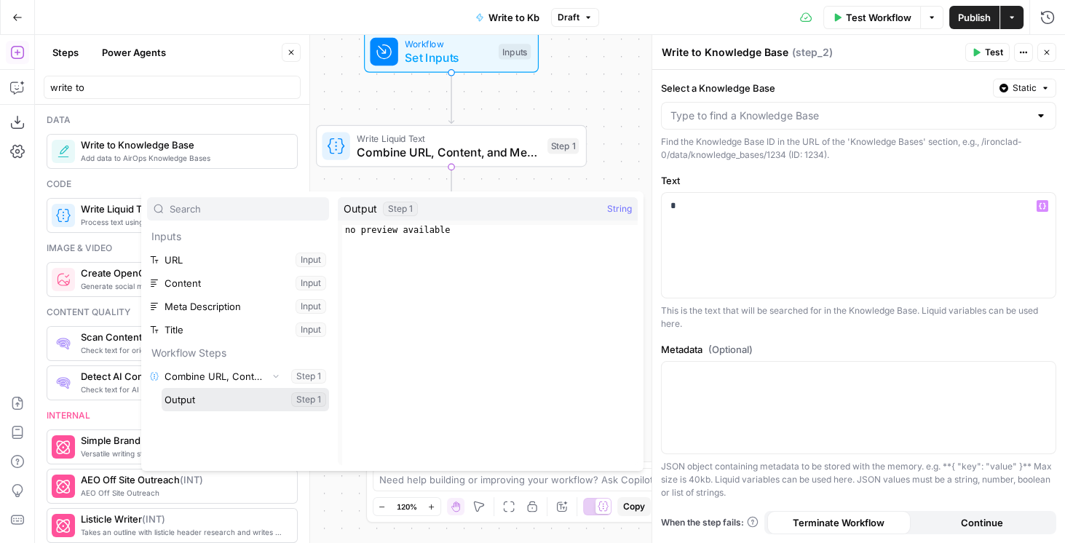
click at [231, 401] on button "Select variable Output" at bounding box center [245, 399] width 167 height 23
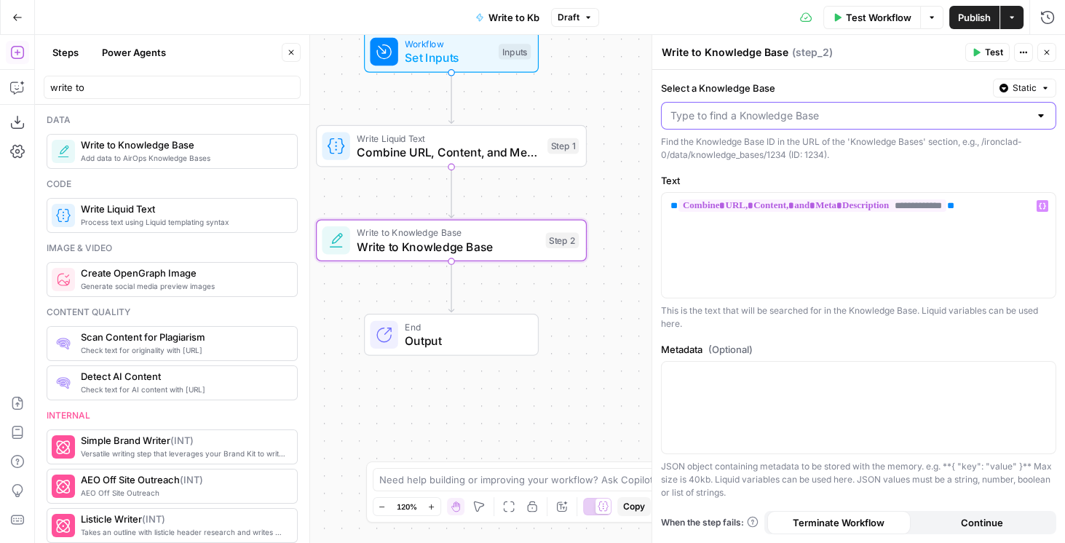
click at [933, 117] on input "Select a Knowledge Base" at bounding box center [849, 115] width 359 height 15
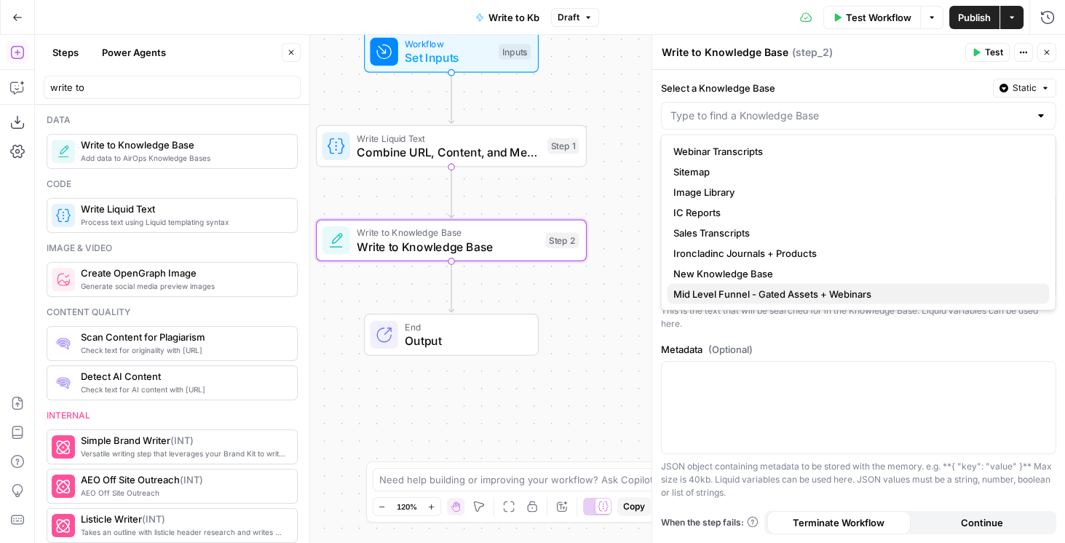
click at [796, 290] on span "Mid Level Funnel - Gated Assets + Webinars" at bounding box center [855, 294] width 365 height 15
type input "Mid Level Funnel - Gated Assets + Webinars"
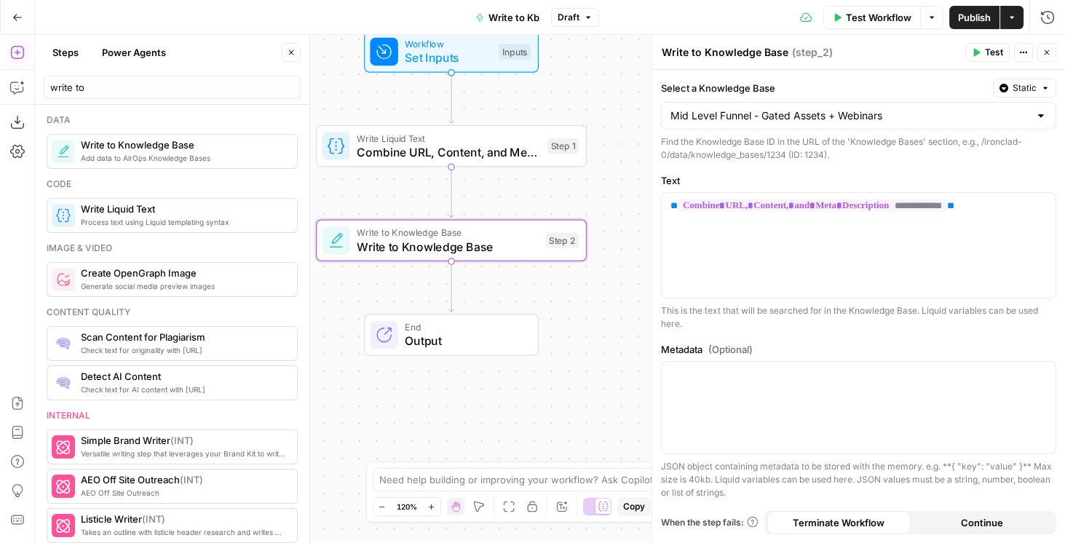
click at [978, 18] on span "Publish" at bounding box center [974, 17] width 33 height 15
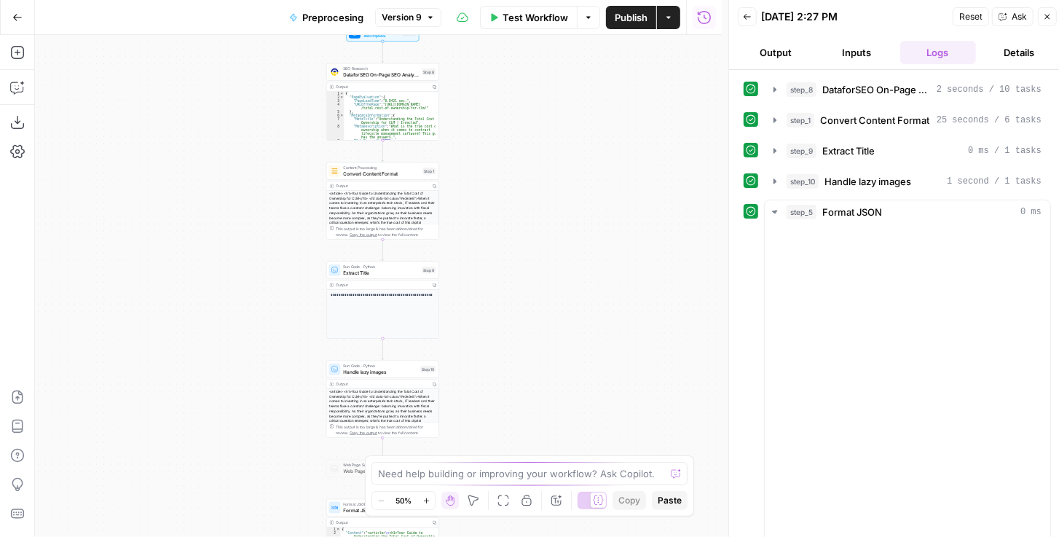
drag, startPoint x: 523, startPoint y: 195, endPoint x: 529, endPoint y: 269, distance: 73.7
click at [529, 269] on div "**********" at bounding box center [378, 286] width 687 height 502
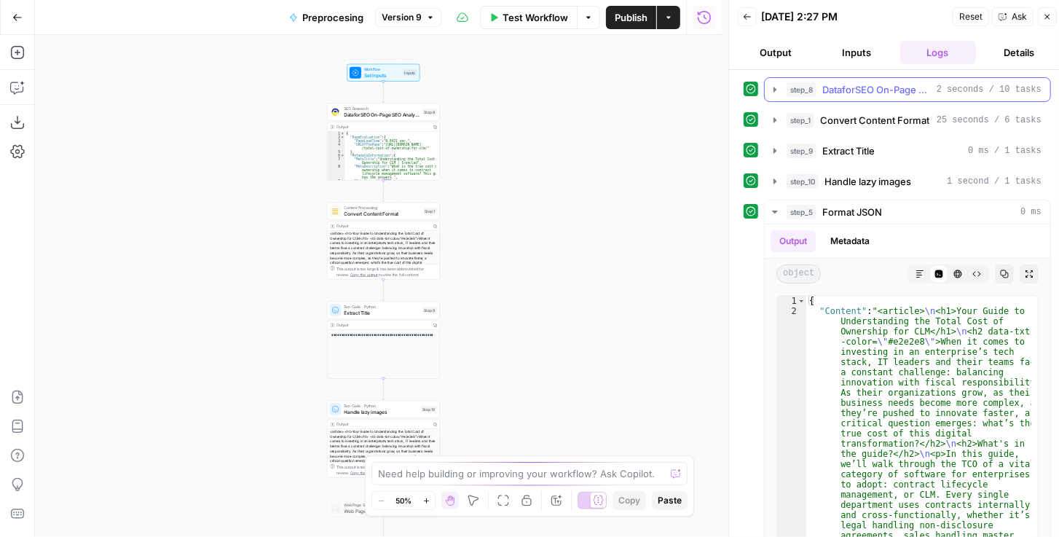
click at [773, 87] on icon "button" at bounding box center [774, 89] width 3 height 5
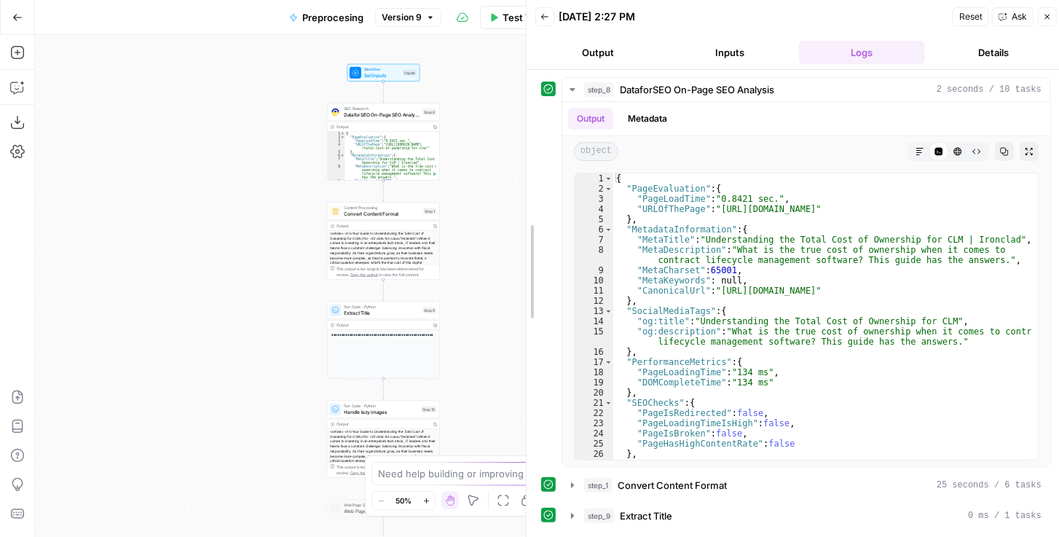
drag, startPoint x: 731, startPoint y: 221, endPoint x: 526, endPoint y: 215, distance: 205.4
